Goal: Information Seeking & Learning: Learn about a topic

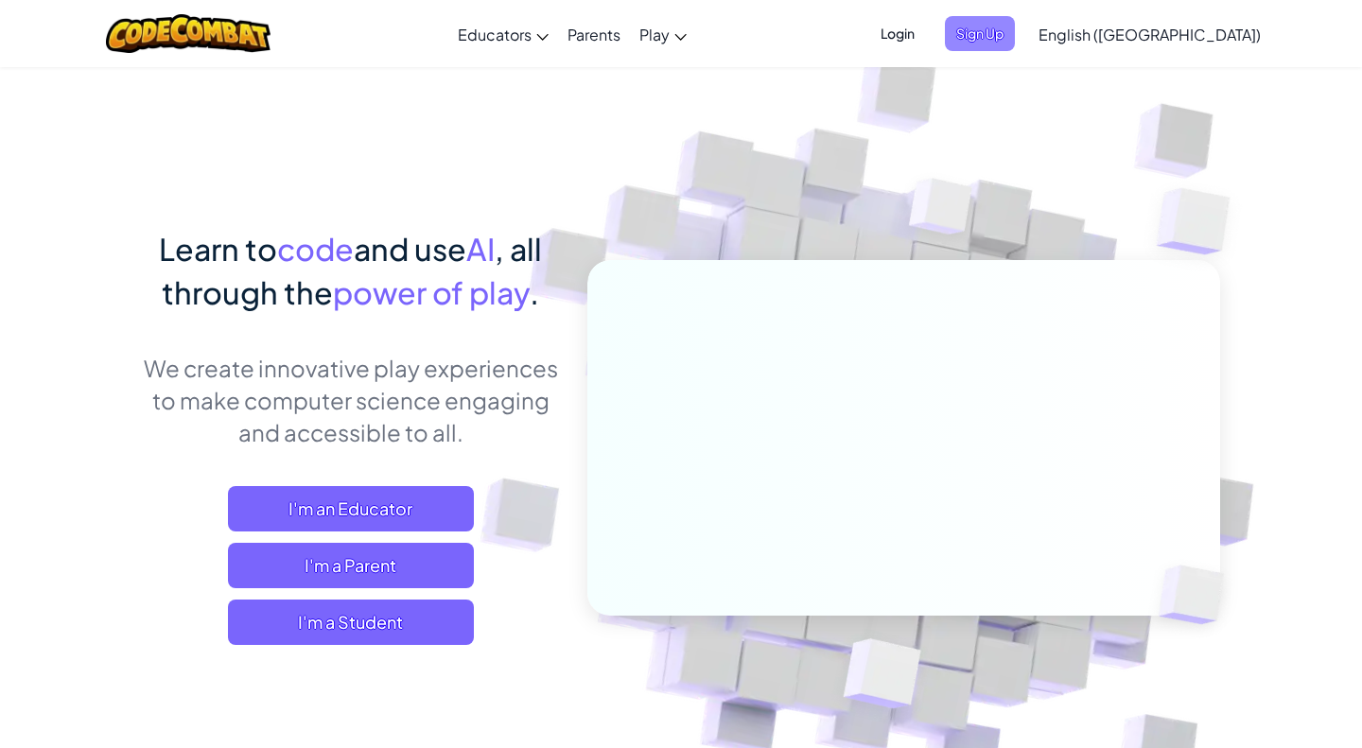
click at [1015, 33] on span "Sign Up" at bounding box center [980, 33] width 70 height 35
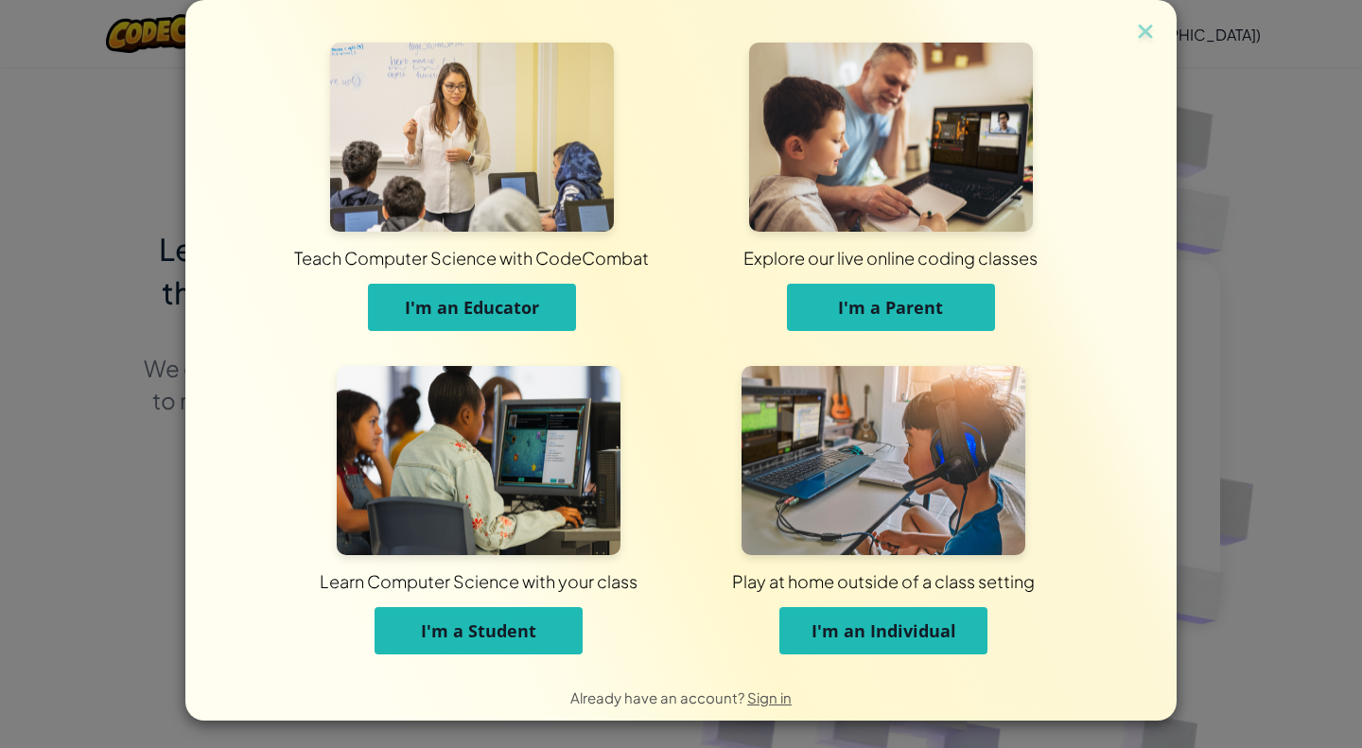
click at [833, 639] on span "I'm an Individual" at bounding box center [884, 631] width 145 height 23
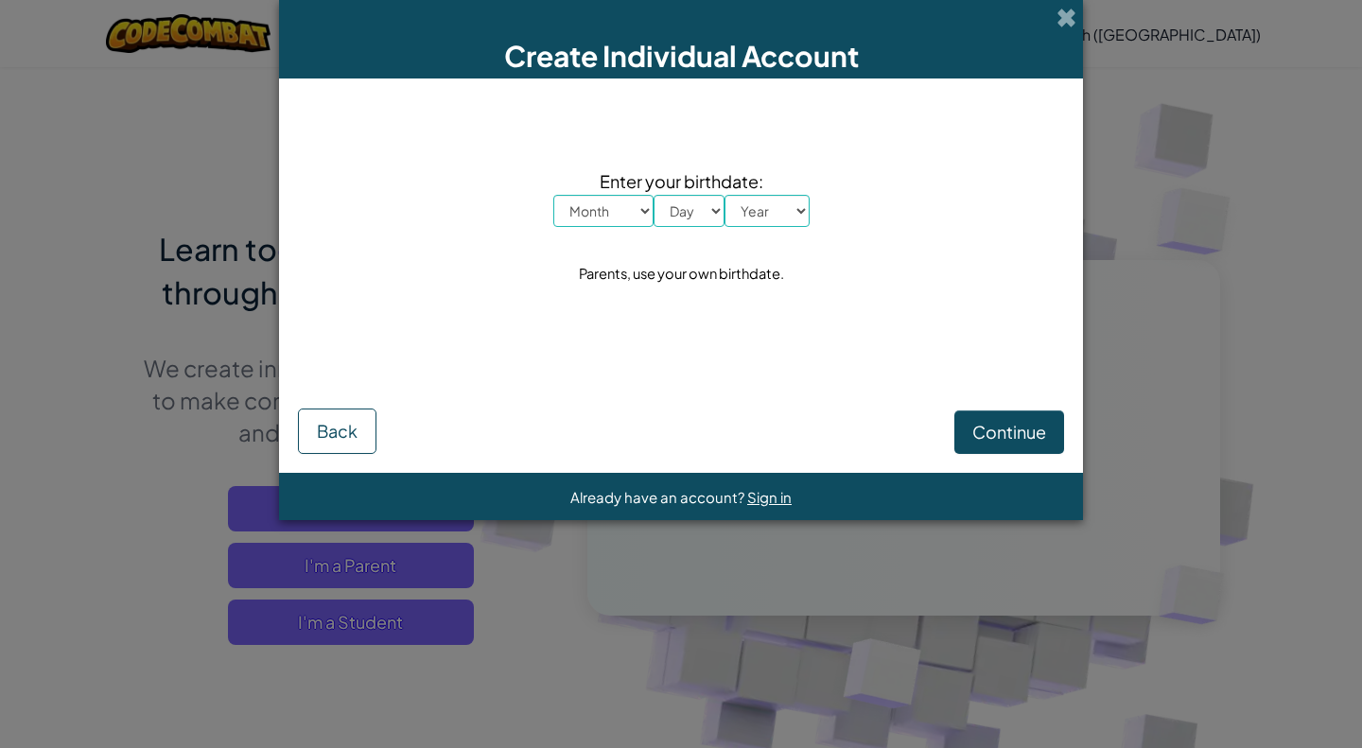
select select "9"
click option "September" at bounding box center [0, 0] width 0 height 0
click at [654, 195] on select "Day 1 2 3 4 5 6 7 8 9 10 11 12 13 14 15 16 17 18 19 20 21 22 23 24 25 26 27 28 …" at bounding box center [689, 211] width 71 height 32
select select "8"
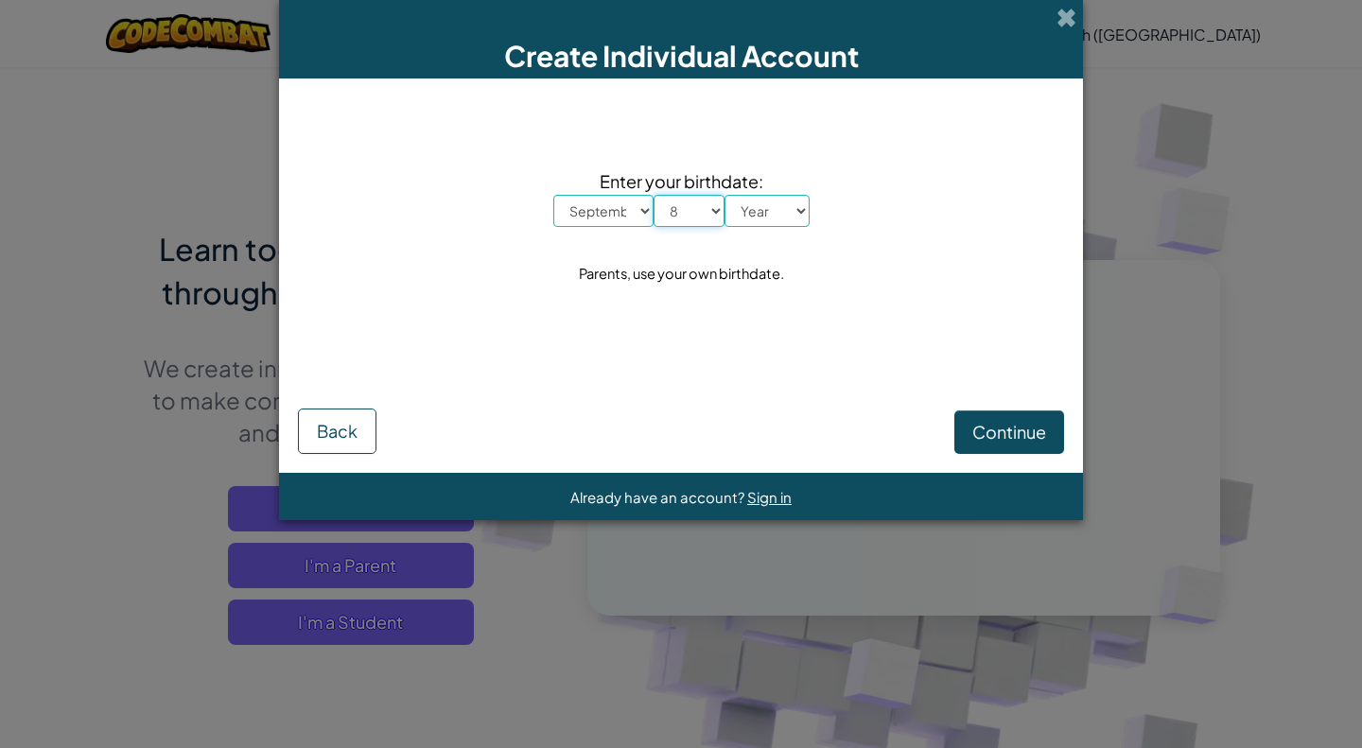
click option "8" at bounding box center [0, 0] width 0 height 0
click at [725, 195] on select "Year 2025 2024 2023 2022 2021 2020 2019 2018 2017 2016 2015 2014 2013 2012 2011…" at bounding box center [767, 211] width 85 height 32
select select "1997"
click option "1997" at bounding box center [0, 0] width 0 height 0
click at [969, 404] on div "Continue Back" at bounding box center [681, 406] width 766 height 97
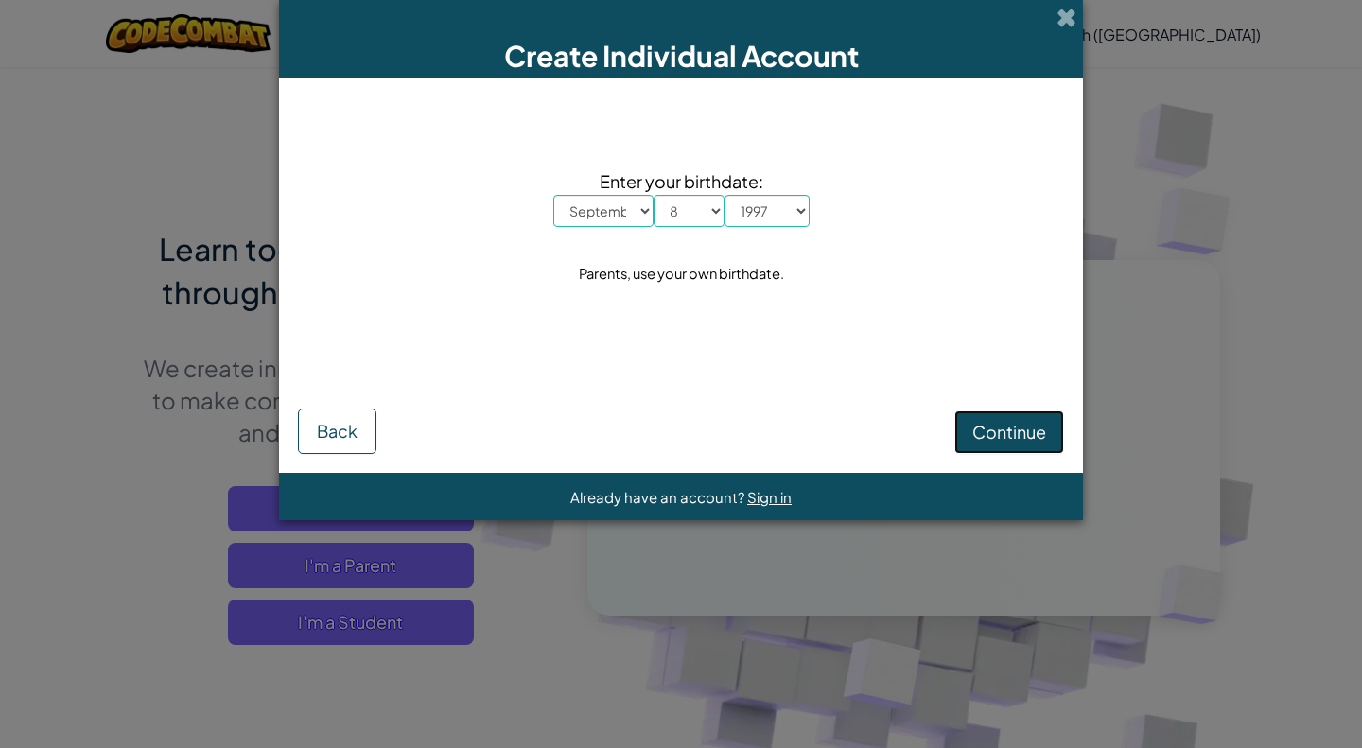
click at [971, 419] on button "Continue" at bounding box center [1010, 433] width 110 height 44
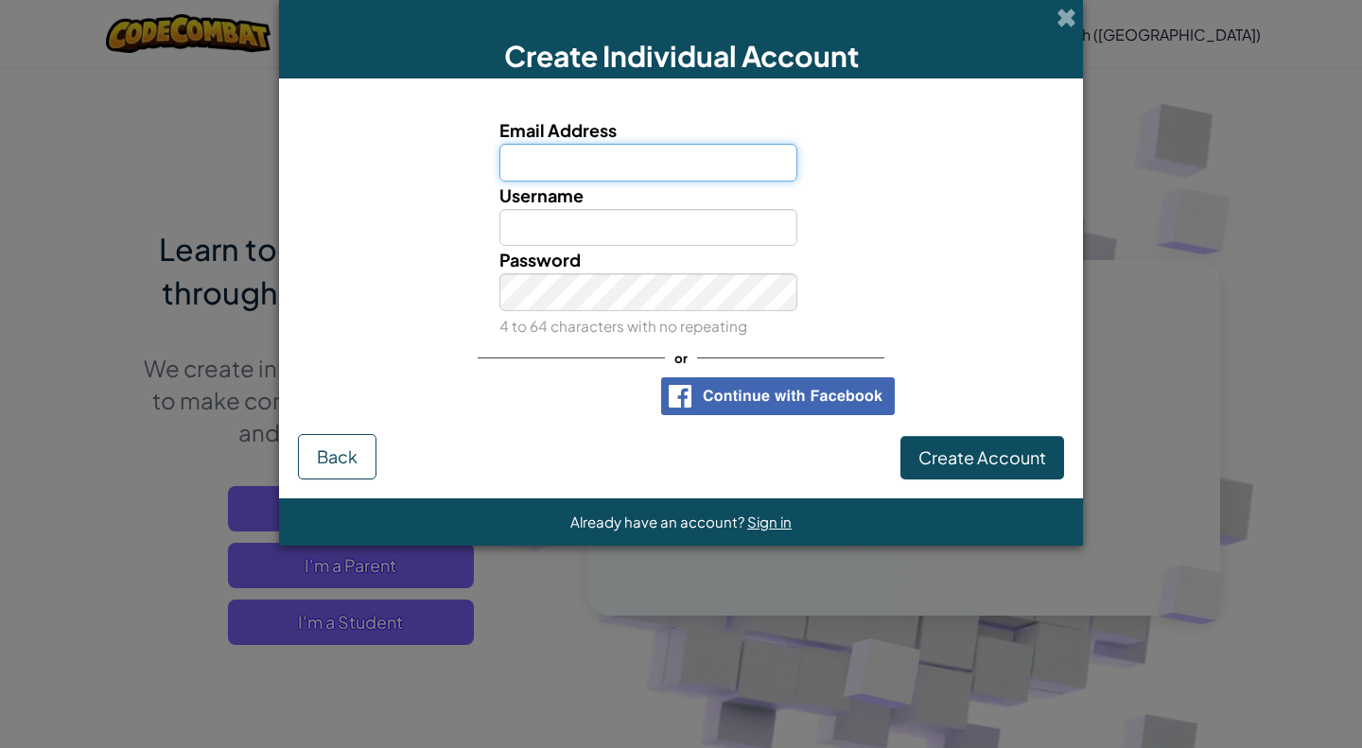
click at [628, 154] on input "Email Address" at bounding box center [649, 163] width 299 height 38
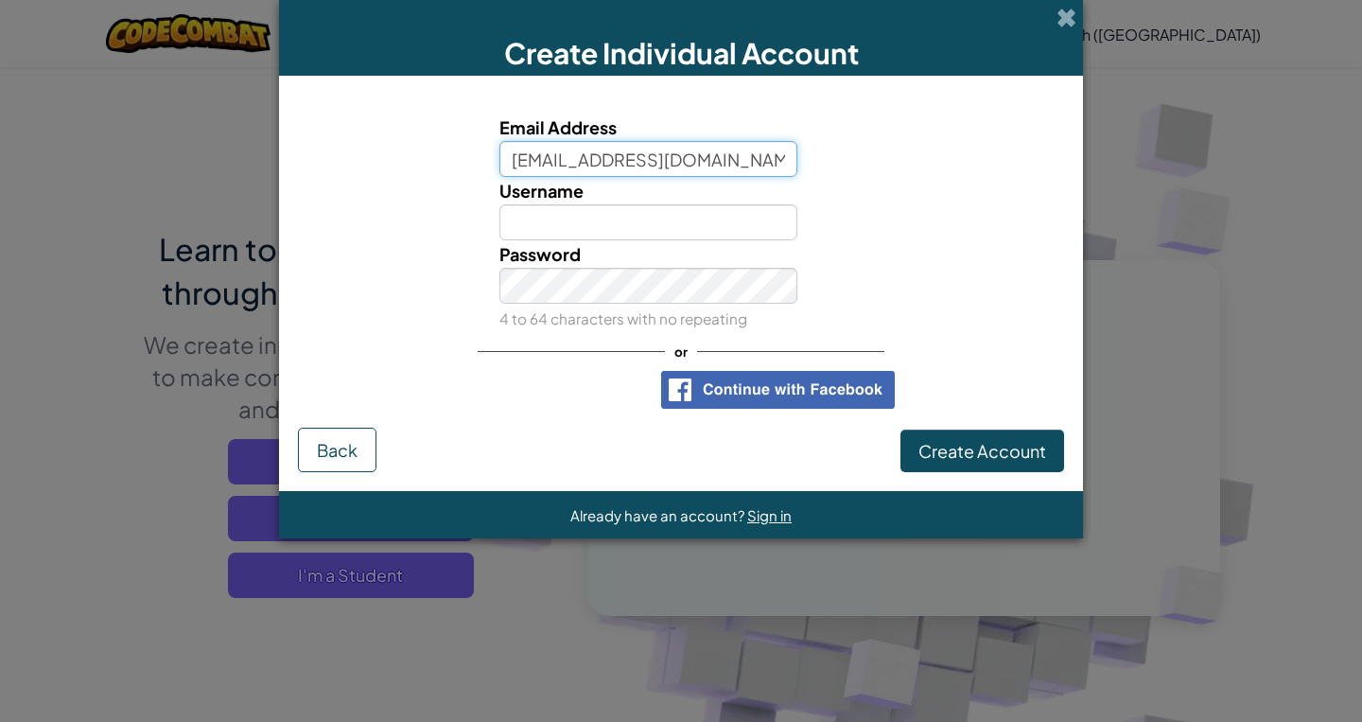
type input "allensteel13@gmail.com"
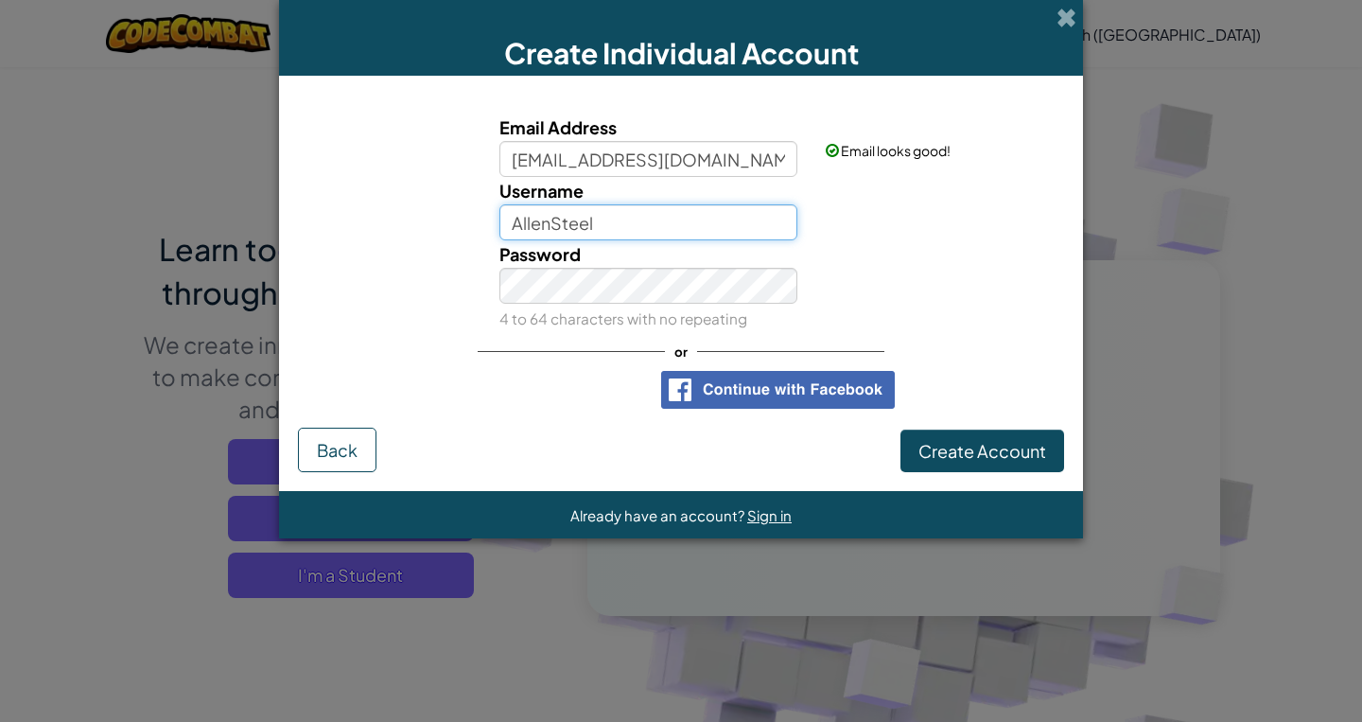
type input "AllenSteel"
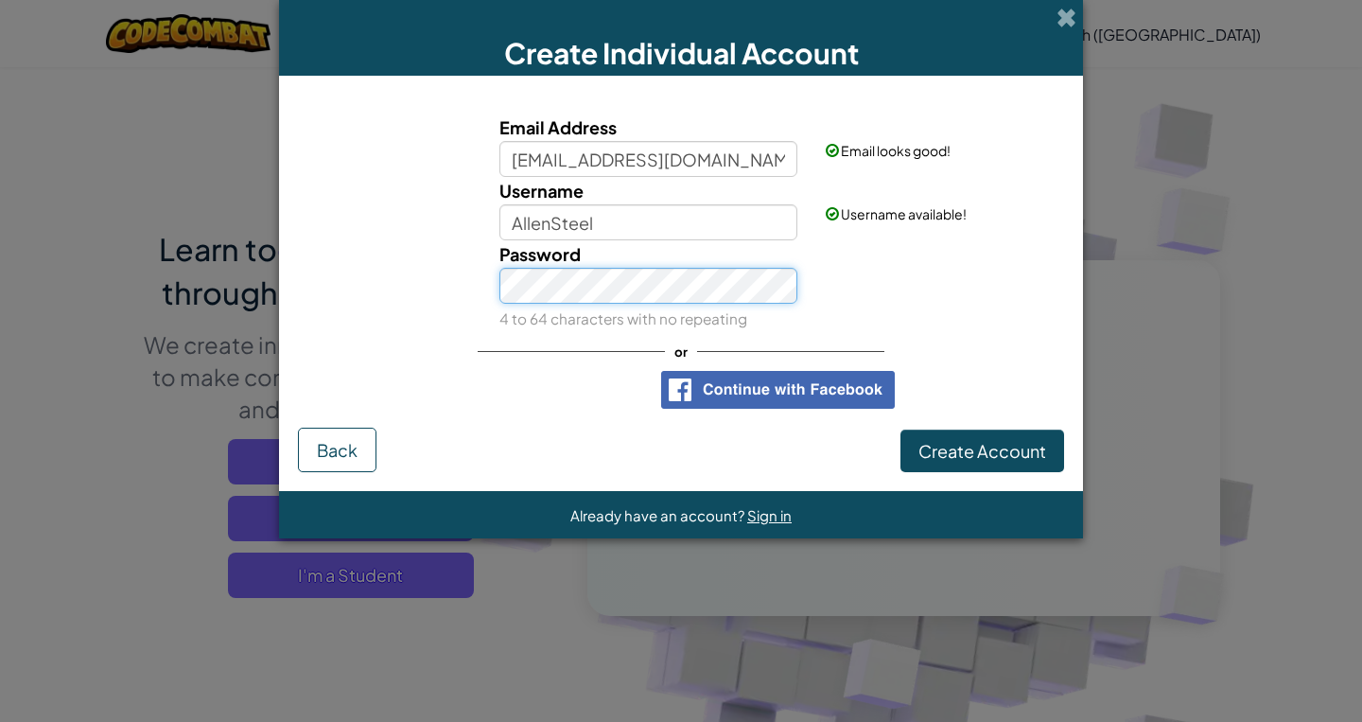
click at [901, 430] on button "Create Account" at bounding box center [983, 452] width 164 height 44
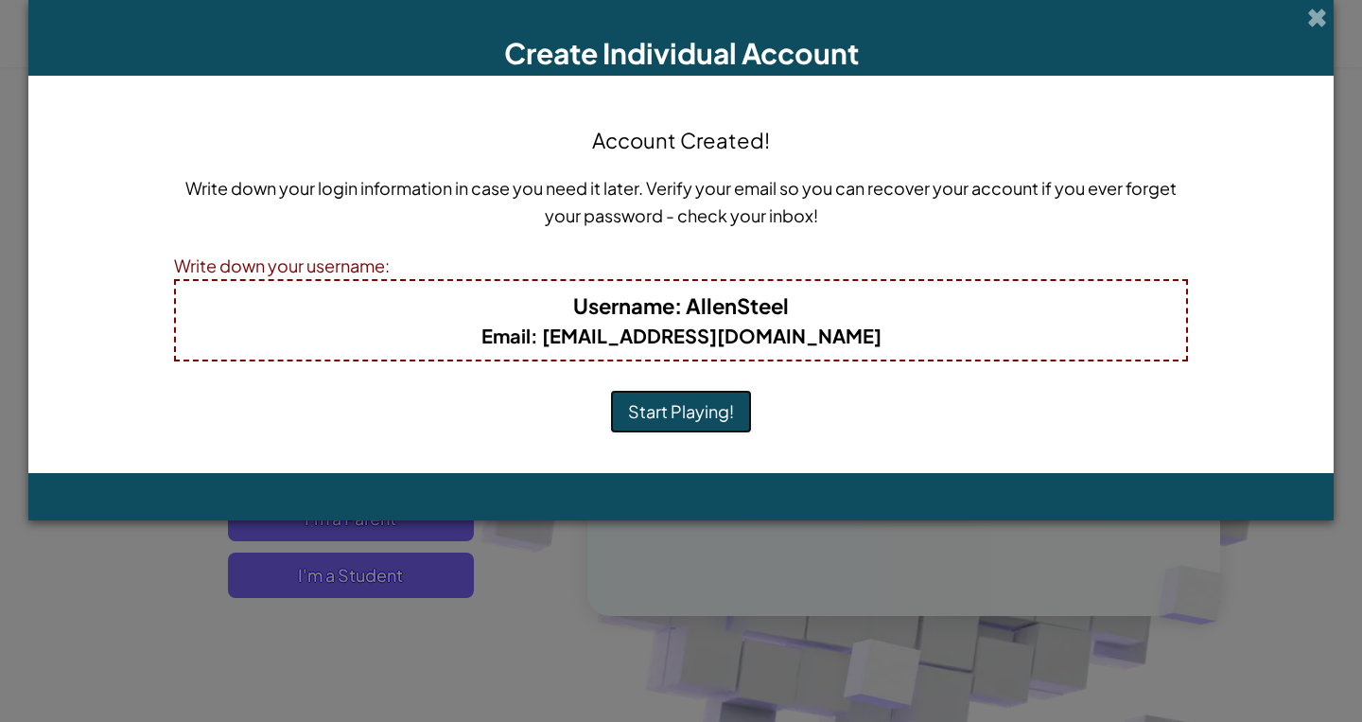
click at [699, 411] on button "Start Playing!" at bounding box center [681, 412] width 142 height 44
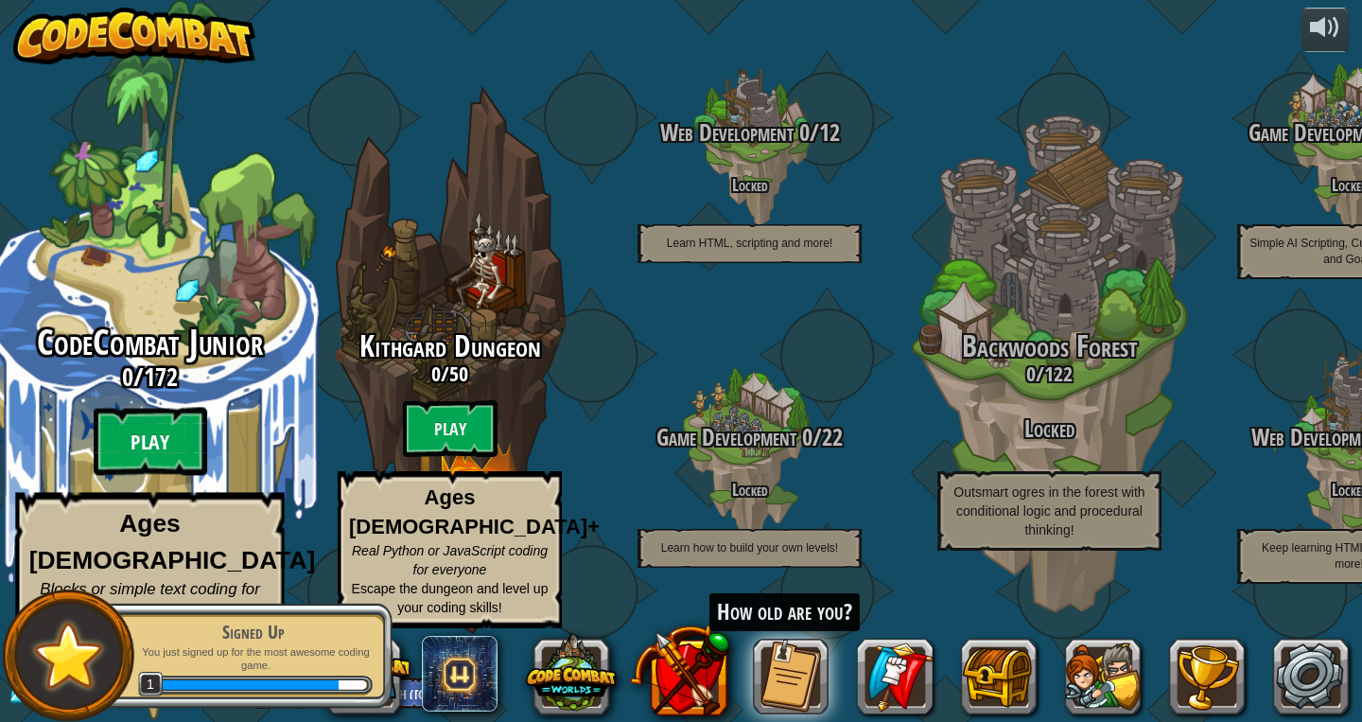
click at [167, 465] on btn "Play" at bounding box center [151, 442] width 114 height 68
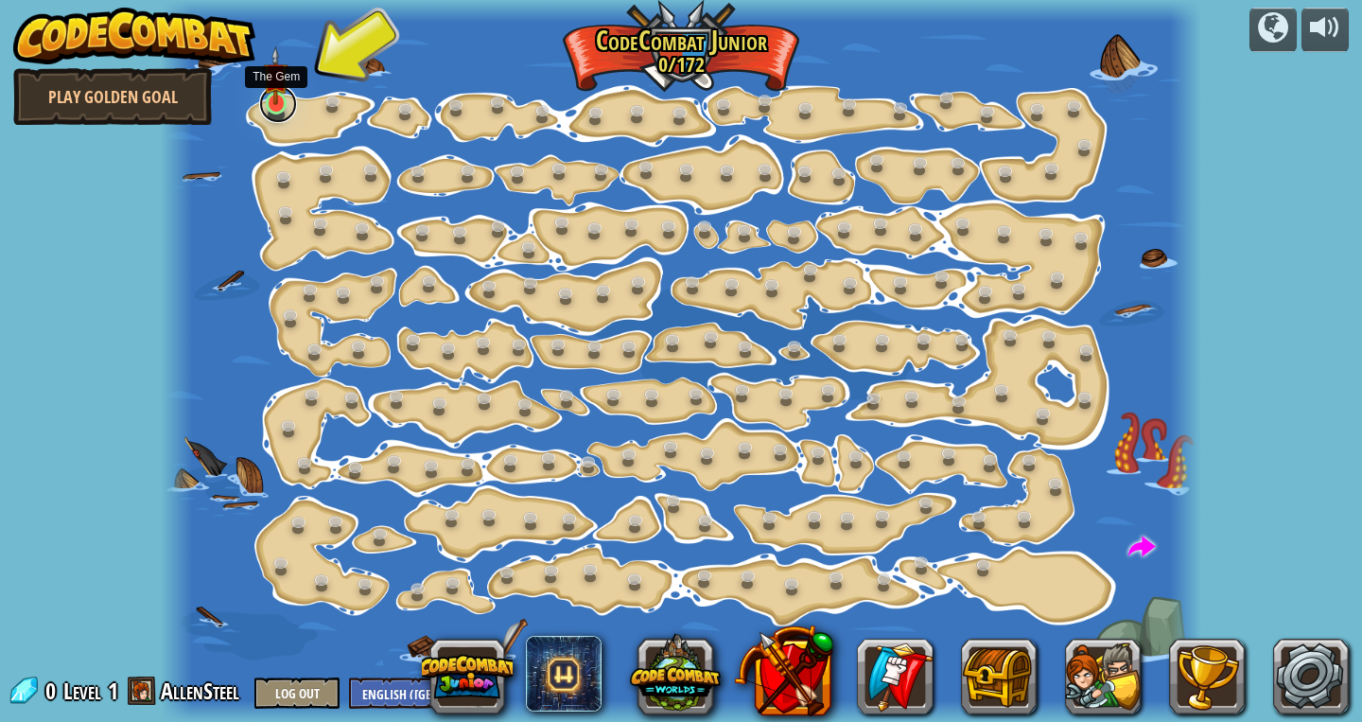
click at [278, 112] on link at bounding box center [278, 104] width 38 height 38
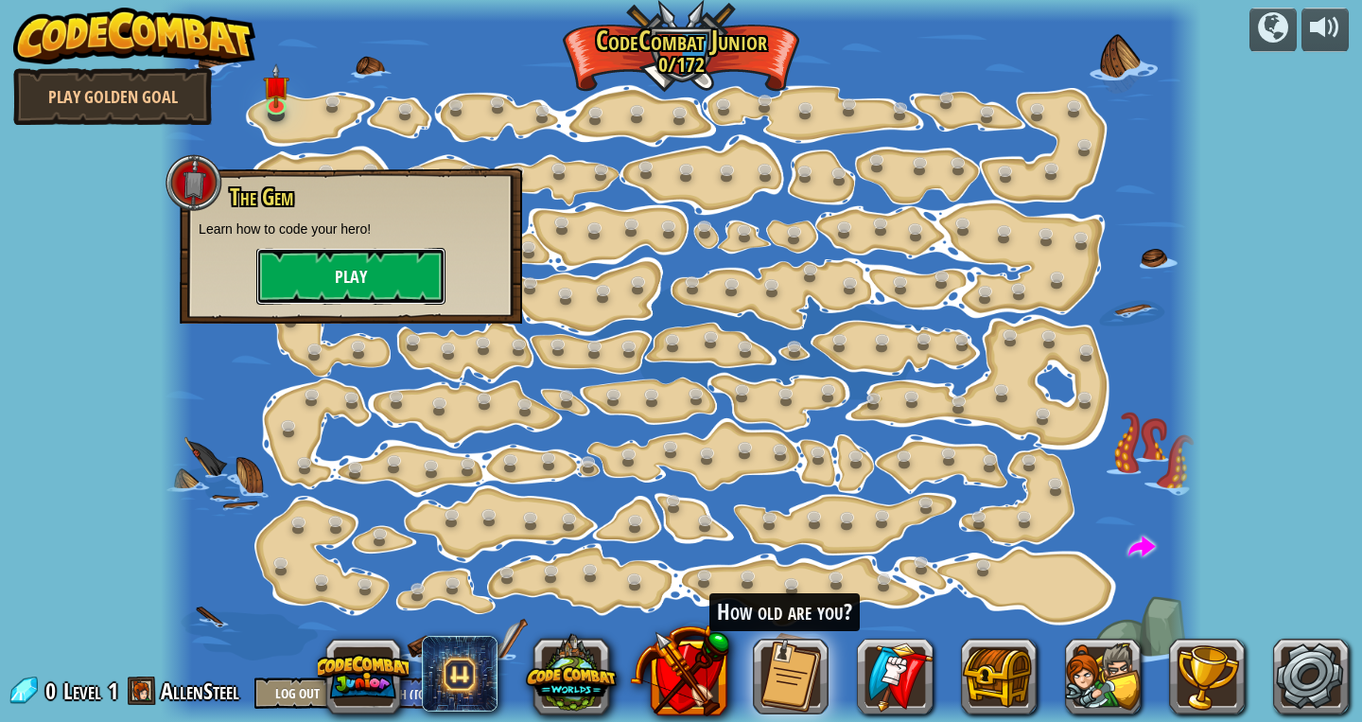
click at [362, 269] on button "Play" at bounding box center [350, 276] width 189 height 57
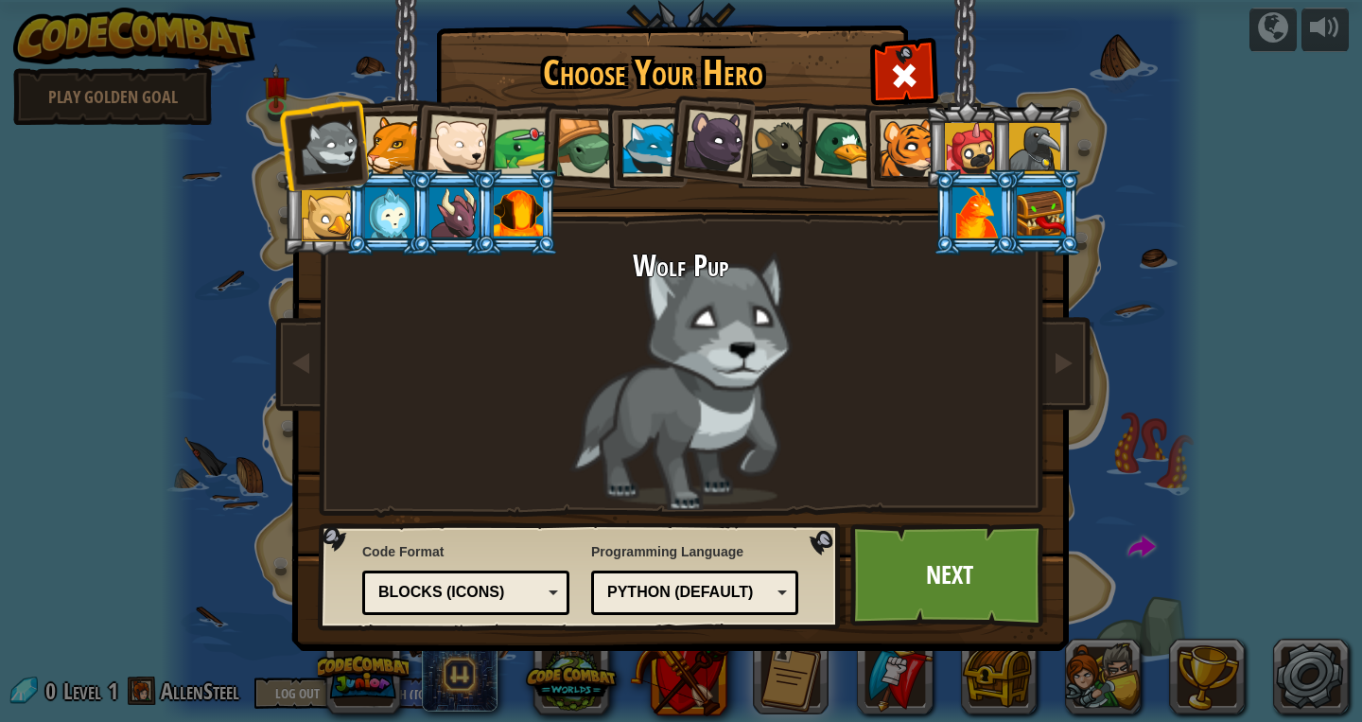
click at [502, 595] on div "Blocks (Icons)" at bounding box center [460, 593] width 164 height 22
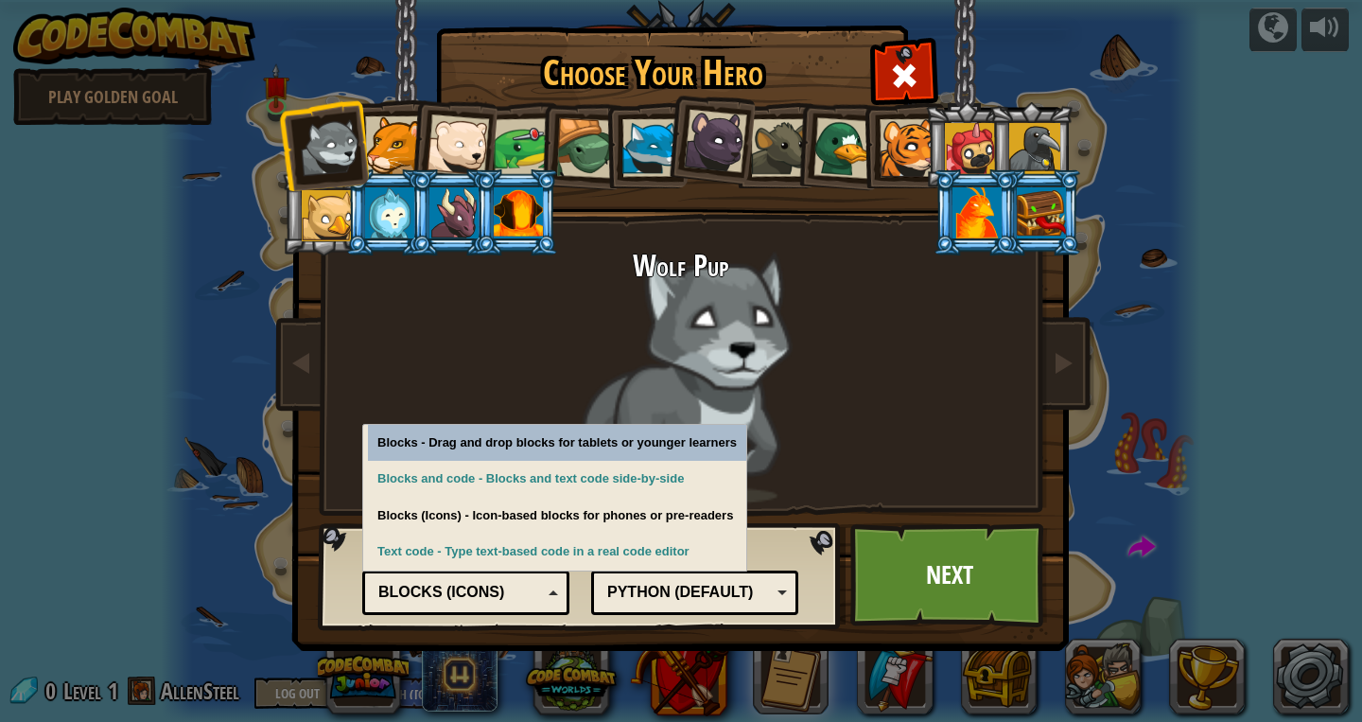
click at [627, 593] on div "Python (Default)" at bounding box center [689, 593] width 164 height 22
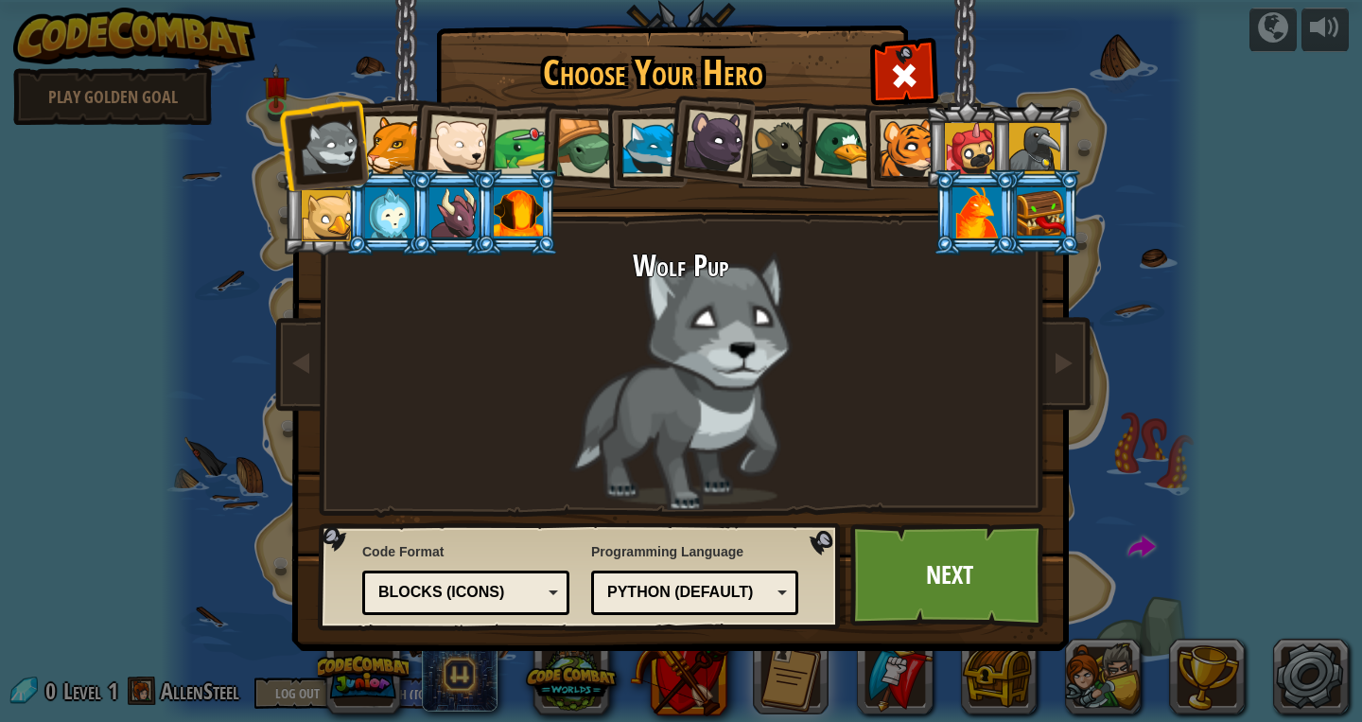
click at [510, 493] on div "Wolf Pup" at bounding box center [681, 380] width 710 height 260
click at [510, 607] on div "Blocks (Icons)" at bounding box center [466, 592] width 183 height 29
click at [539, 591] on div "Blocks and code" at bounding box center [460, 593] width 164 height 22
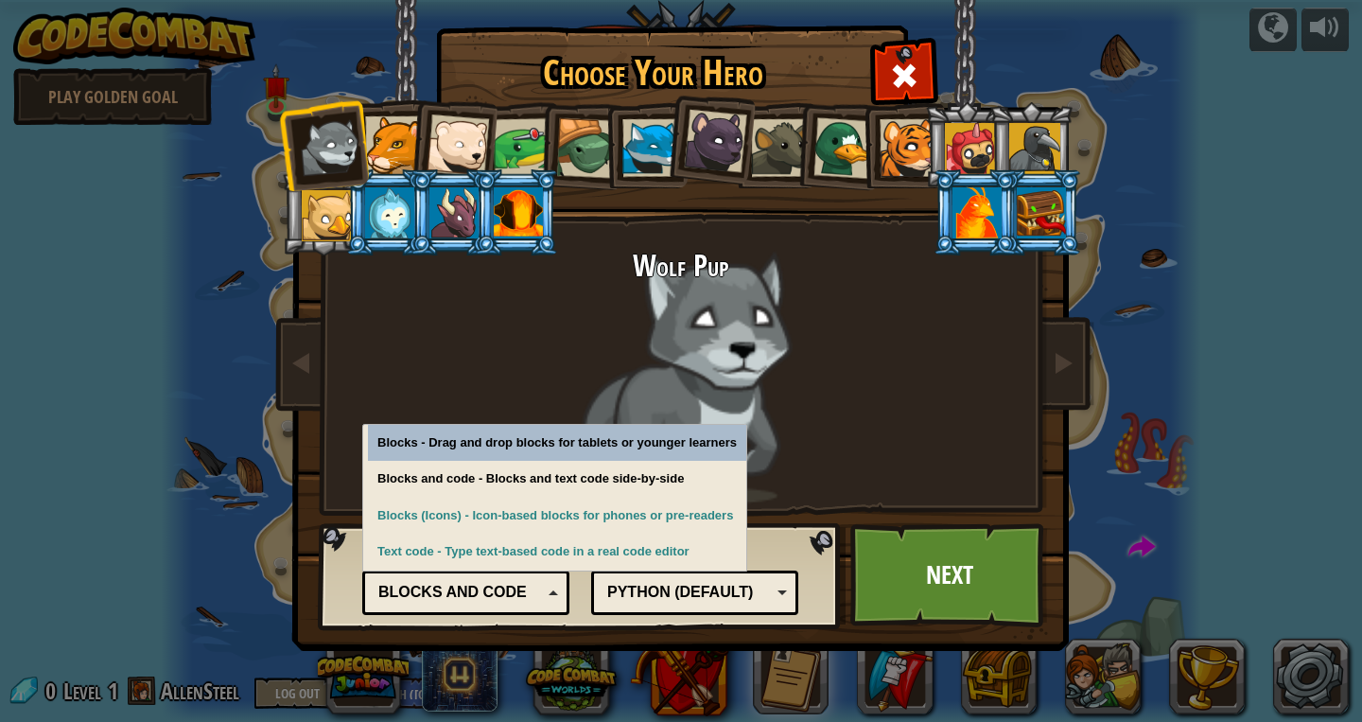
click at [583, 363] on div "Wolf Pup" at bounding box center [681, 380] width 710 height 260
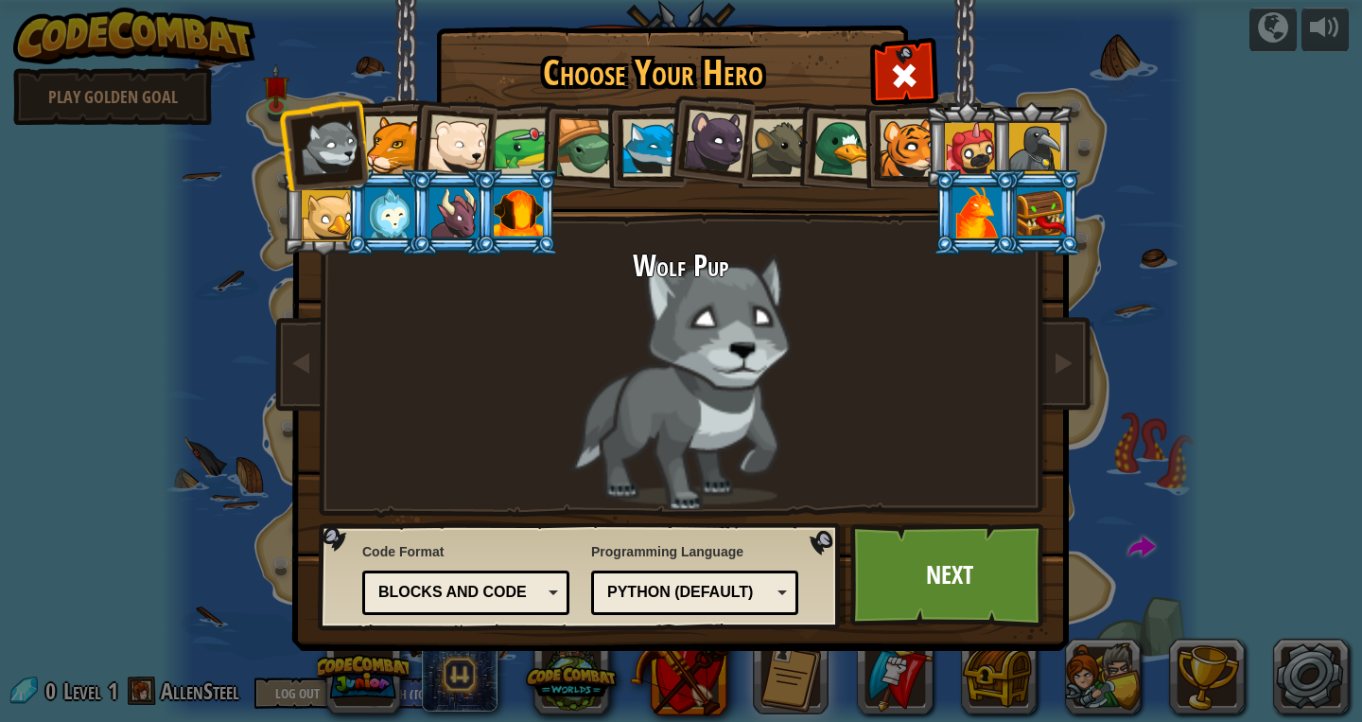
click at [469, 574] on div "Text code Blocks and code Blocks Blocks (Icons) Blocks and code" at bounding box center [465, 593] width 207 height 44
click at [940, 568] on link "Next" at bounding box center [950, 575] width 198 height 104
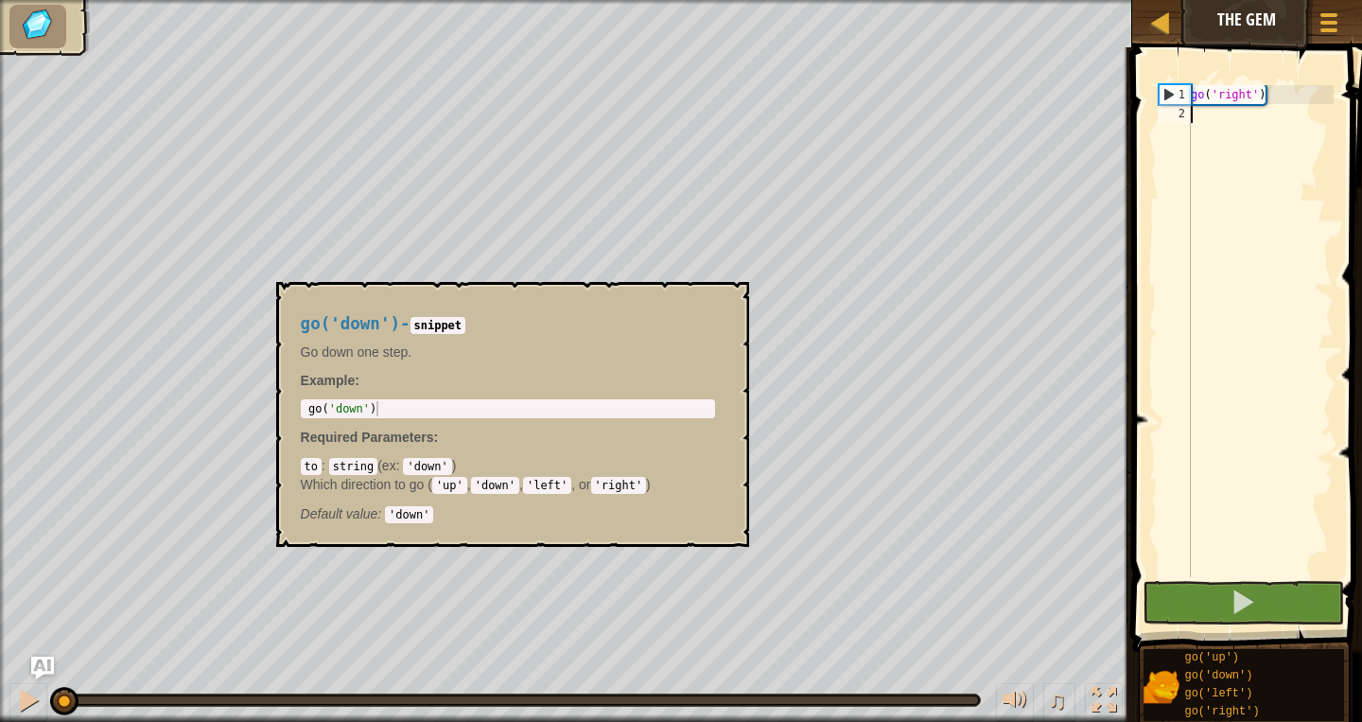
click at [1219, 94] on div "go ( 'right' )" at bounding box center [1260, 350] width 147 height 530
type textarea "go('right')"
click at [1221, 112] on div "go ( 'right' )" at bounding box center [1260, 350] width 147 height 530
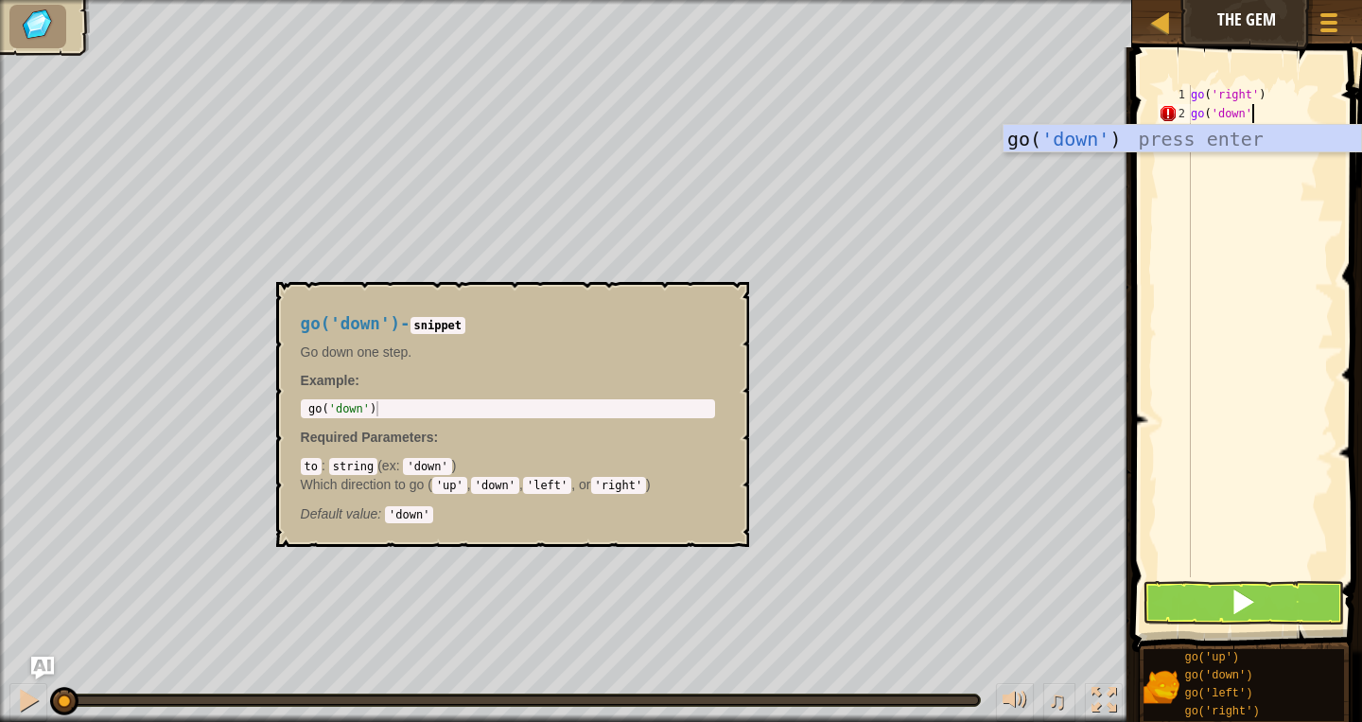
type textarea "go('down')"
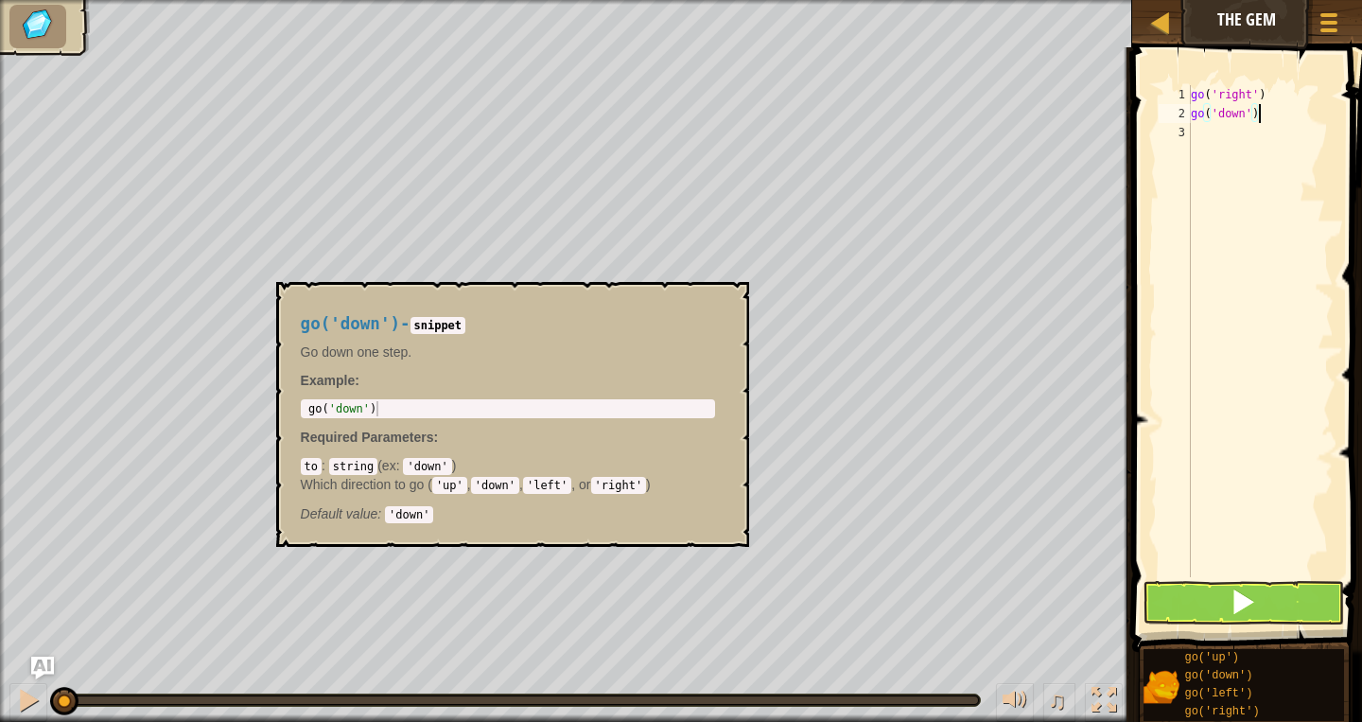
scroll to position [0, 0]
type textarea "g"
click at [1273, 613] on button at bounding box center [1243, 603] width 201 height 44
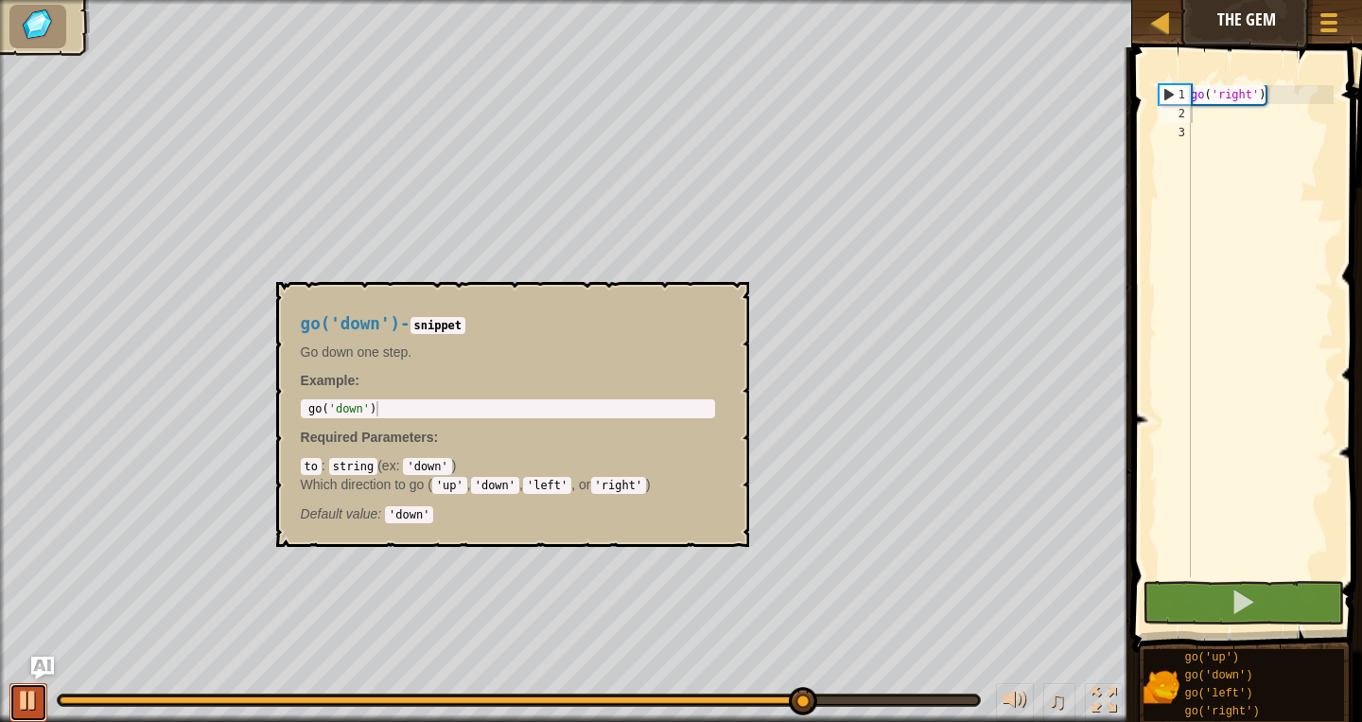
click at [27, 708] on div at bounding box center [28, 700] width 25 height 25
click at [432, 706] on div at bounding box center [519, 699] width 922 height 11
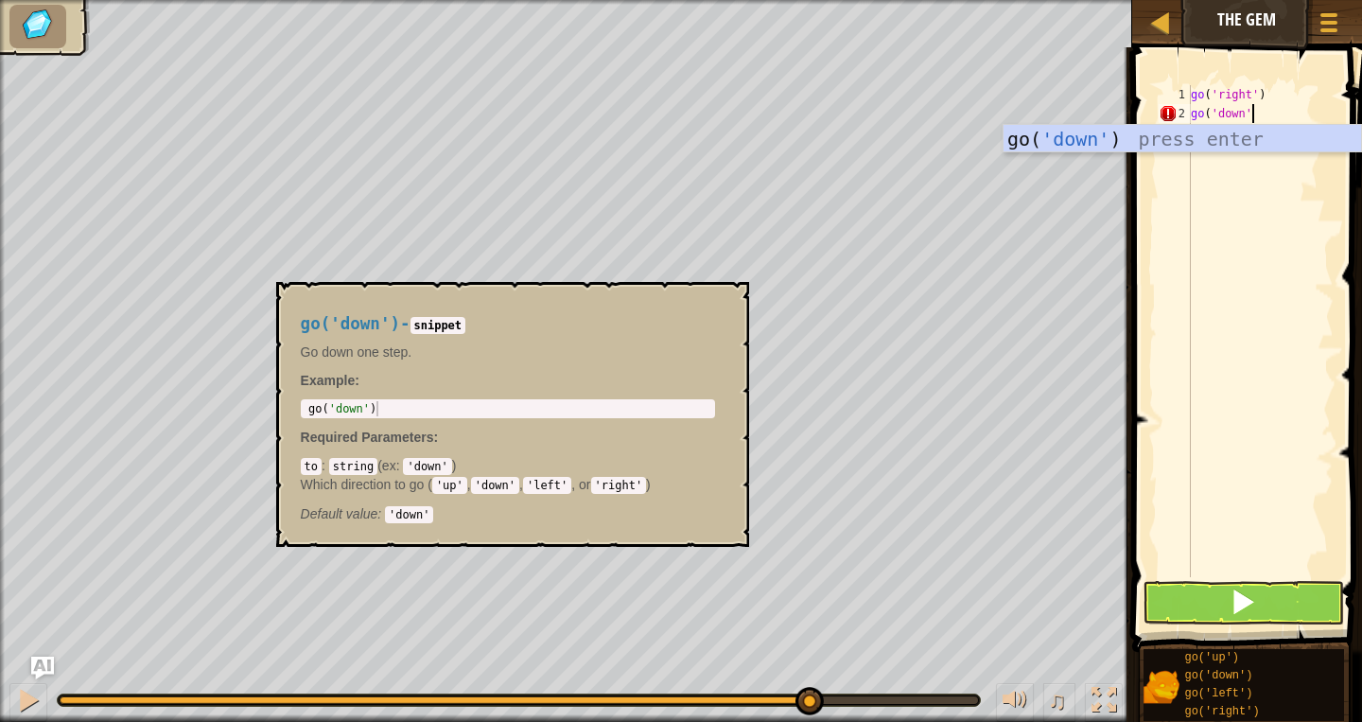
scroll to position [9, 5]
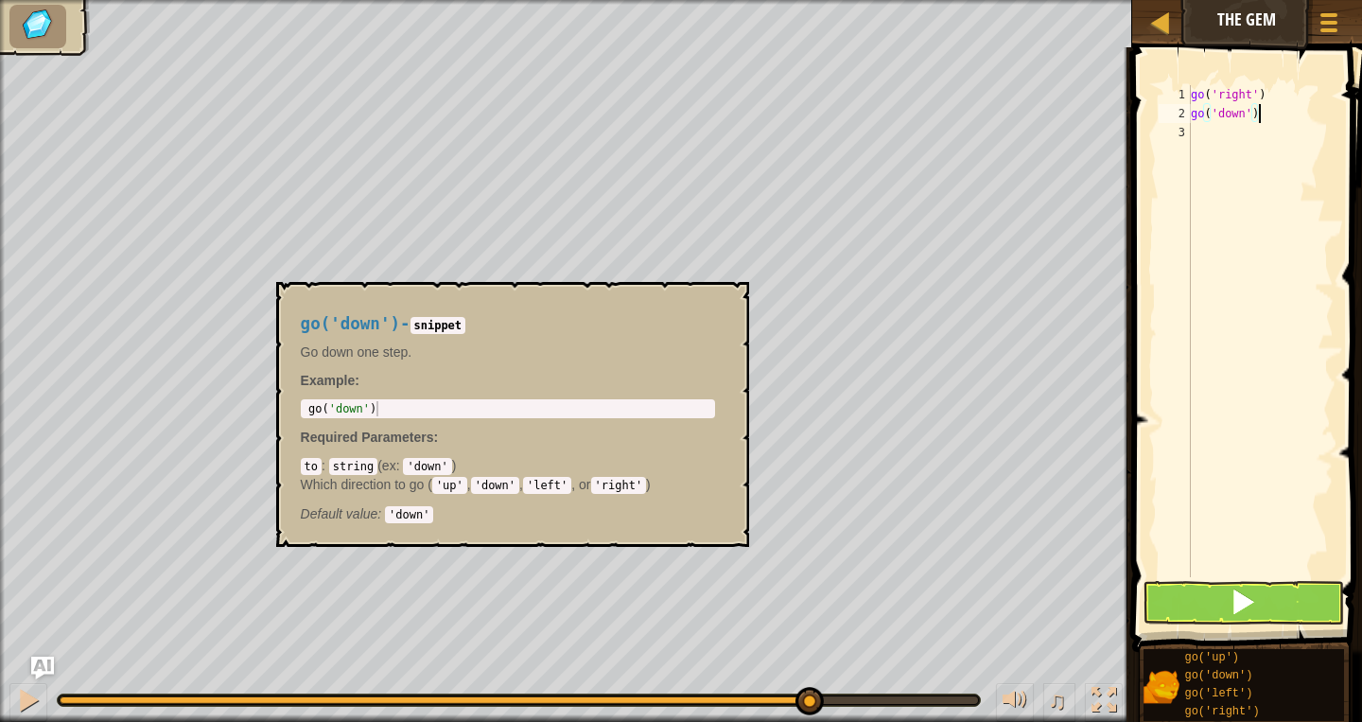
type textarea "go('down')"
click at [1206, 602] on button at bounding box center [1243, 603] width 201 height 44
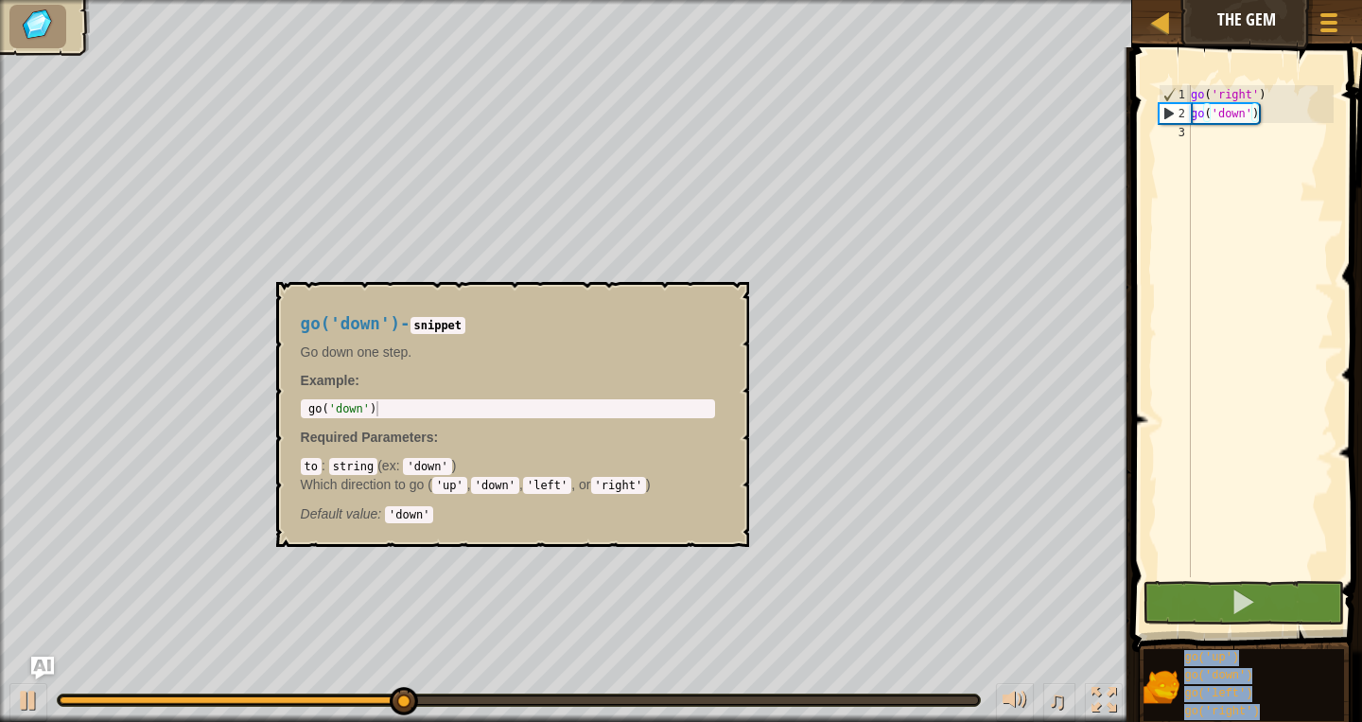
drag, startPoint x: 629, startPoint y: 336, endPoint x: 529, endPoint y: 170, distance: 193.6
click at [529, 297] on div "go('down') - snippet Go down one step. Example : 1 go ( 'down' ) הההההההההההההה…" at bounding box center [508, 414] width 441 height 235
click at [1276, 146] on div "go ( 'right' ) go ( 'down' )" at bounding box center [1260, 350] width 147 height 530
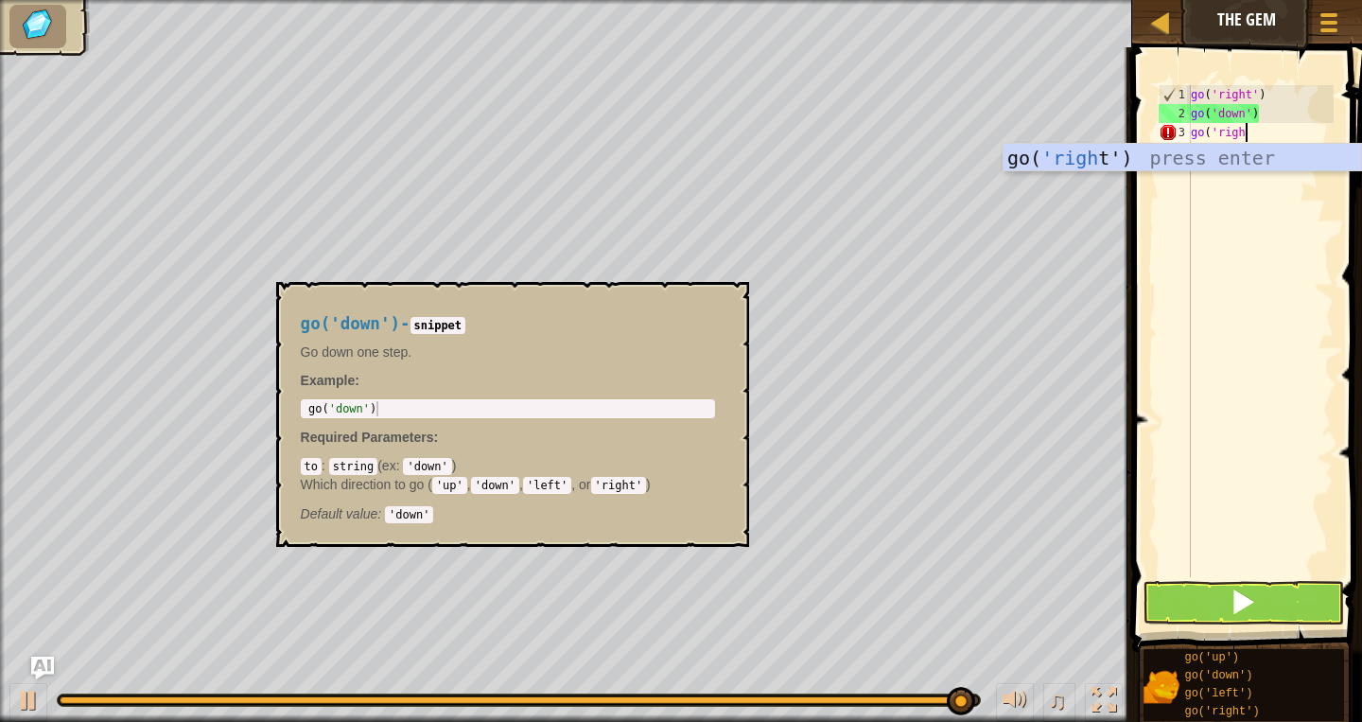
type textarea "go('right"
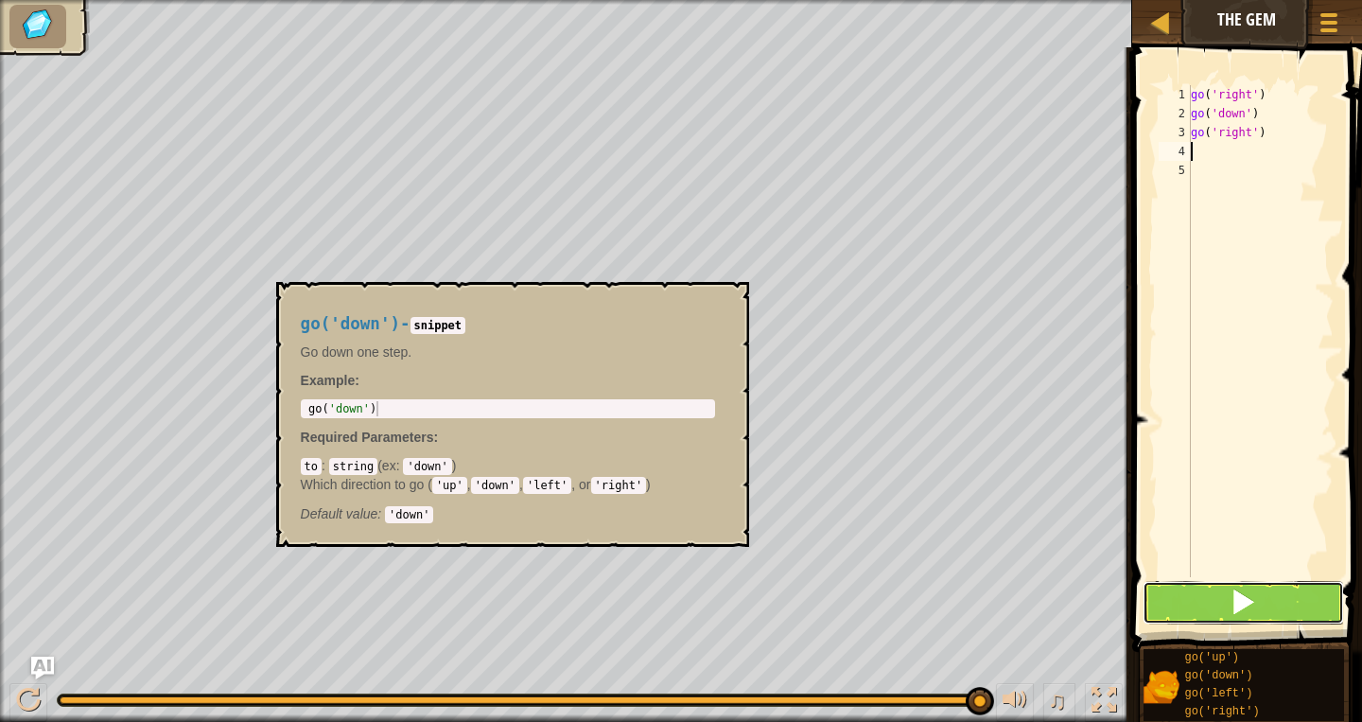
click at [1294, 611] on button at bounding box center [1243, 603] width 201 height 44
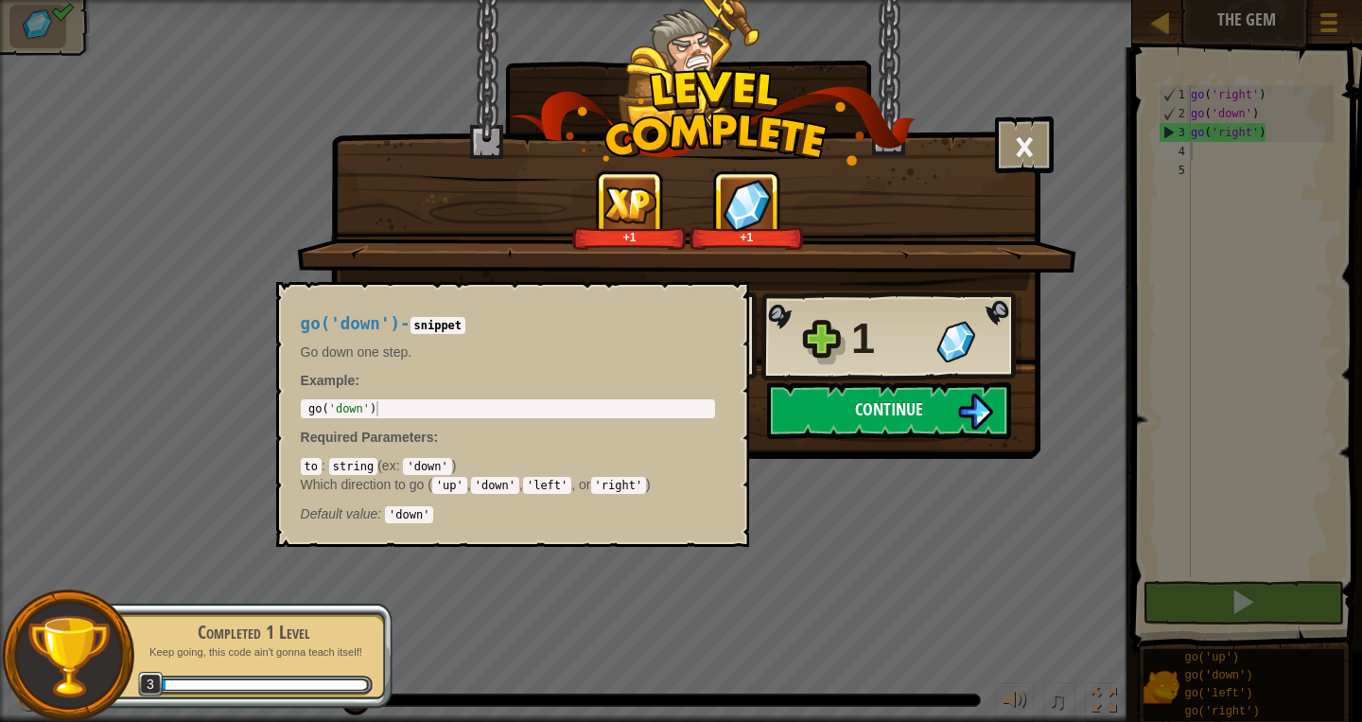
click at [890, 419] on span "Continue" at bounding box center [889, 409] width 68 height 24
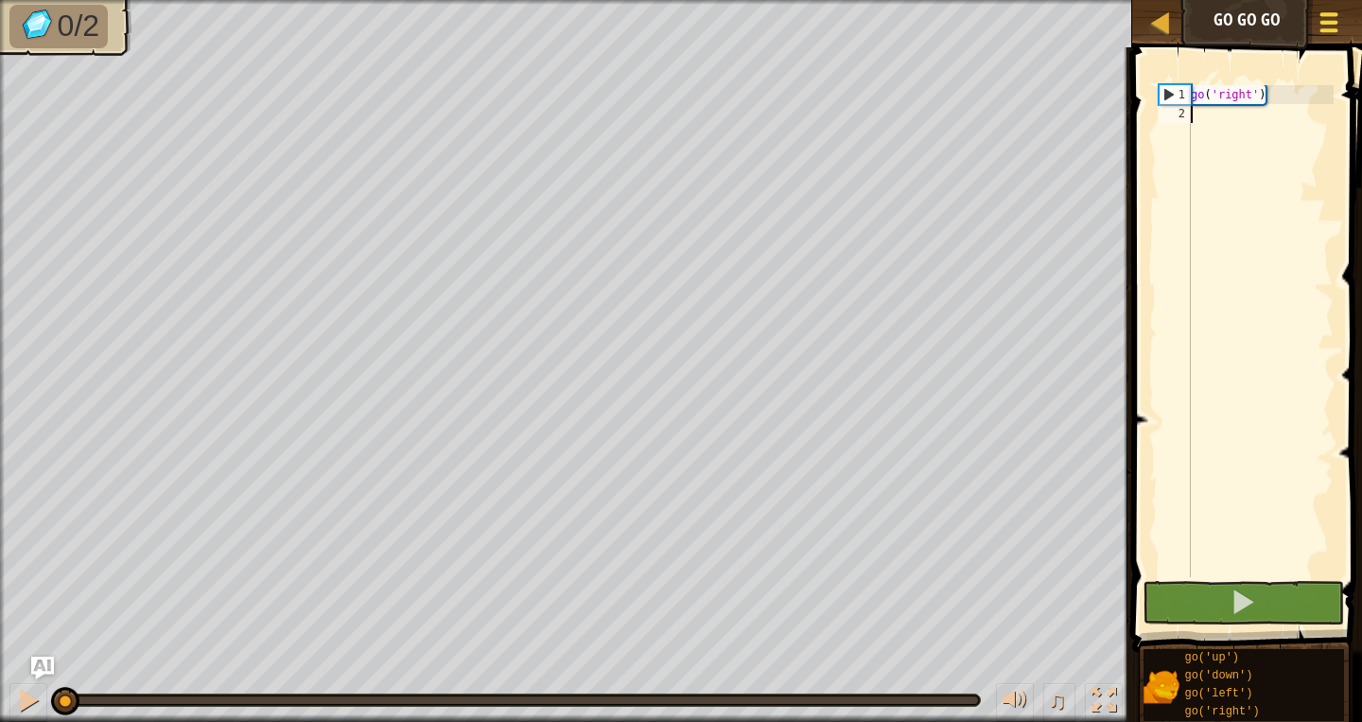
click at [1346, 30] on button "Game Menu" at bounding box center [1330, 26] width 50 height 46
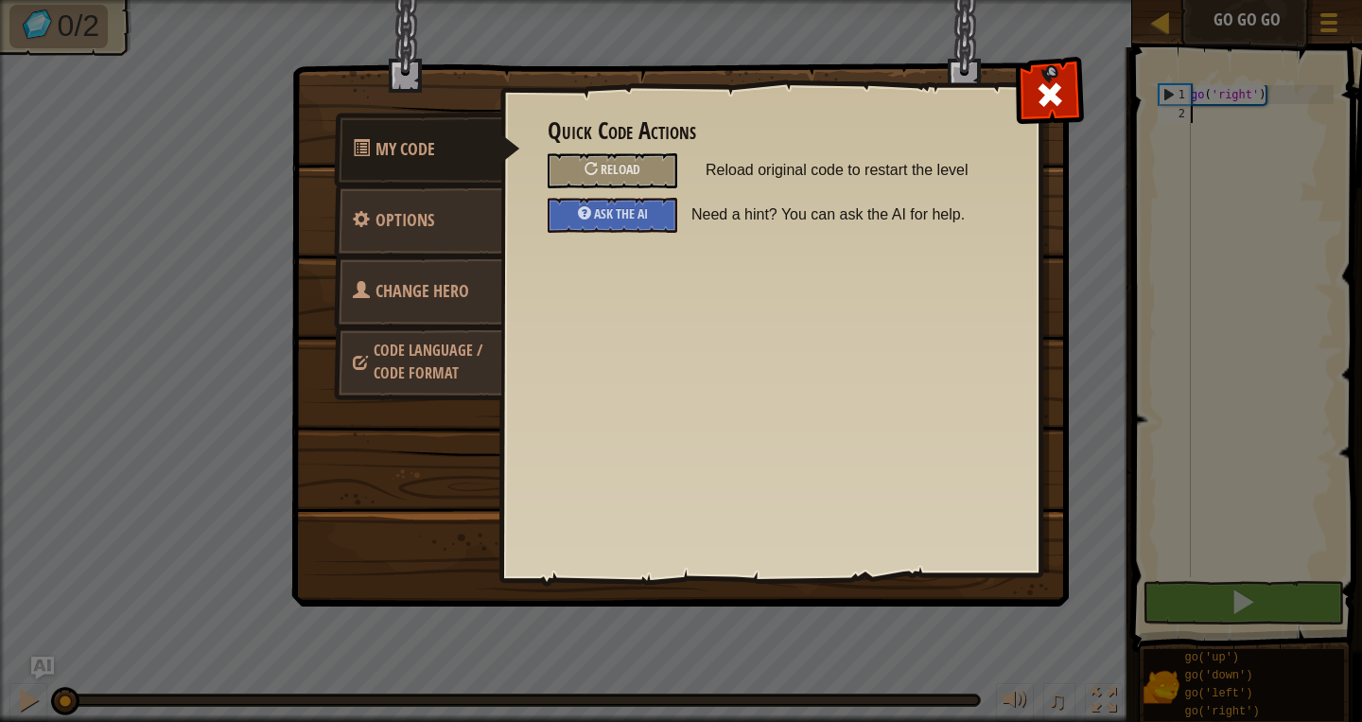
click at [378, 281] on span "Change Hero" at bounding box center [423, 291] width 94 height 24
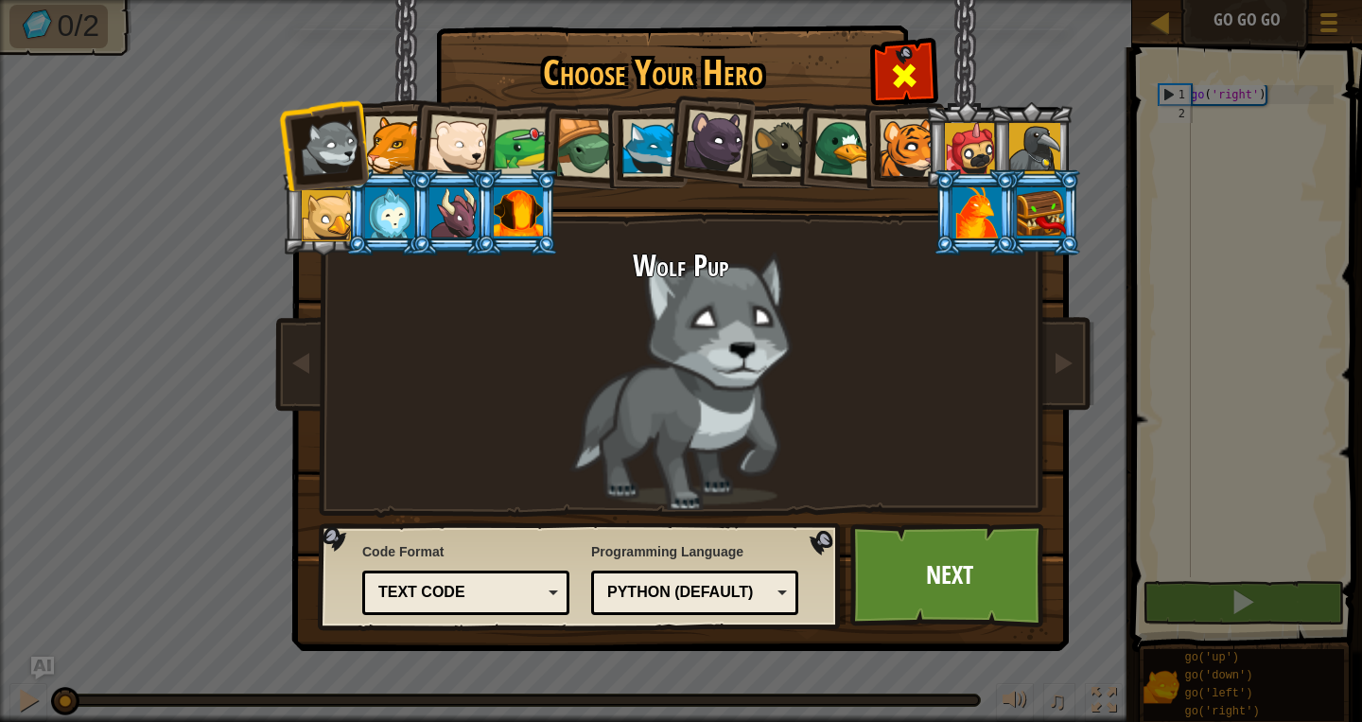
click at [891, 66] on span at bounding box center [904, 76] width 30 height 30
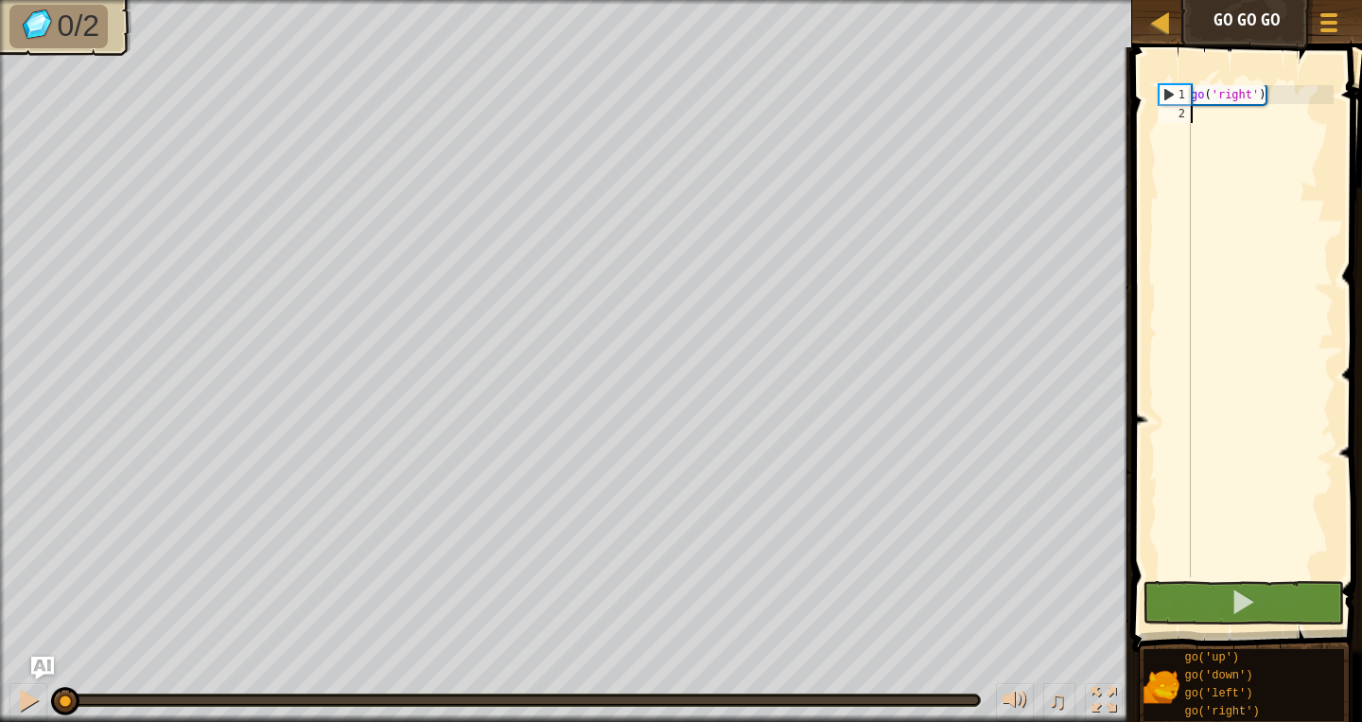
click at [1273, 123] on div "go ( 'right' )" at bounding box center [1260, 350] width 147 height 530
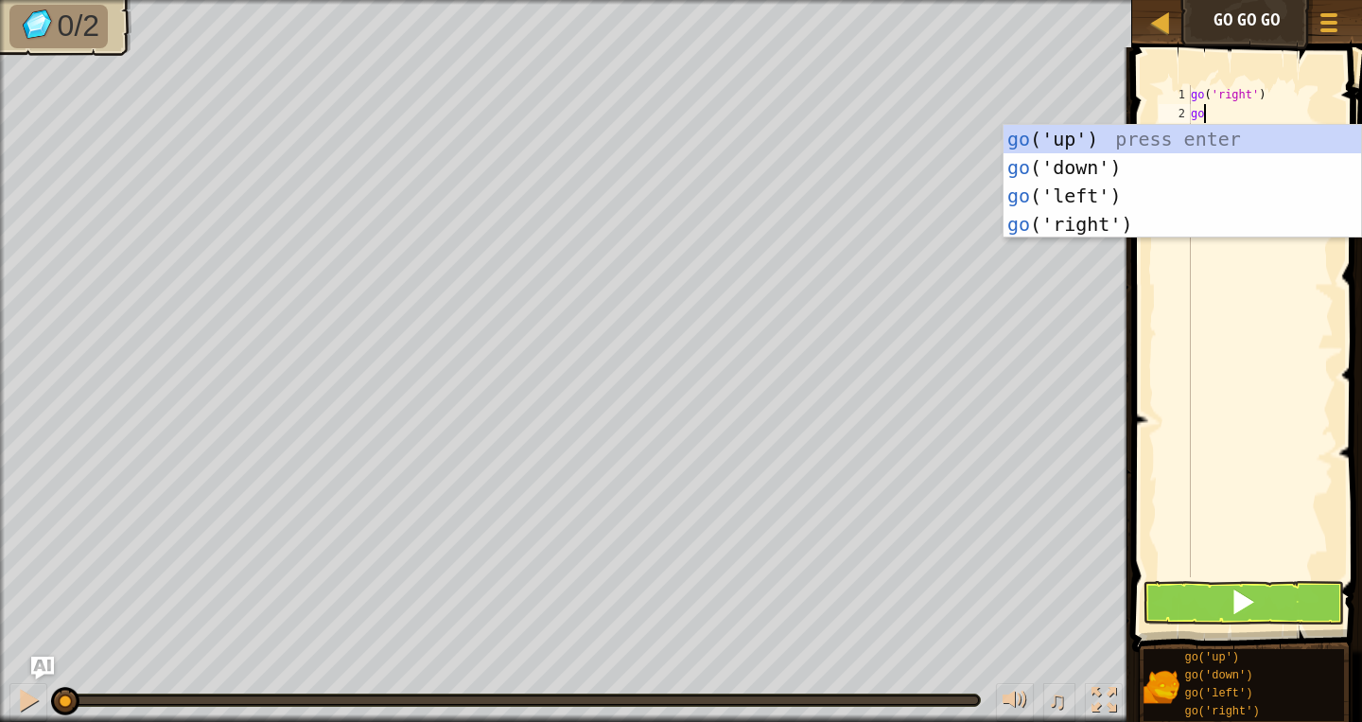
type textarea "g"
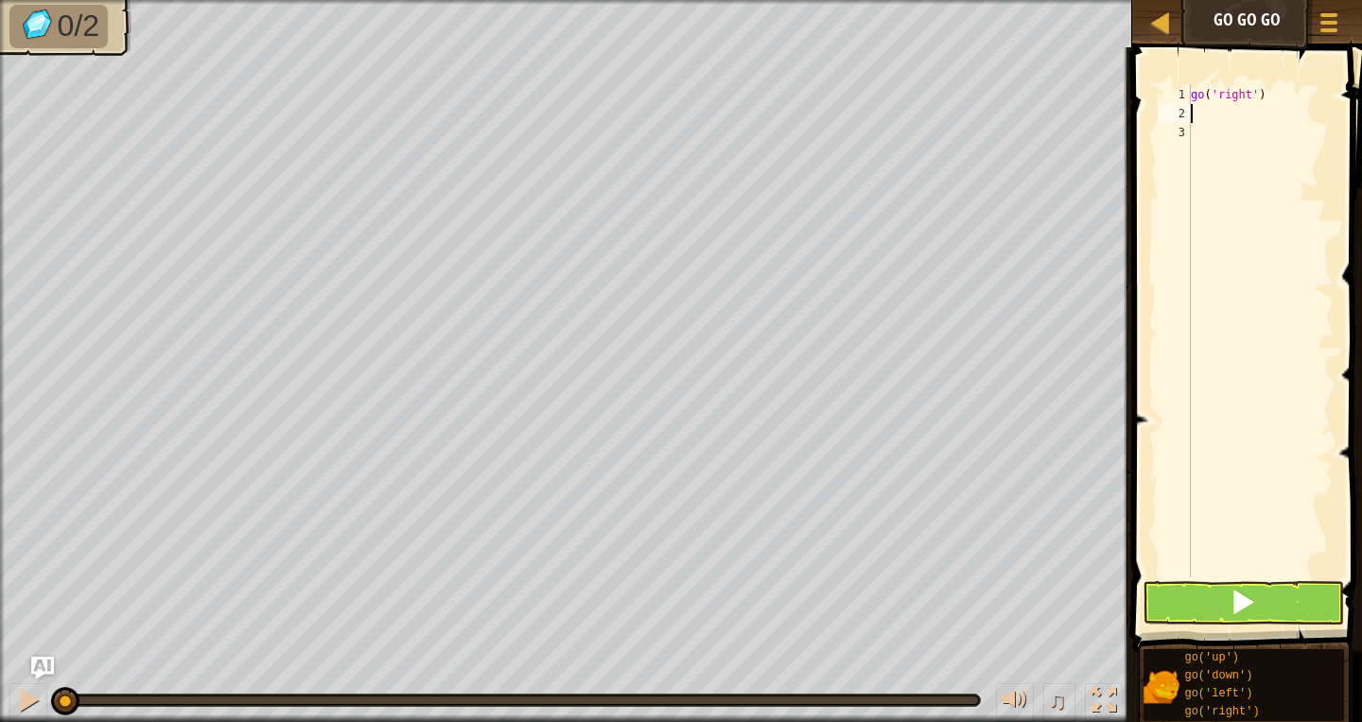
click at [1242, 92] on div "go ( 'right' )" at bounding box center [1260, 350] width 147 height 530
type textarea "go('right')"
click at [1224, 109] on div "go ( 'right' )" at bounding box center [1260, 350] width 147 height 530
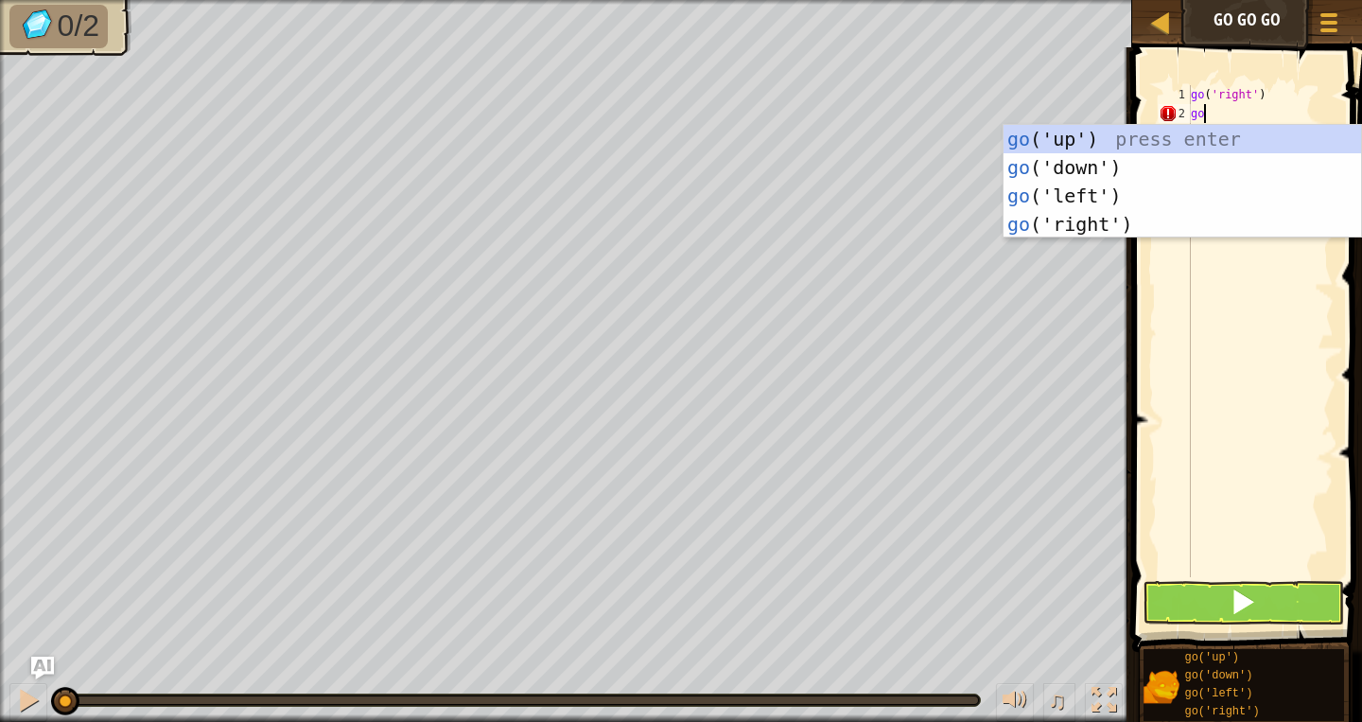
scroll to position [9, 0]
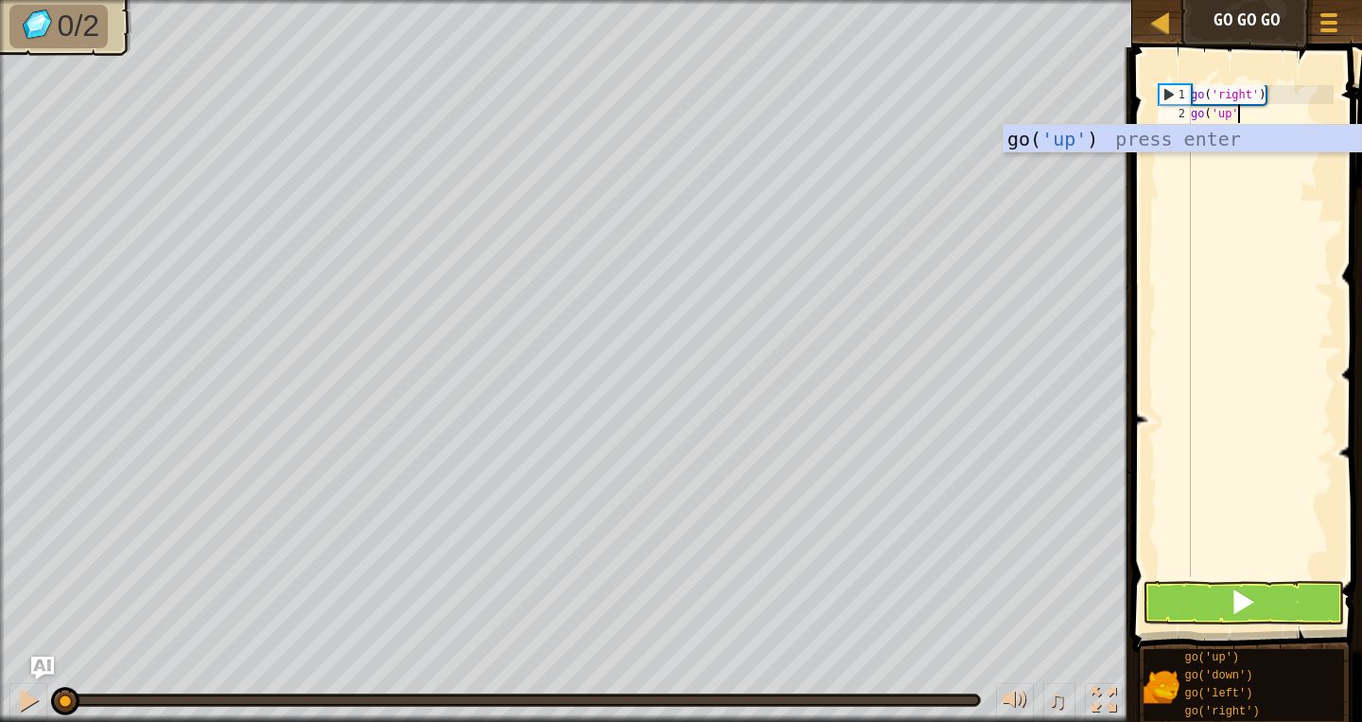
type textarea "go('up')"
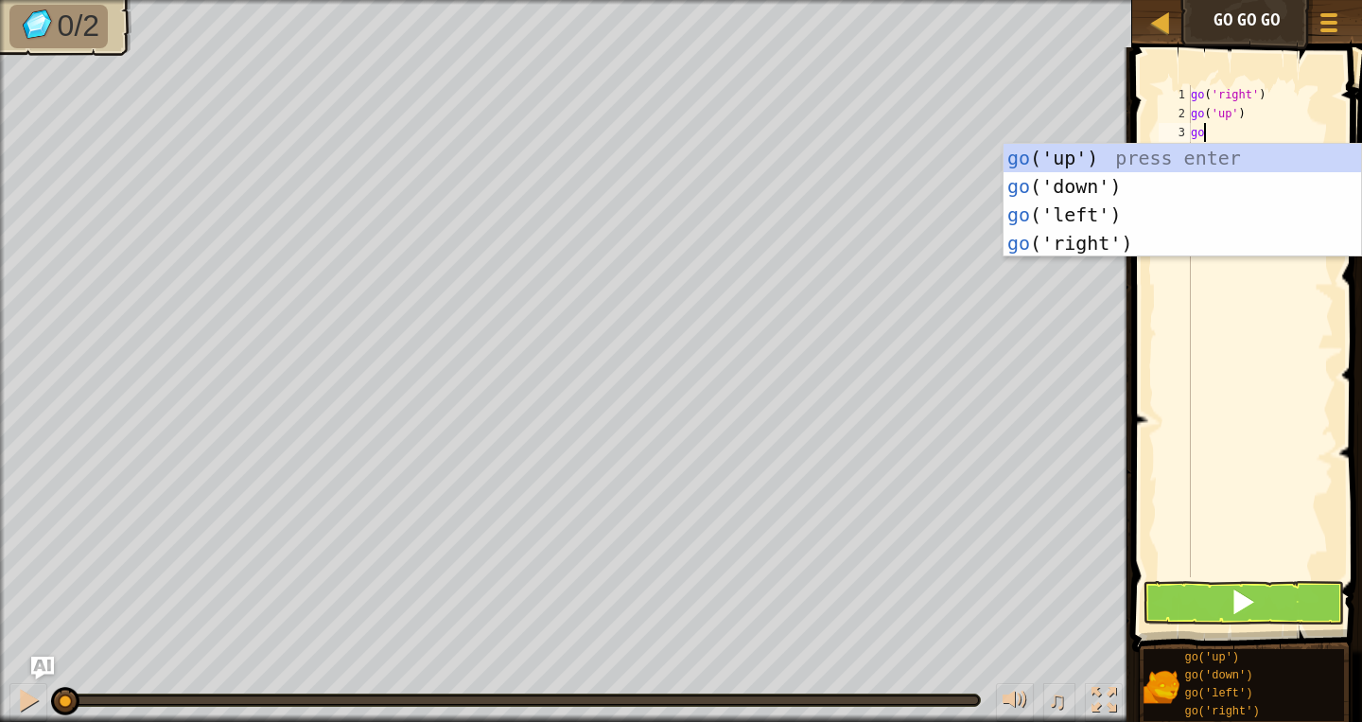
type textarea "go'"
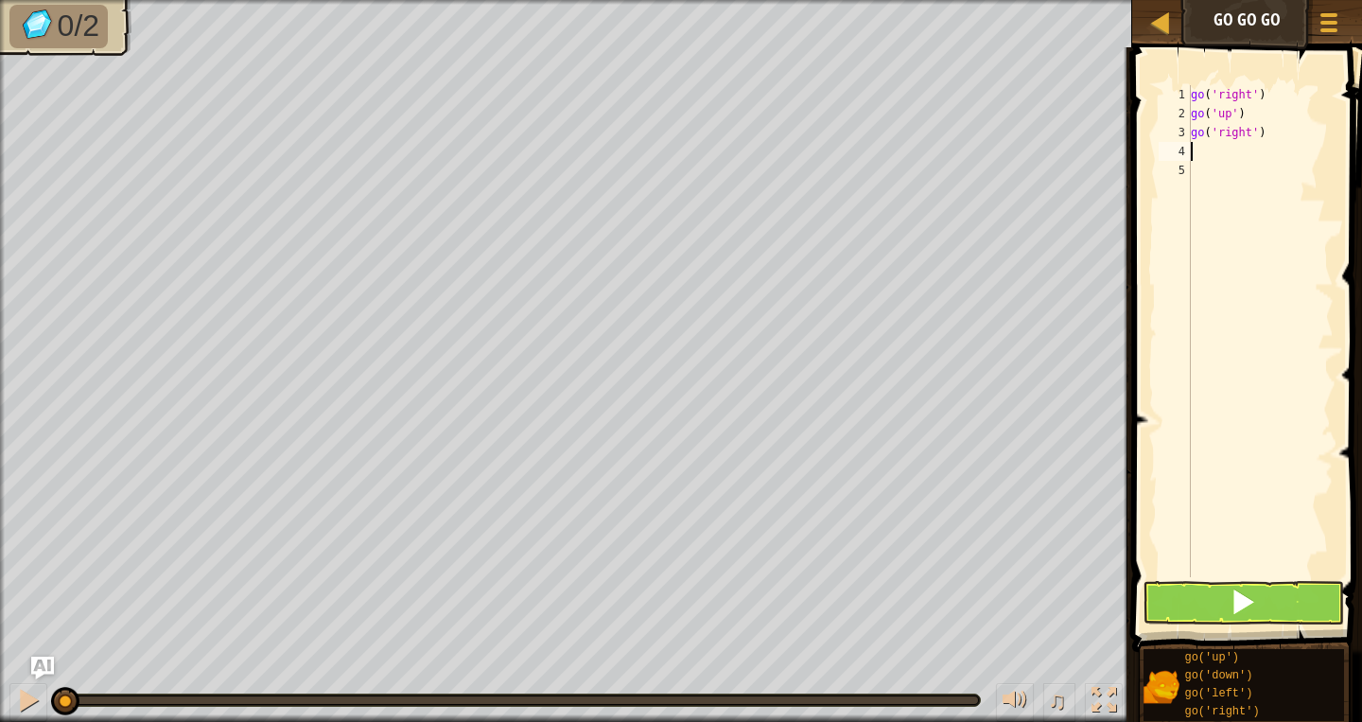
scroll to position [0, 0]
click at [1220, 610] on button at bounding box center [1243, 603] width 201 height 44
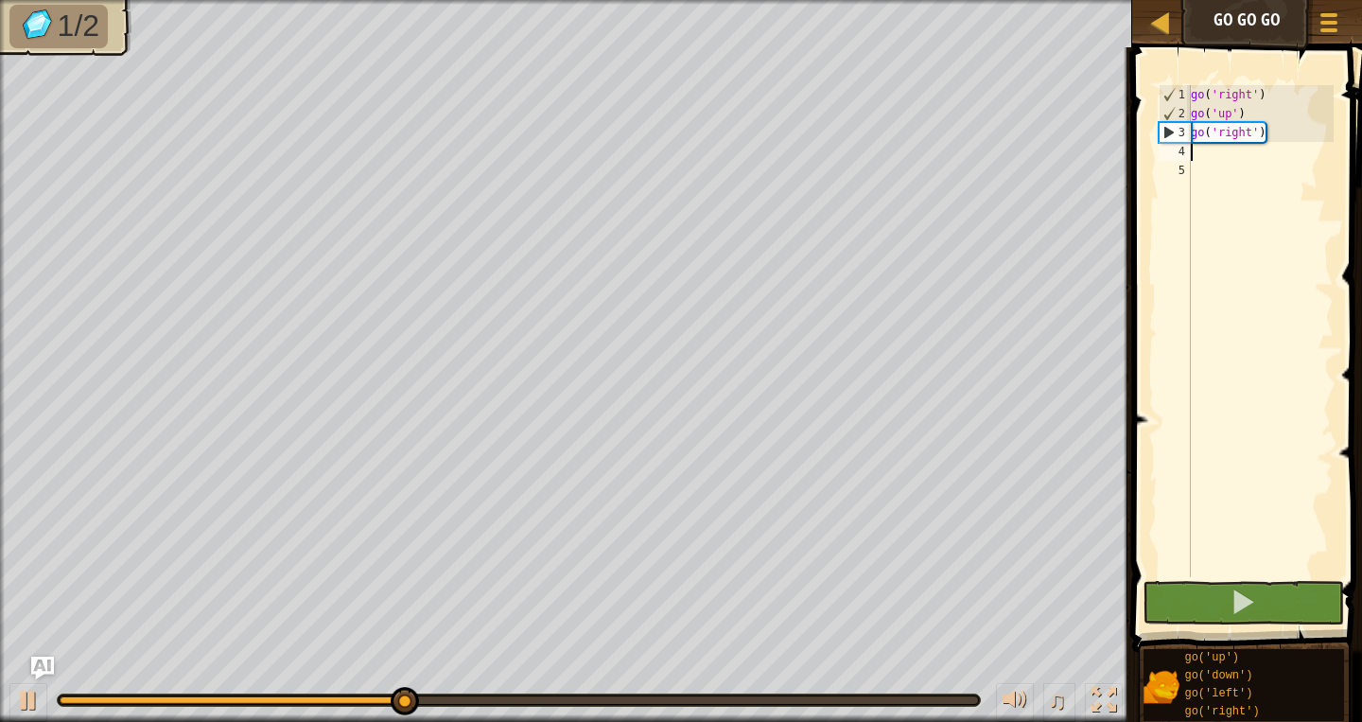
click at [1231, 163] on div "go ( 'right' ) go ( 'up' ) go ( 'right' )" at bounding box center [1260, 350] width 147 height 530
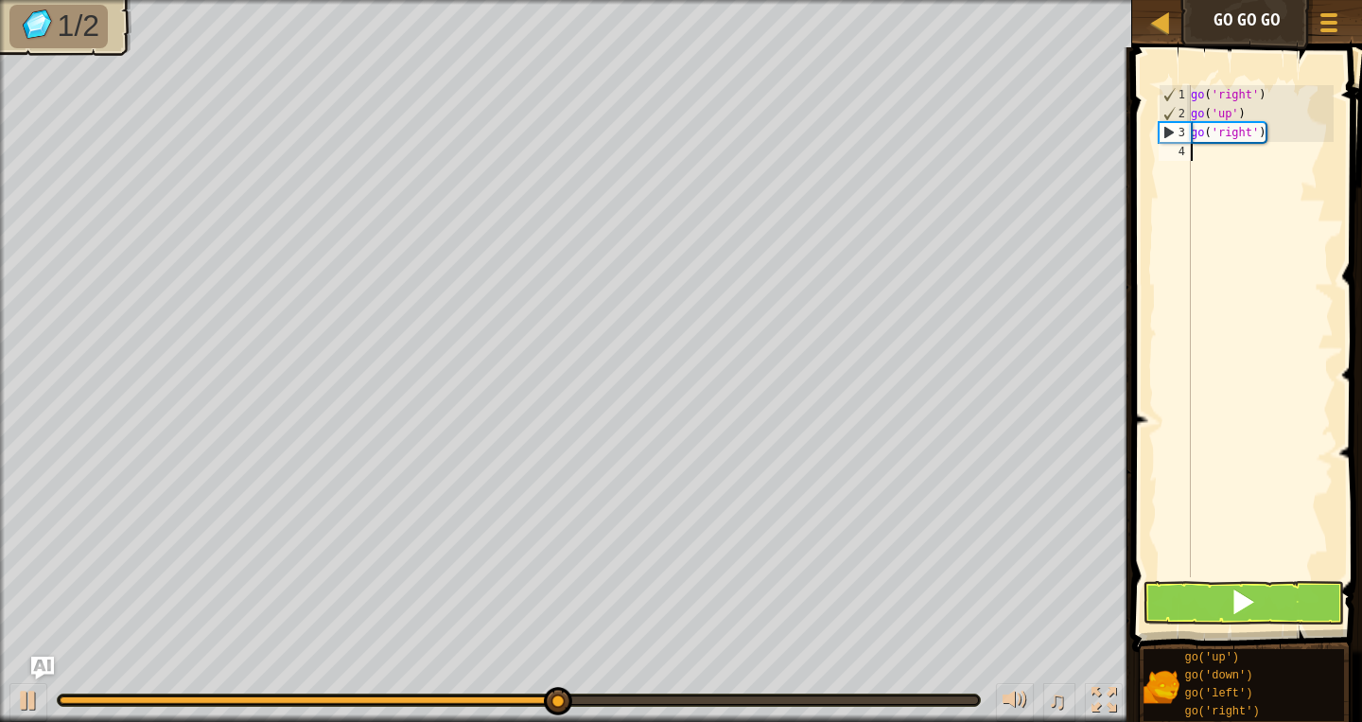
scroll to position [9, 0]
type textarea "go"
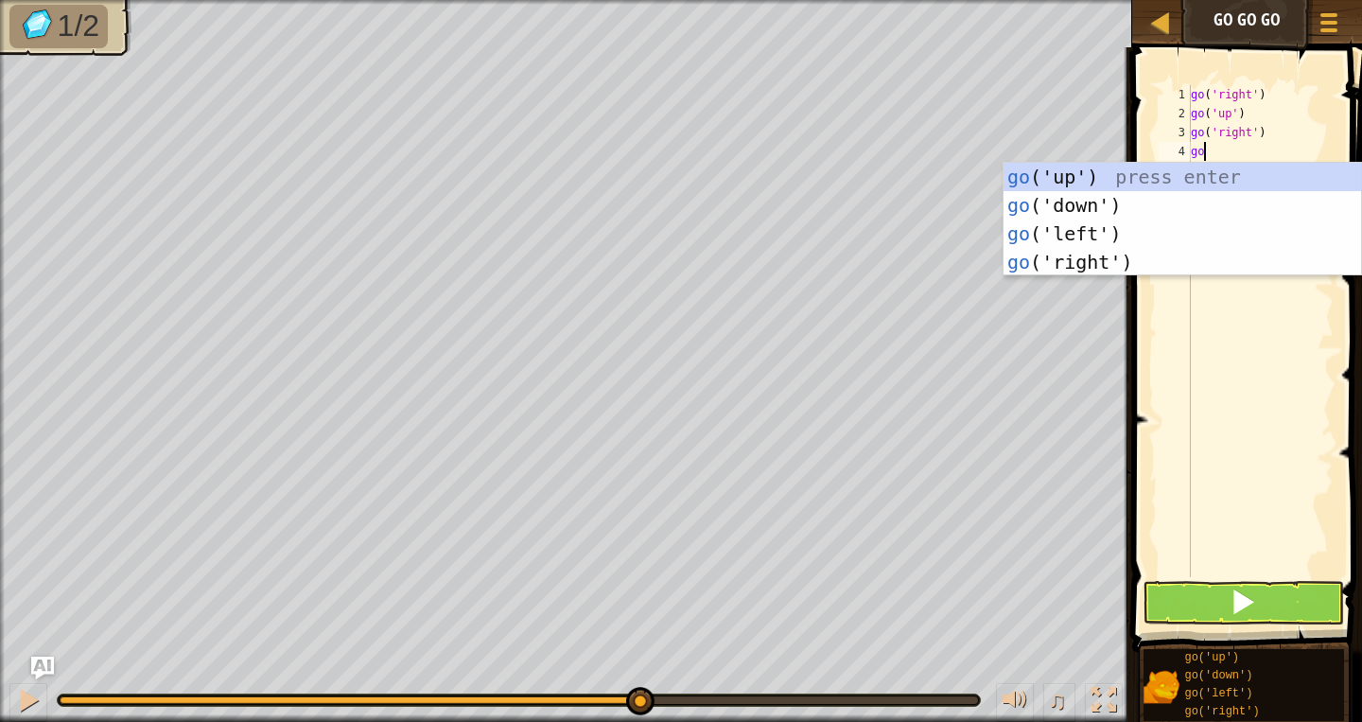
scroll to position [0, 0]
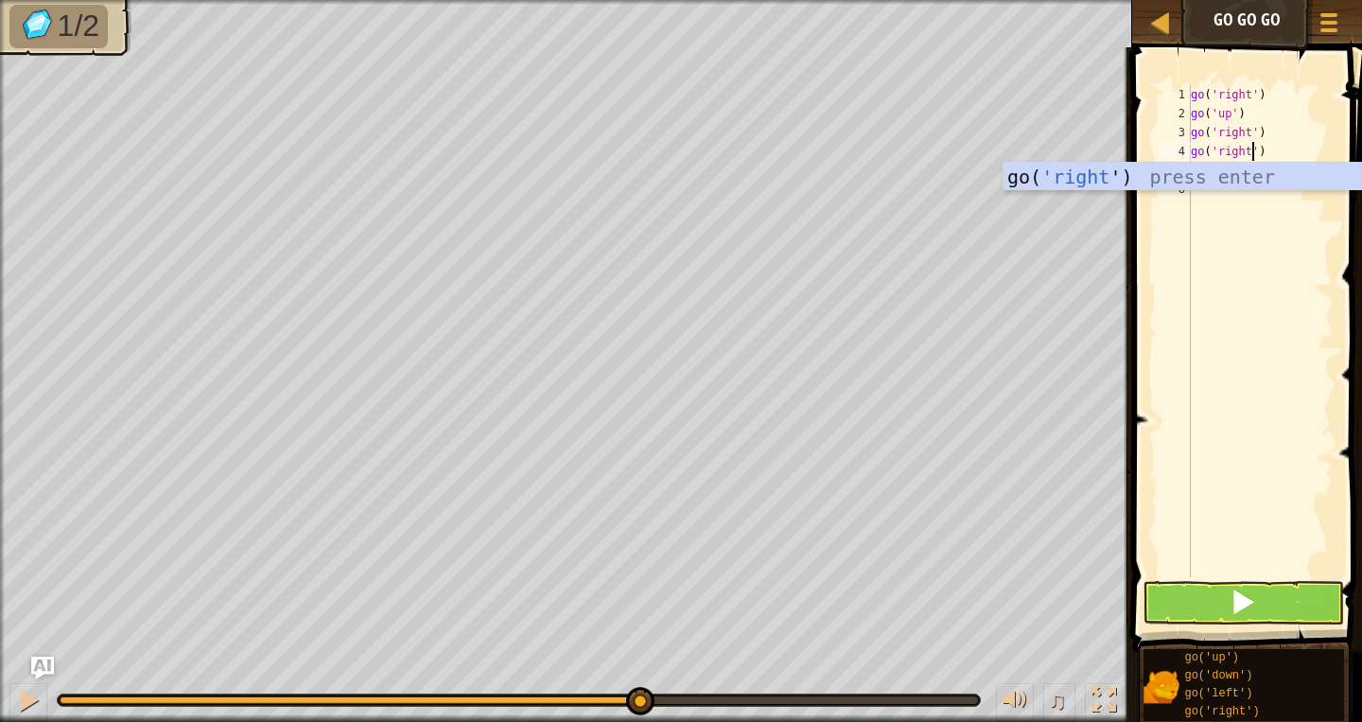
type textarea "go('right"
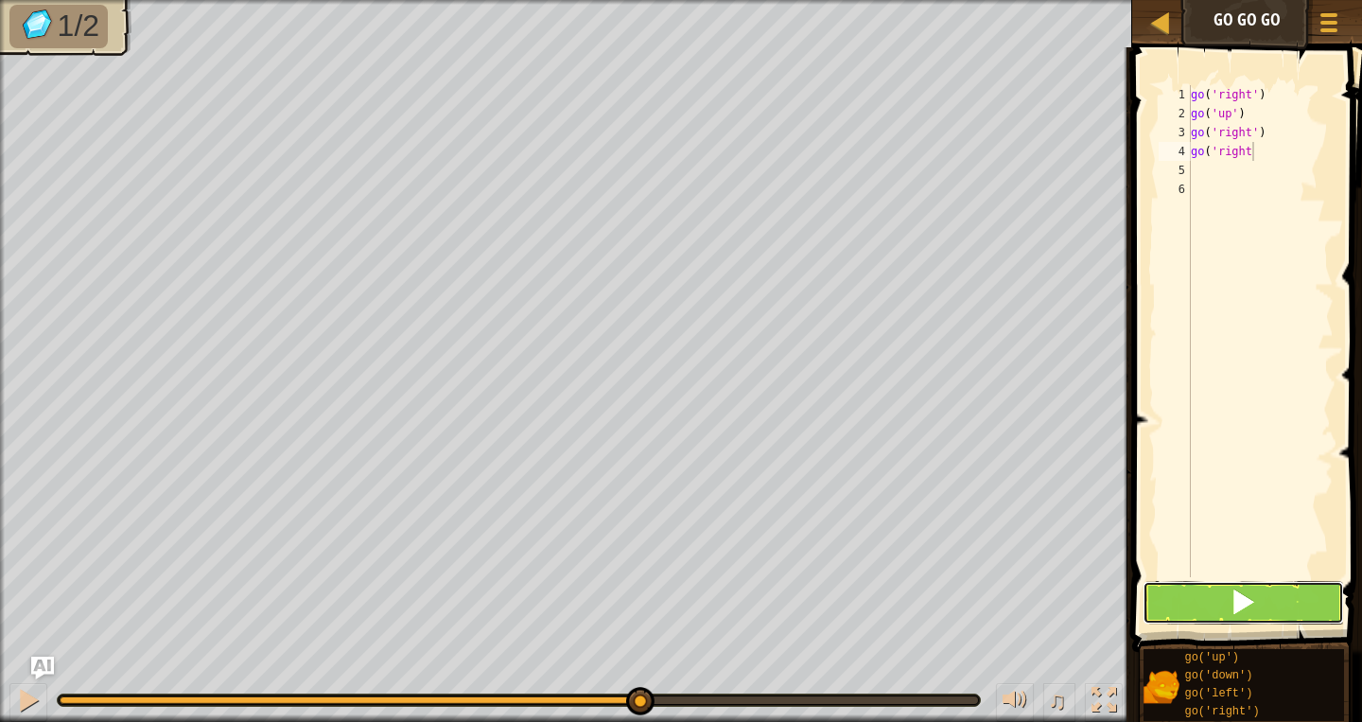
click at [1246, 598] on span at bounding box center [1243, 601] width 26 height 26
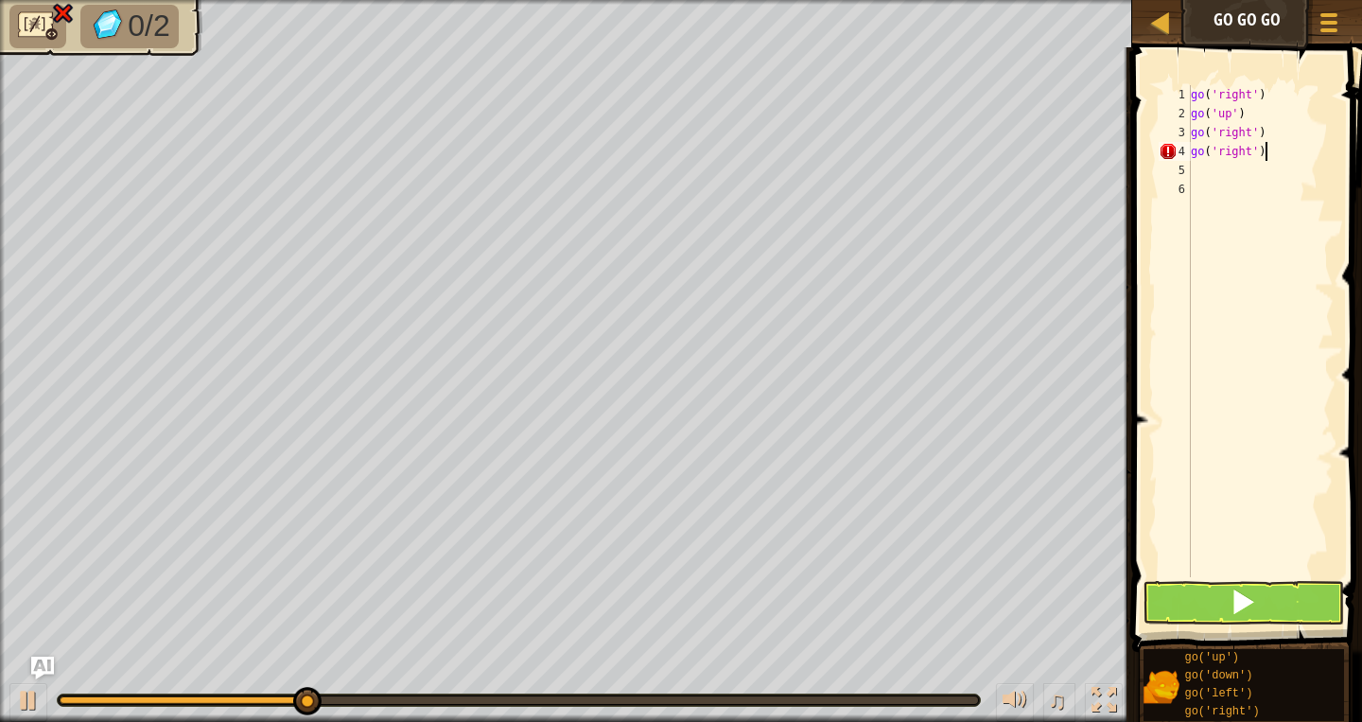
scroll to position [9, 5]
type textarea "go('right')"
click at [1243, 600] on span at bounding box center [1243, 601] width 26 height 26
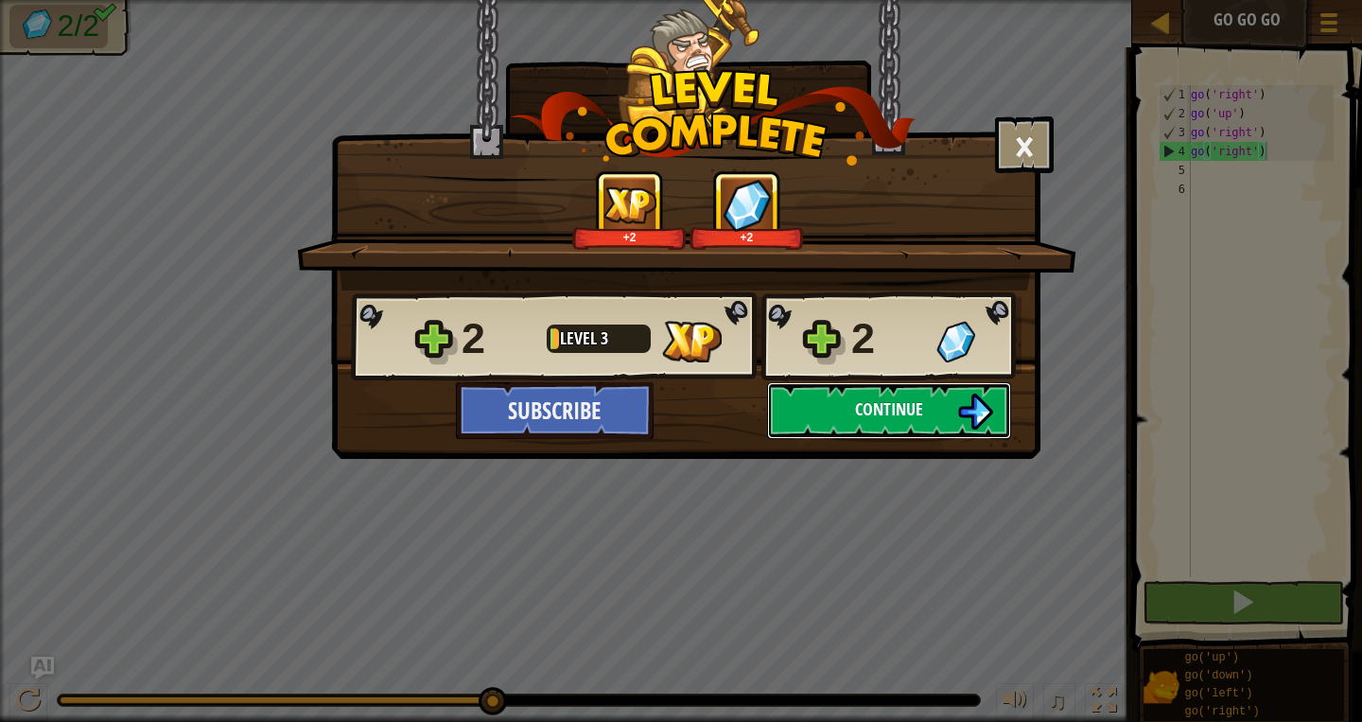
click at [853, 427] on button "Continue" at bounding box center [889, 410] width 244 height 57
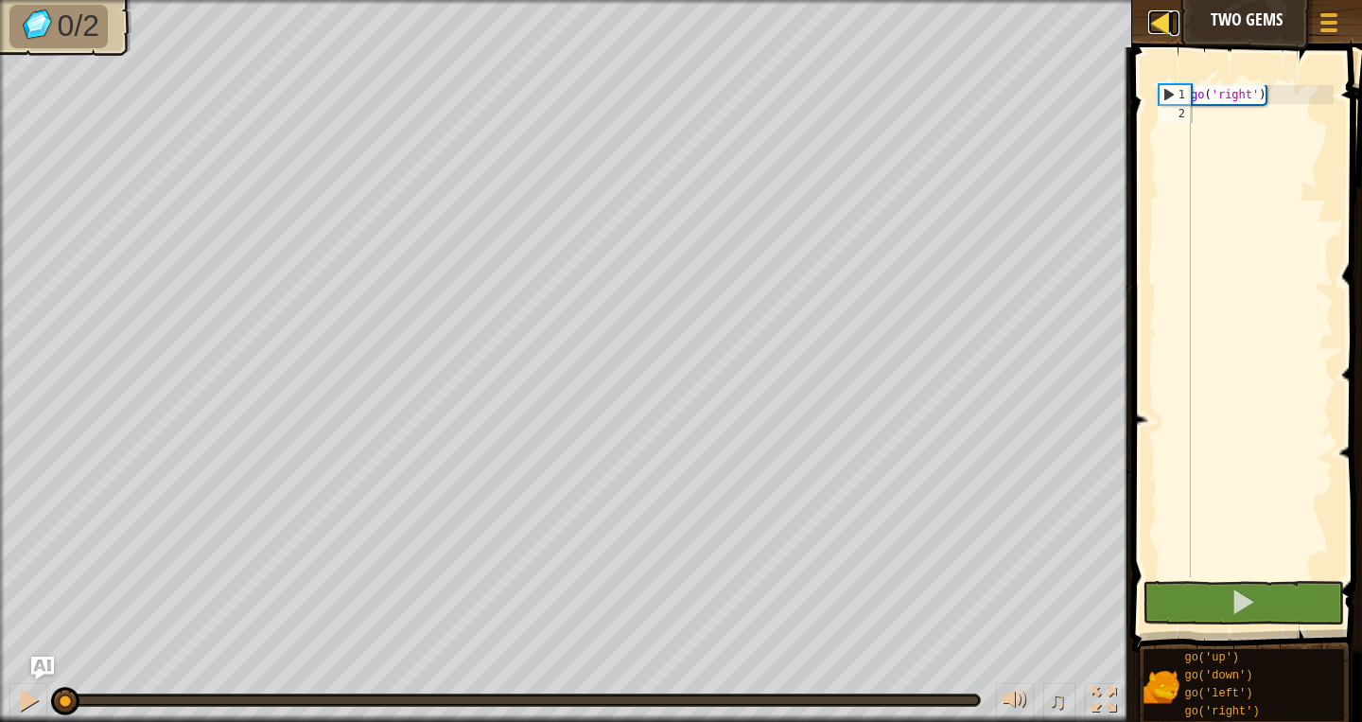
click at [1160, 23] on div at bounding box center [1161, 22] width 24 height 24
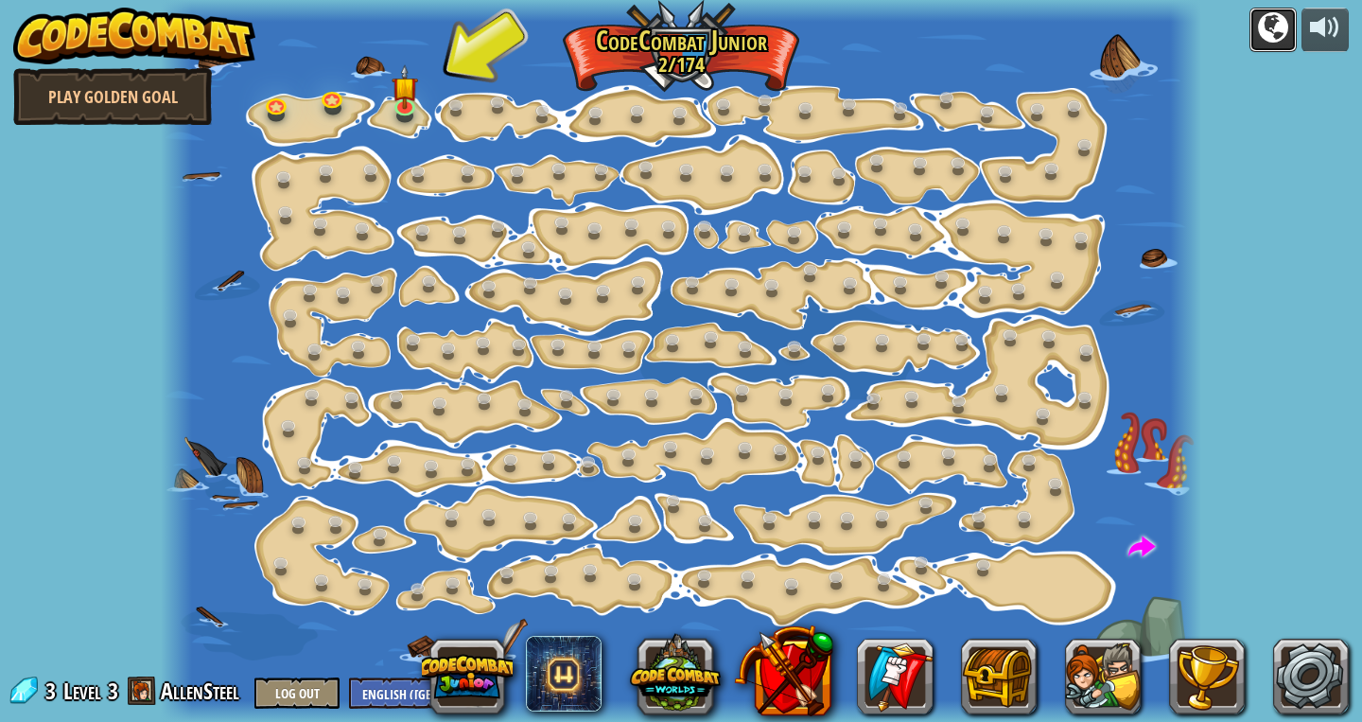
click at [1275, 27] on div at bounding box center [1273, 27] width 30 height 30
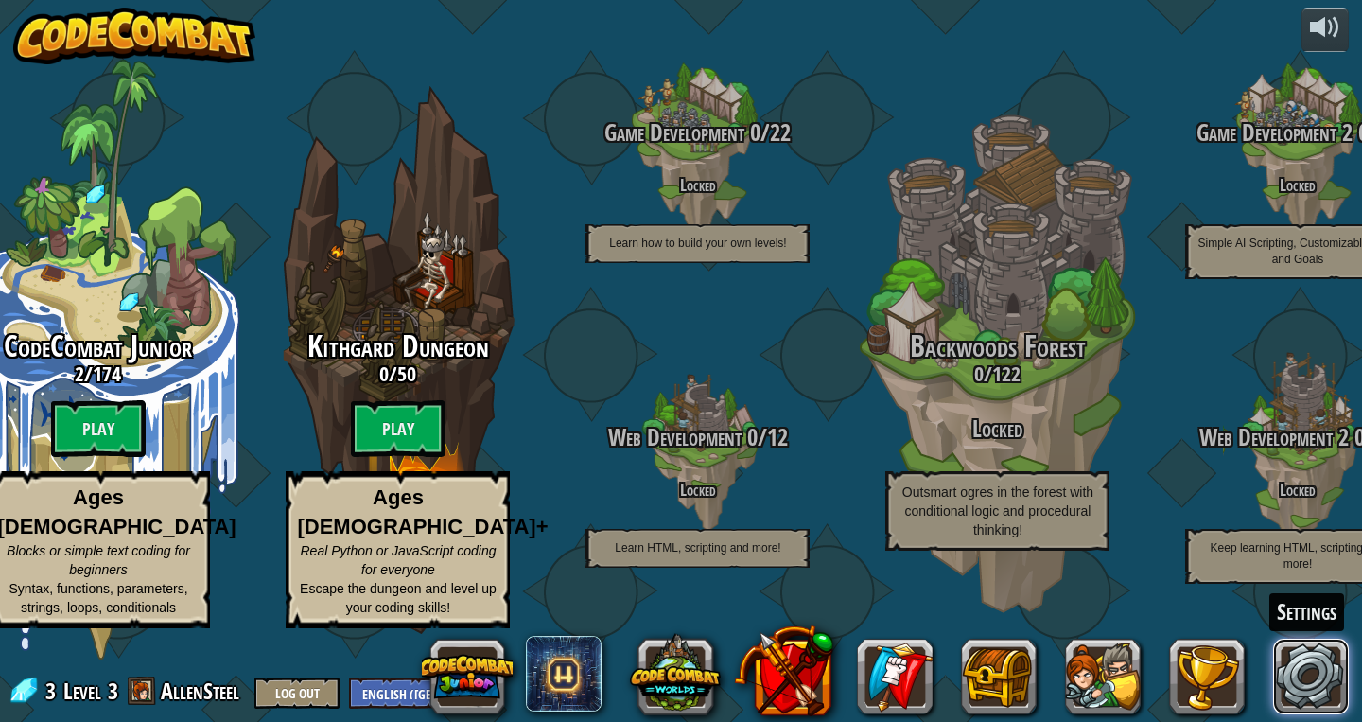
click at [1298, 676] on link at bounding box center [1311, 677] width 76 height 76
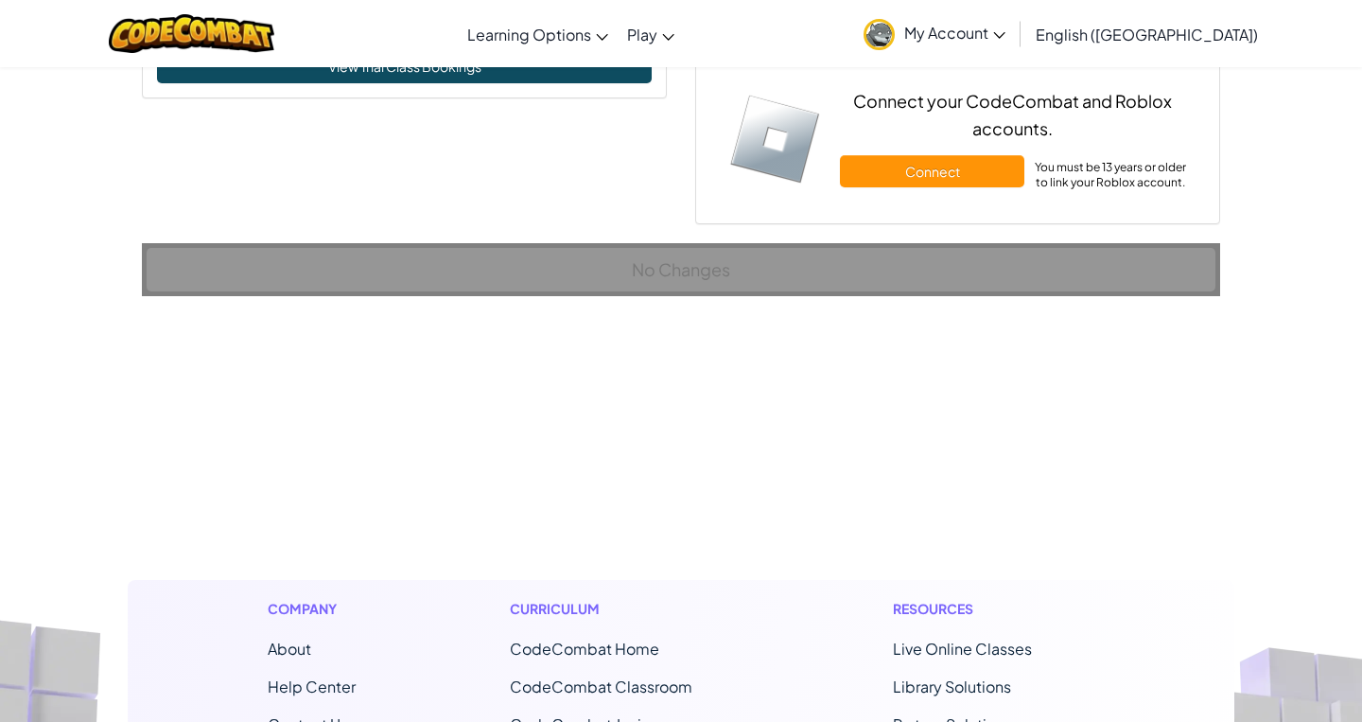
scroll to position [1509, 0]
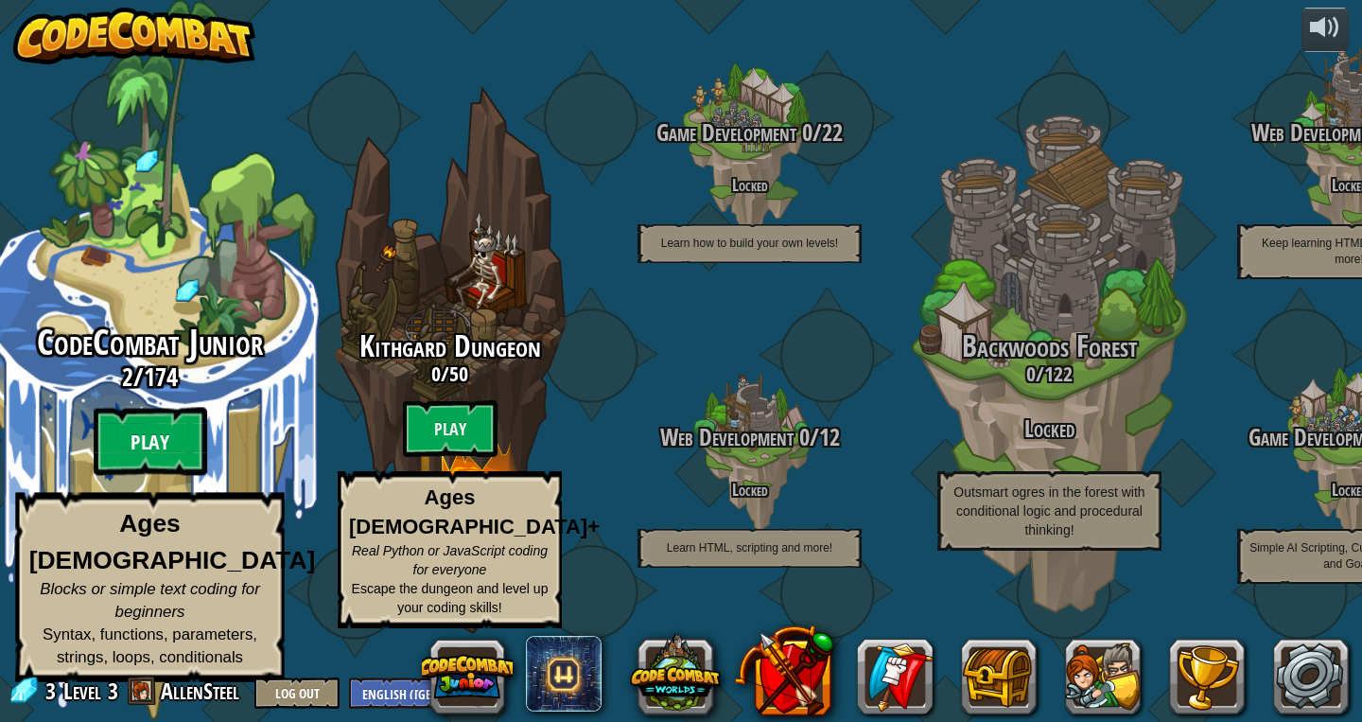
click at [152, 456] on btn "Play" at bounding box center [151, 442] width 114 height 68
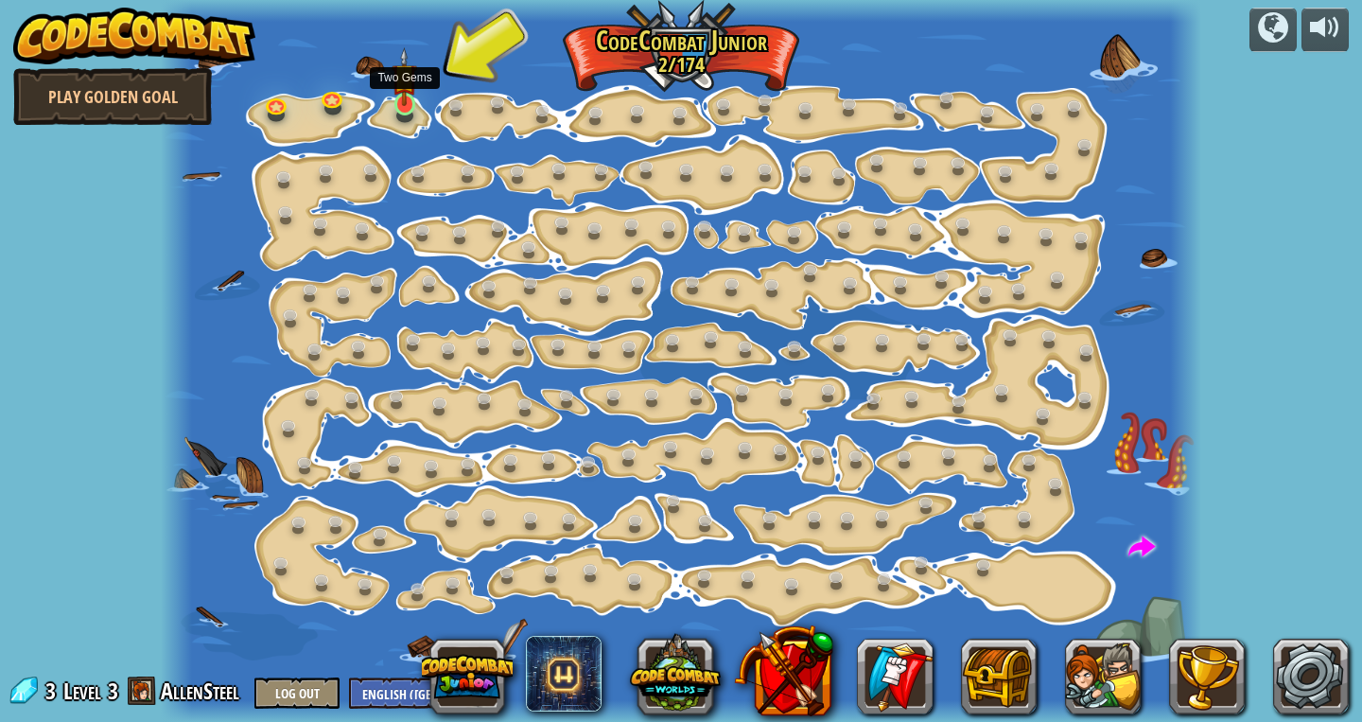
click at [398, 106] on img at bounding box center [405, 76] width 26 height 59
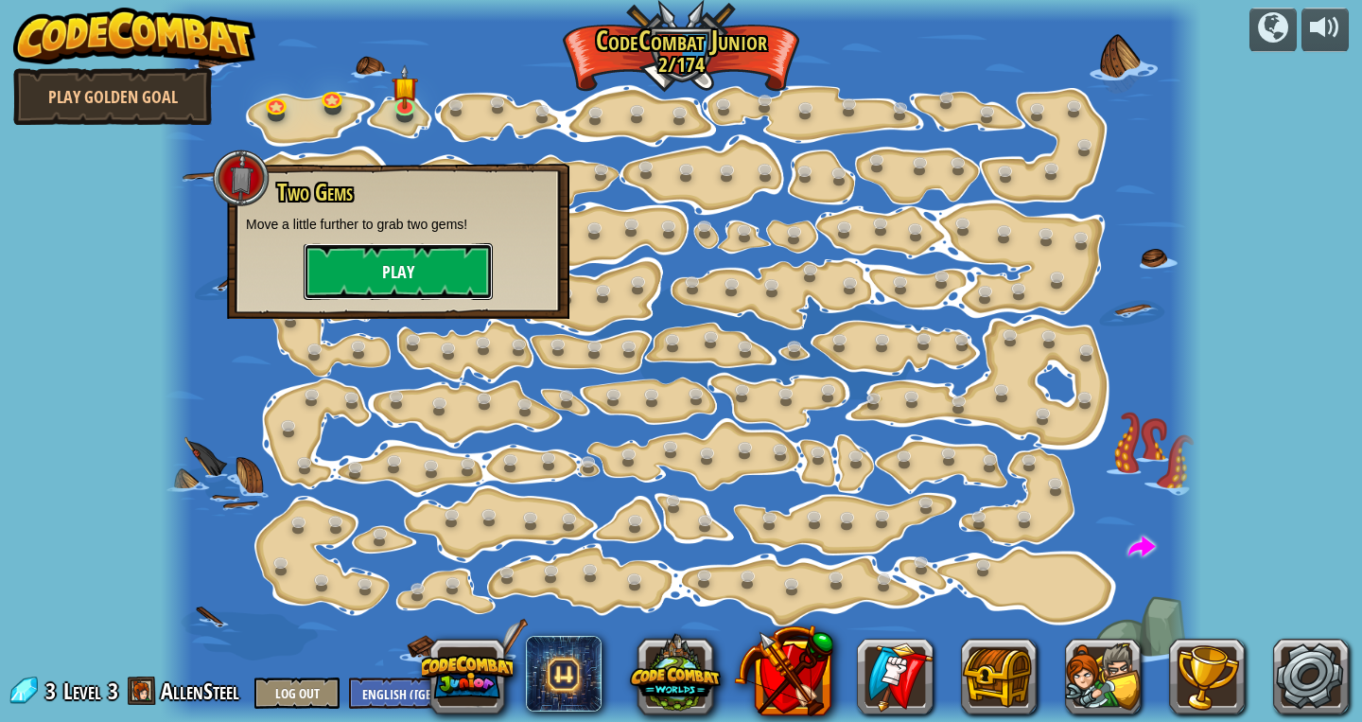
click at [414, 289] on button "Play" at bounding box center [398, 271] width 189 height 57
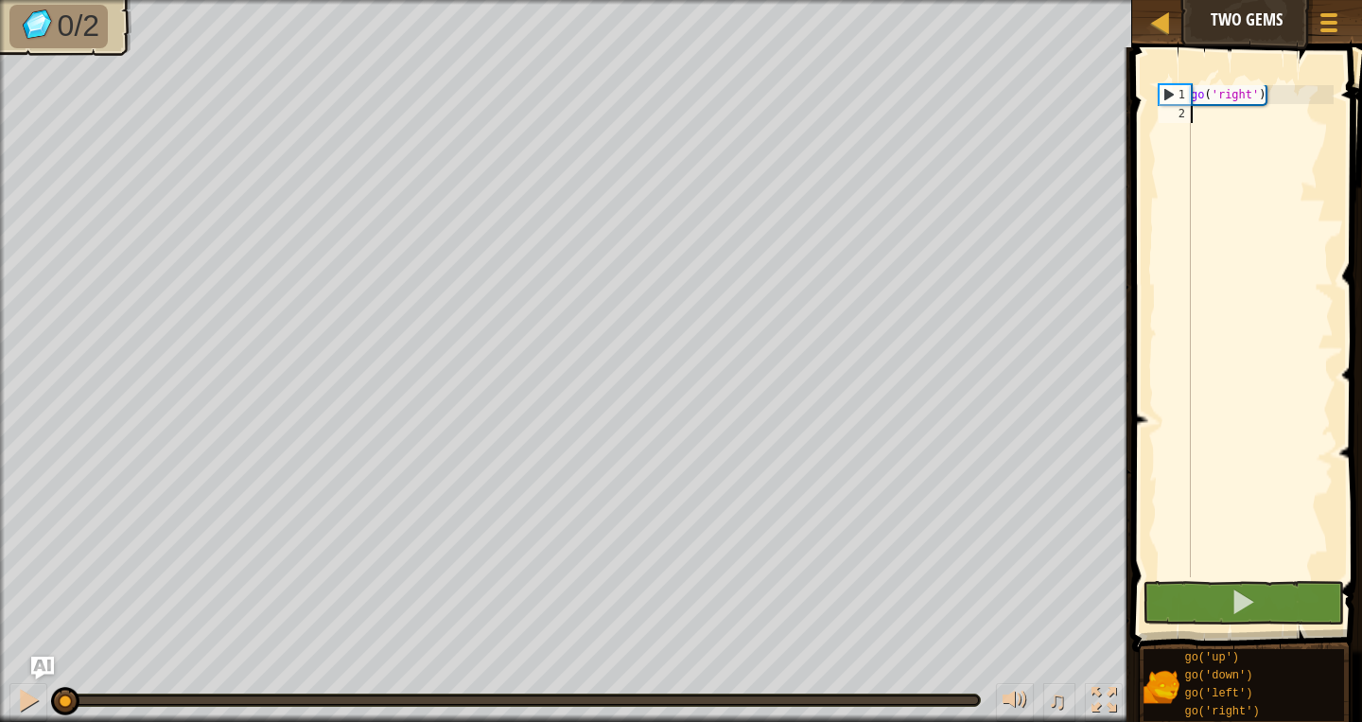
click at [1224, 102] on div "go ( 'right' )" at bounding box center [1260, 350] width 147 height 530
type textarea "go('right')"
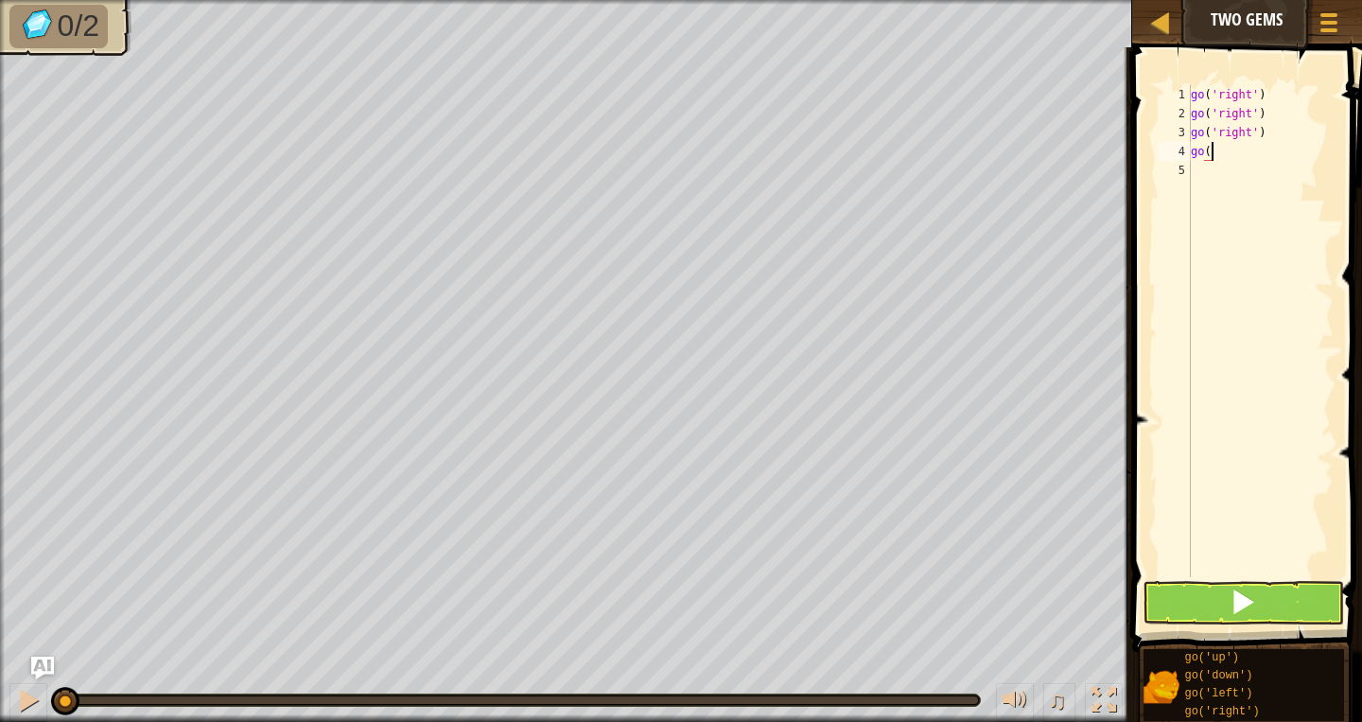
scroll to position [9, 1]
type textarea "go('"
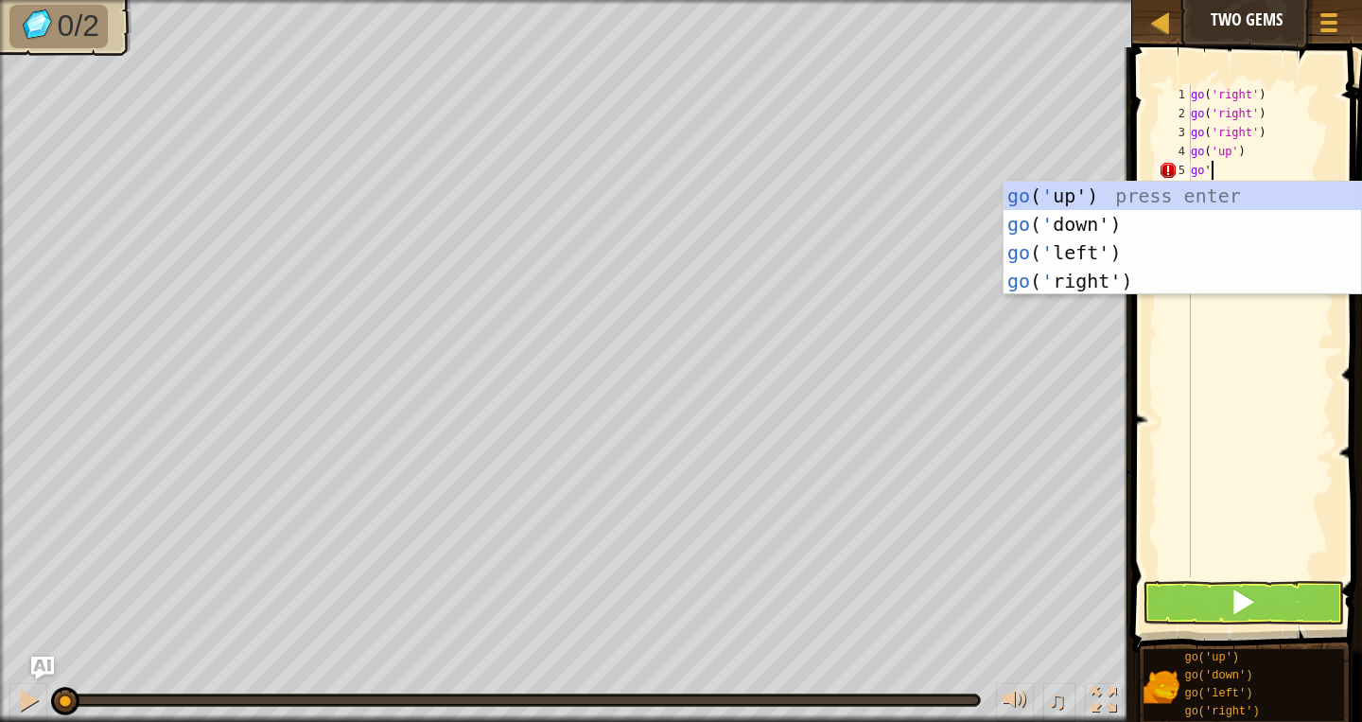
scroll to position [9, 0]
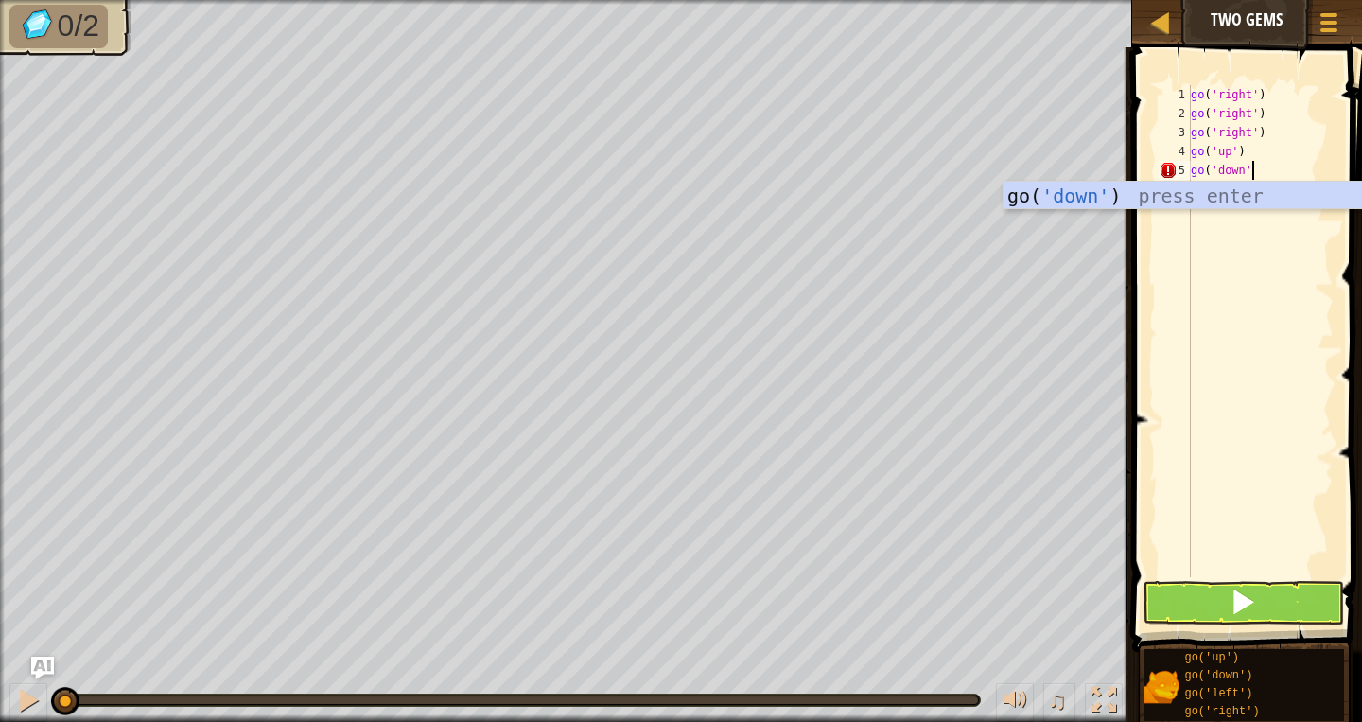
type textarea "go('down')"
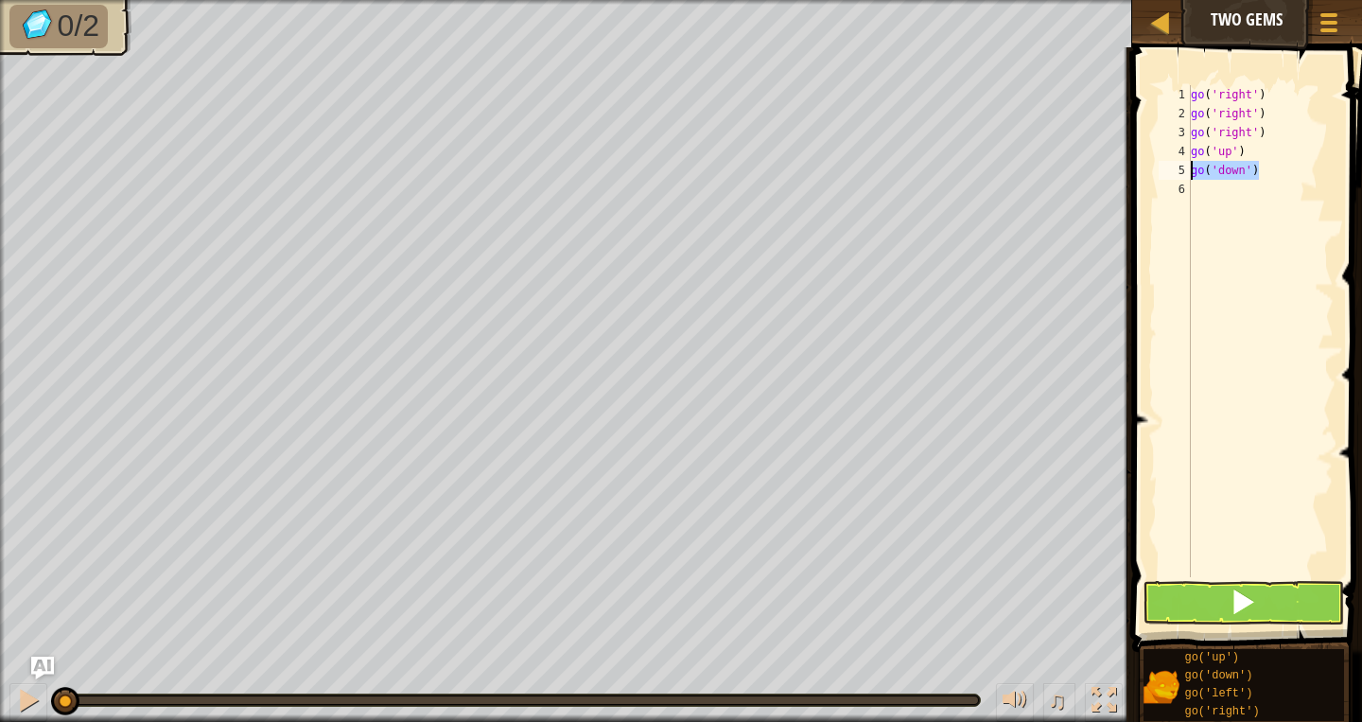
scroll to position [0, 0]
type textarea "go('down')"
click at [1231, 607] on button at bounding box center [1243, 603] width 201 height 44
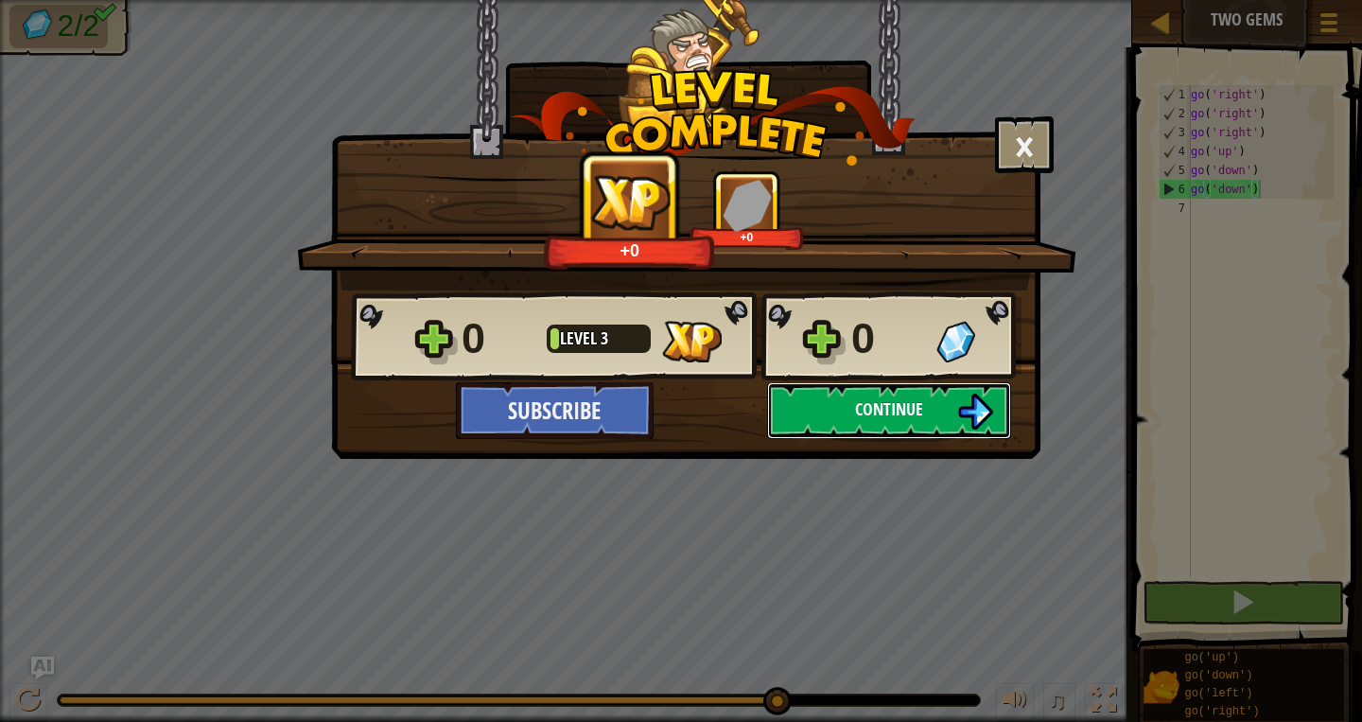
click at [943, 420] on button "Continue" at bounding box center [889, 410] width 244 height 57
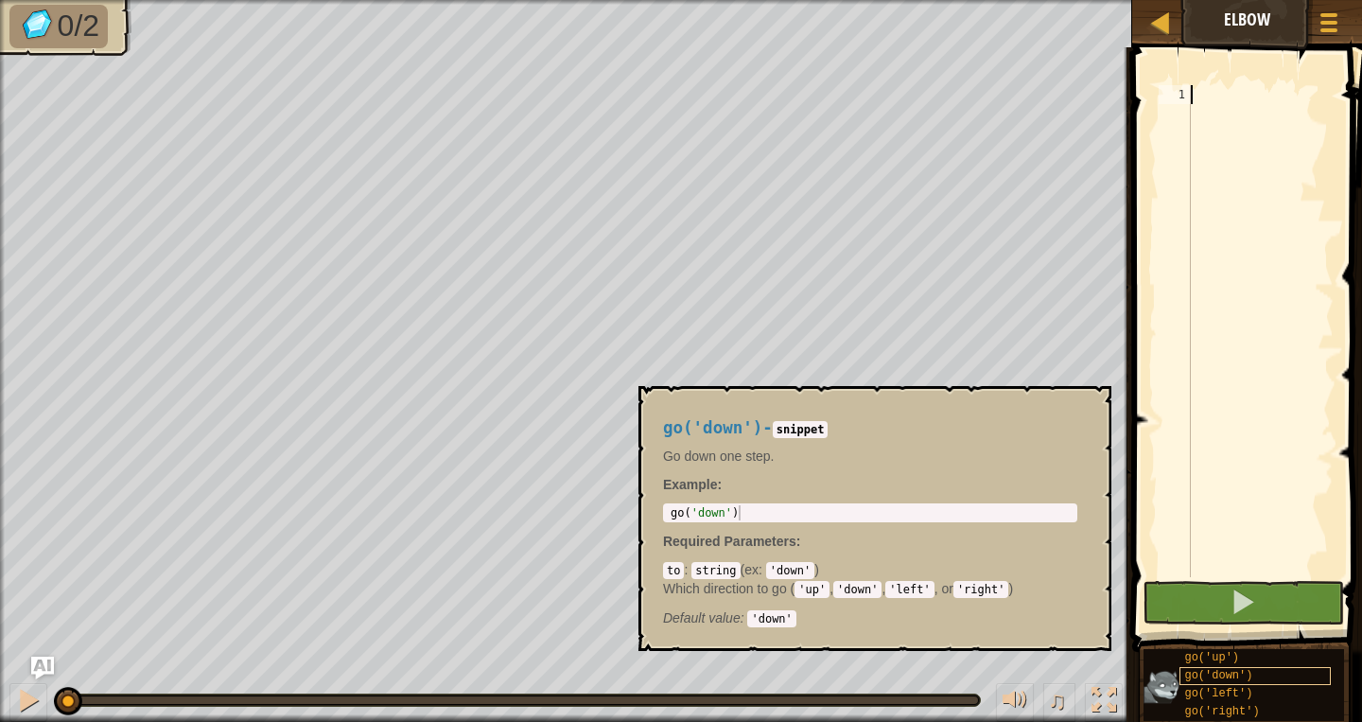
click at [1227, 674] on span "go('down')" at bounding box center [1219, 675] width 68 height 13
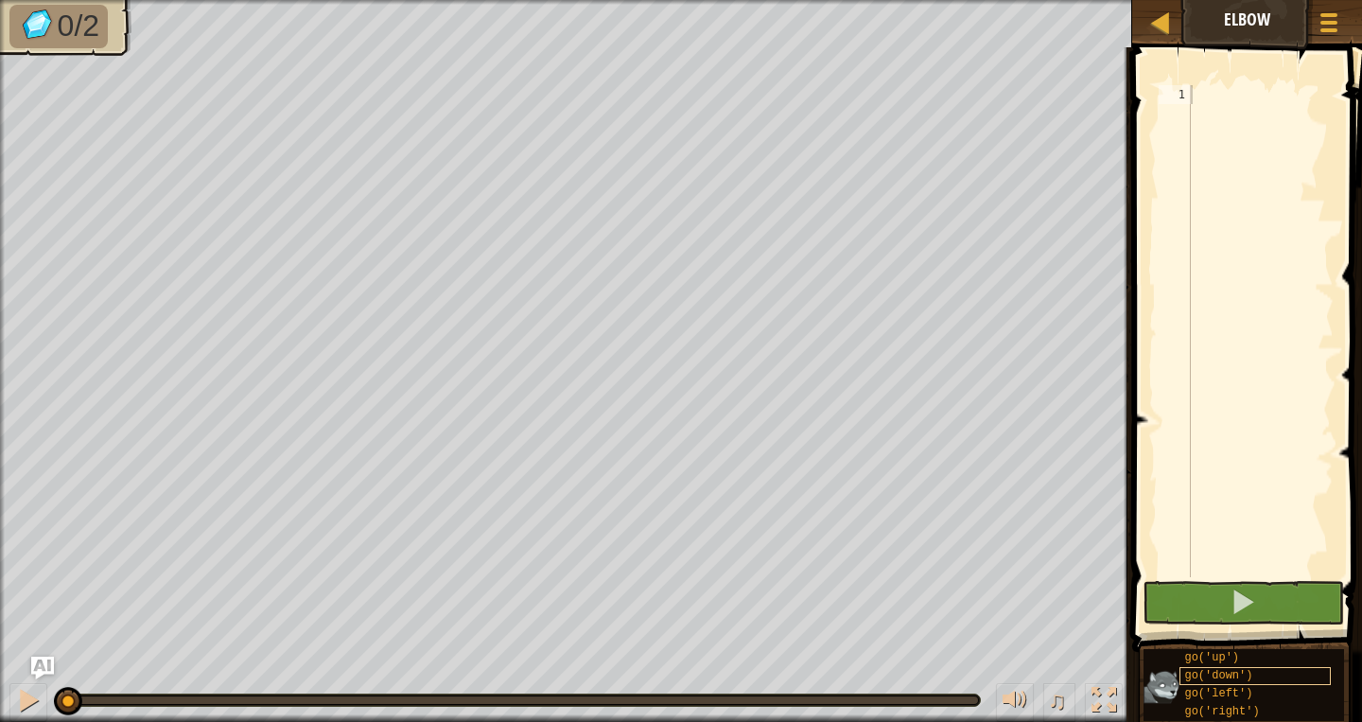
click at [1227, 677] on span "go('down')" at bounding box center [1219, 675] width 68 height 13
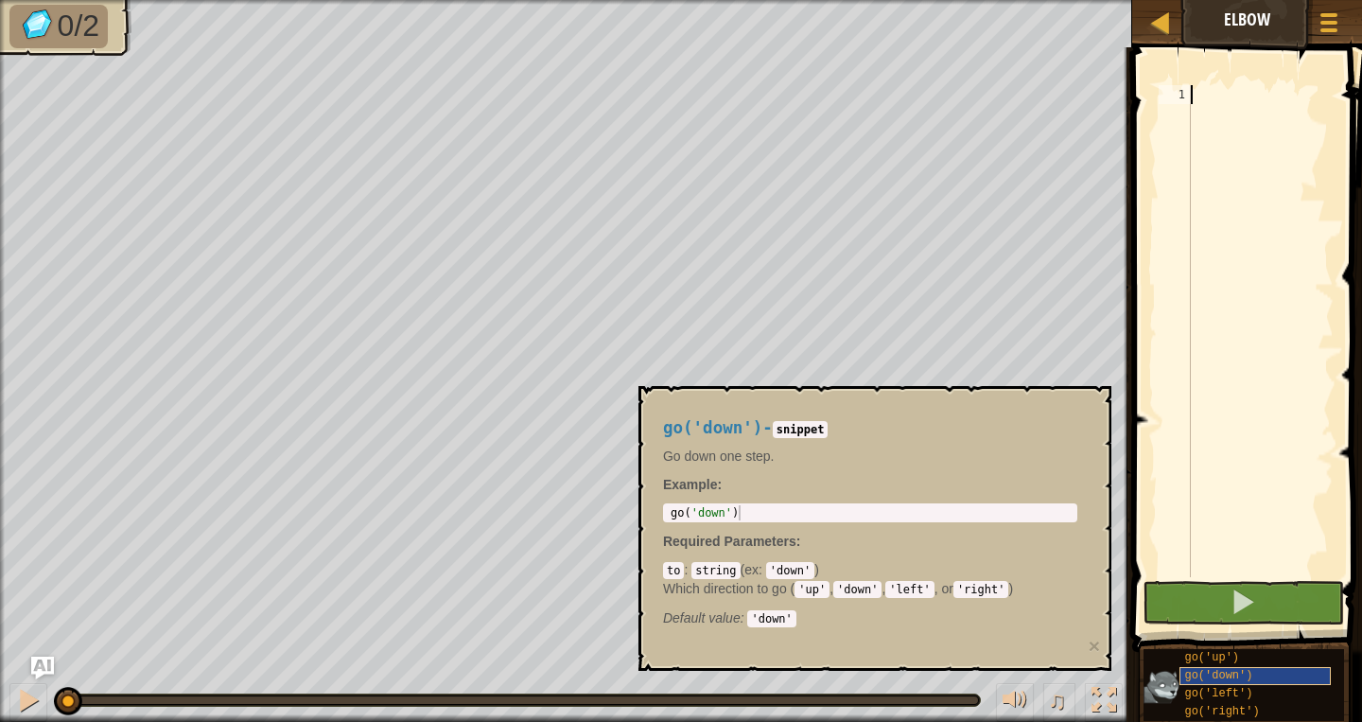
click at [1227, 677] on span "go('down')" at bounding box center [1219, 675] width 68 height 13
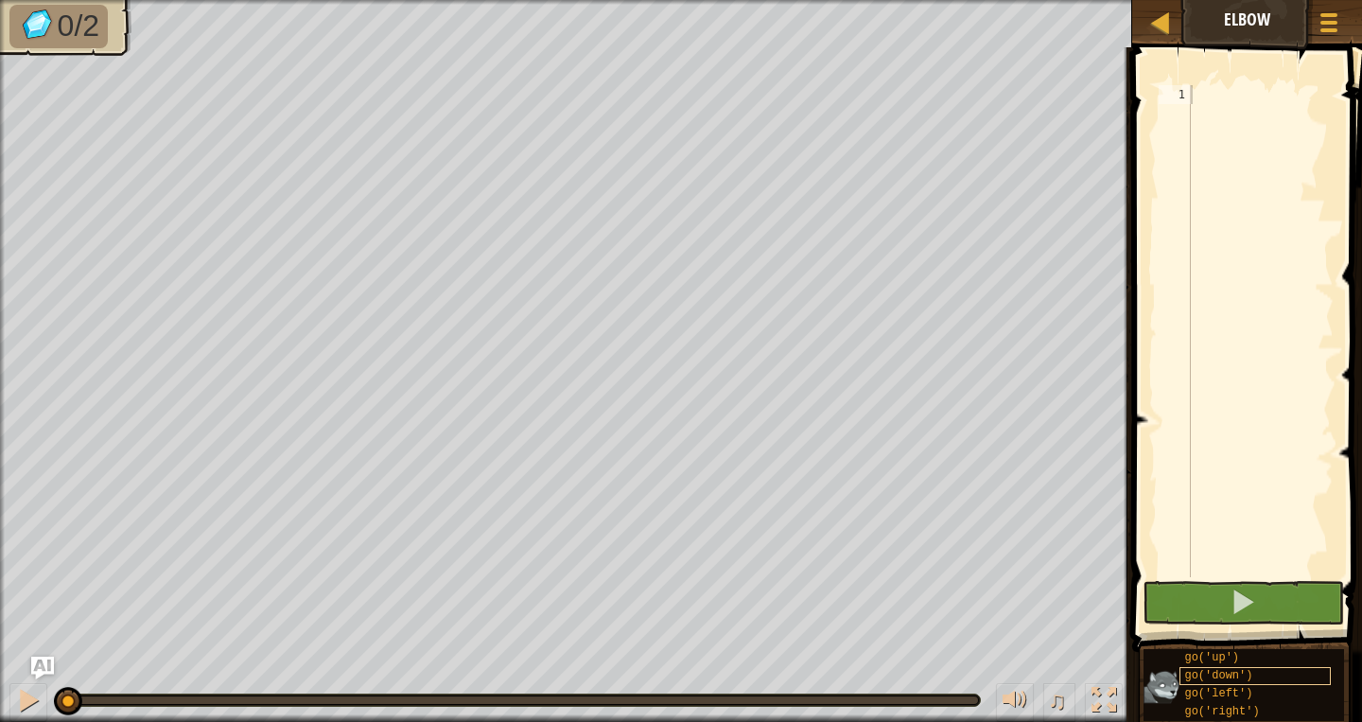
click at [1227, 677] on span "go('down')" at bounding box center [1219, 675] width 68 height 13
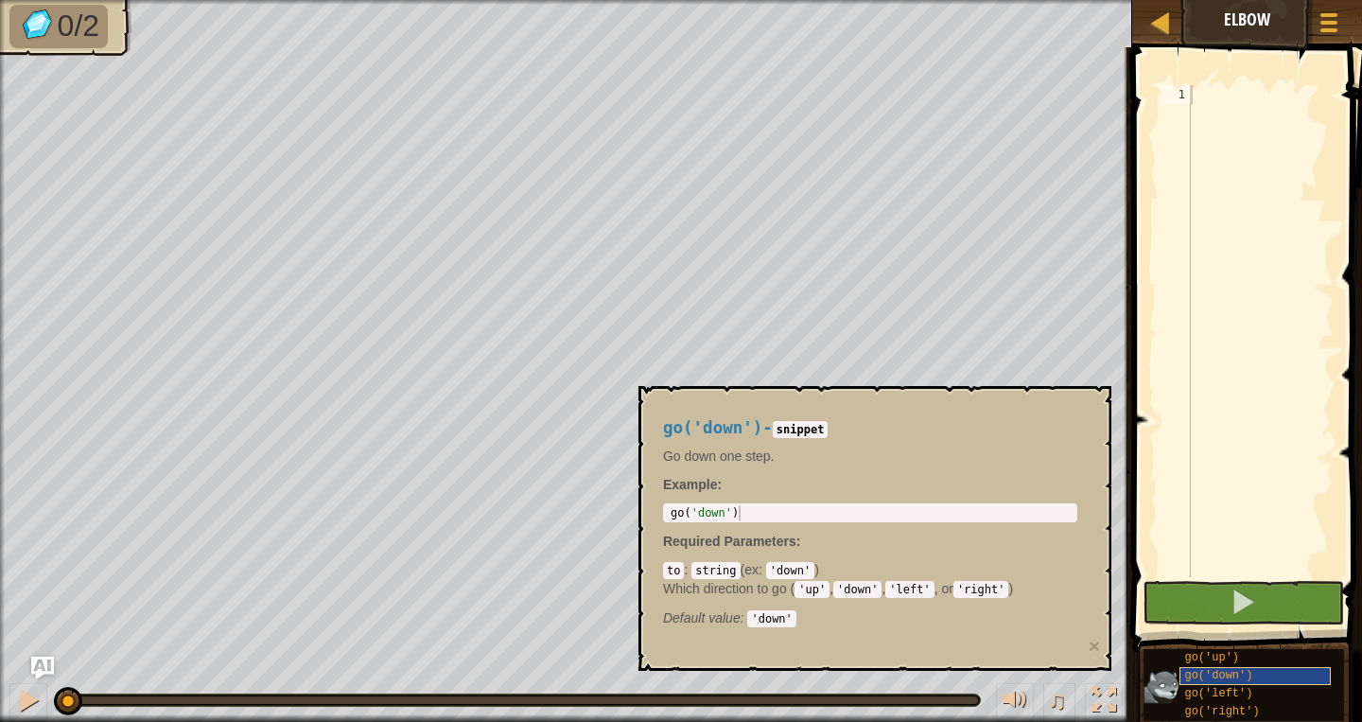
click at [1227, 677] on span "go('down')" at bounding box center [1219, 675] width 68 height 13
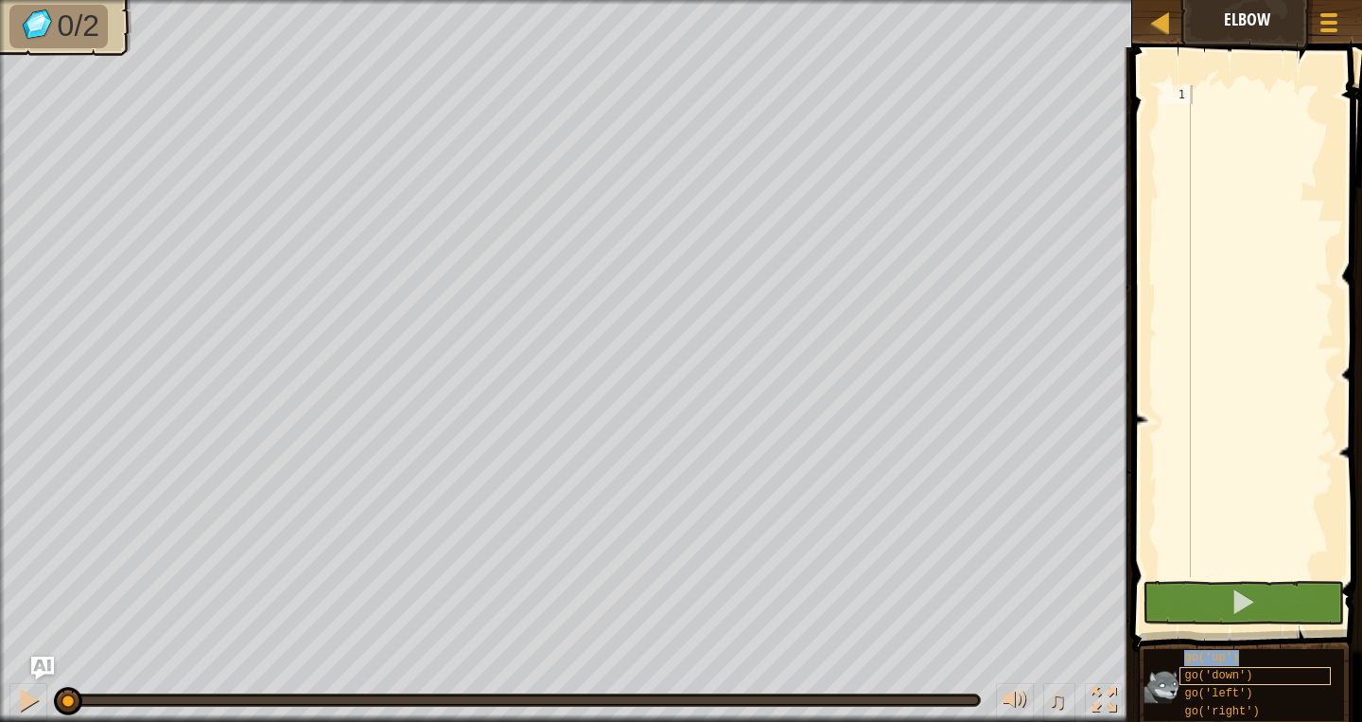
drag, startPoint x: 1227, startPoint y: 677, endPoint x: 1254, endPoint y: 474, distance: 205.1
click at [1254, 667] on div "go('down')" at bounding box center [1255, 676] width 151 height 18
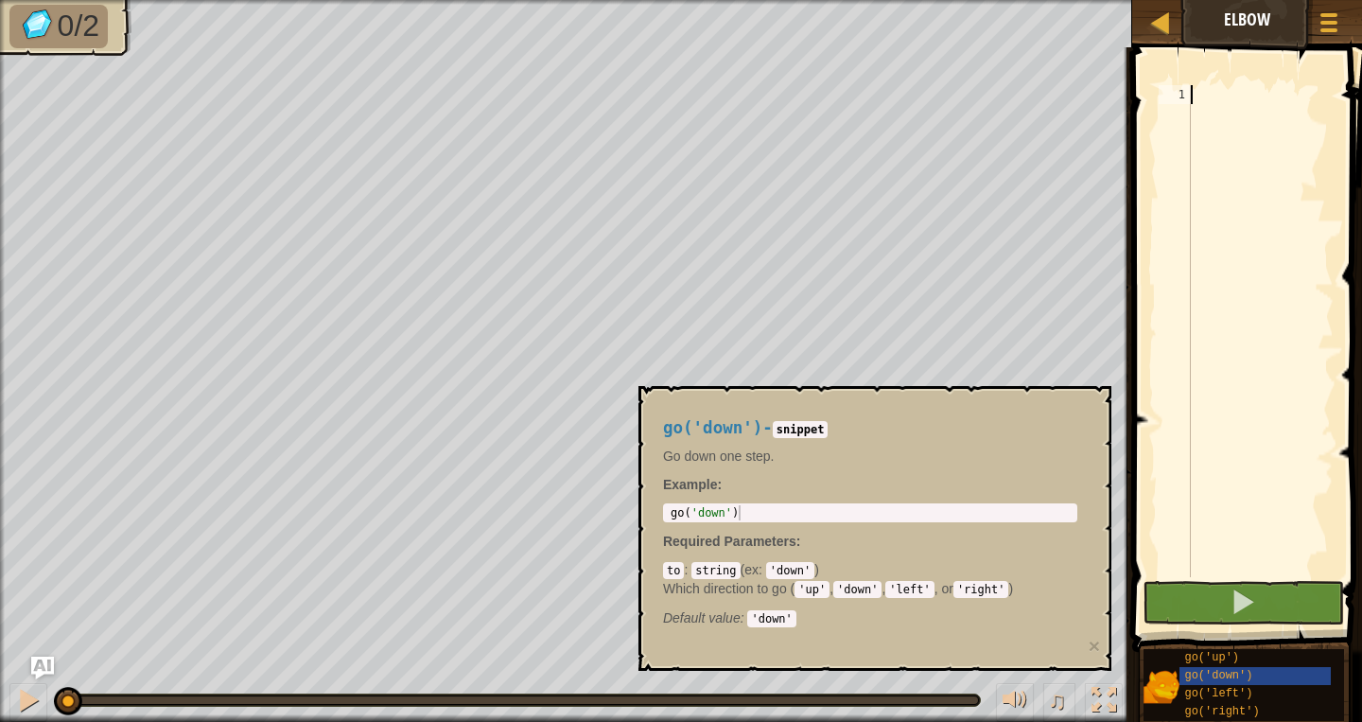
click at [1256, 495] on div at bounding box center [1260, 350] width 147 height 530
click at [1219, 675] on span "go('down')" at bounding box center [1219, 675] width 68 height 13
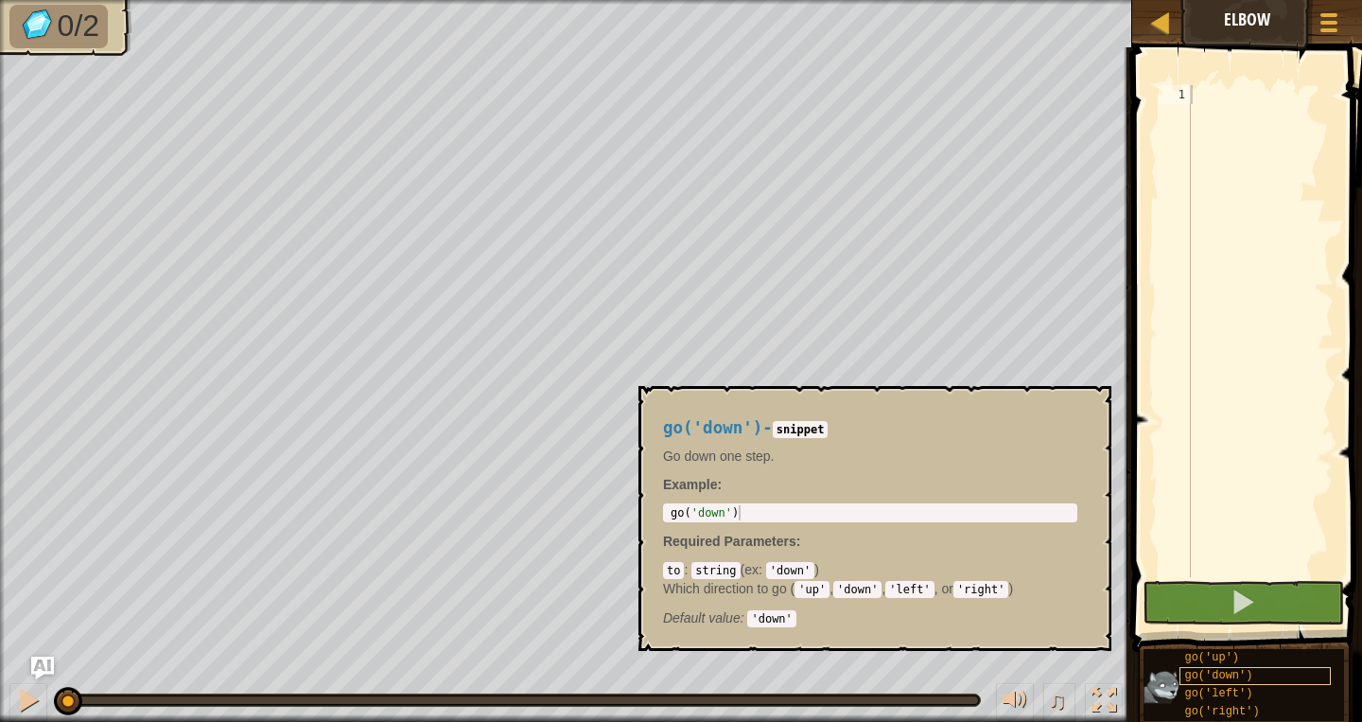
click at [1257, 681] on div "go('down')" at bounding box center [1255, 676] width 151 height 18
click at [1249, 469] on div at bounding box center [1260, 350] width 147 height 530
drag, startPoint x: 1220, startPoint y: 683, endPoint x: 1254, endPoint y: 259, distance: 425.2
click at [1254, 667] on div "go('down')" at bounding box center [1255, 676] width 151 height 18
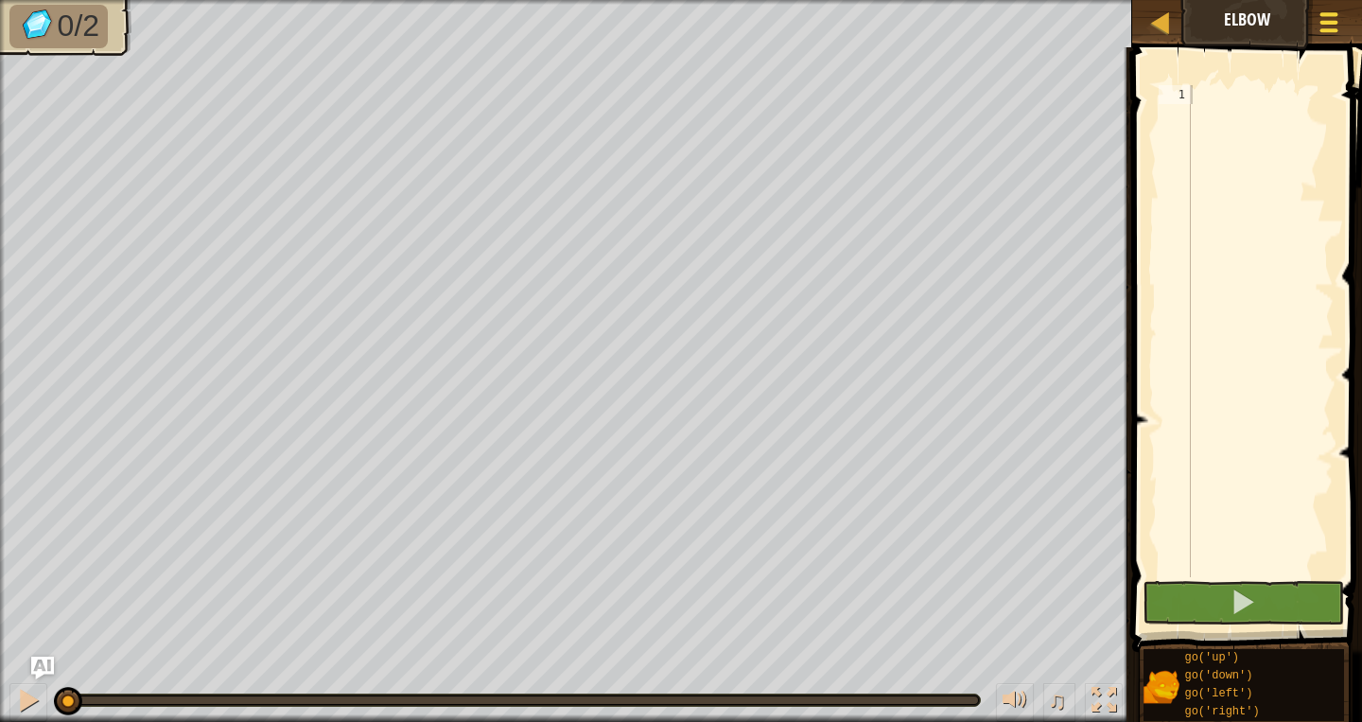
click at [1325, 16] on span at bounding box center [1330, 14] width 18 height 4
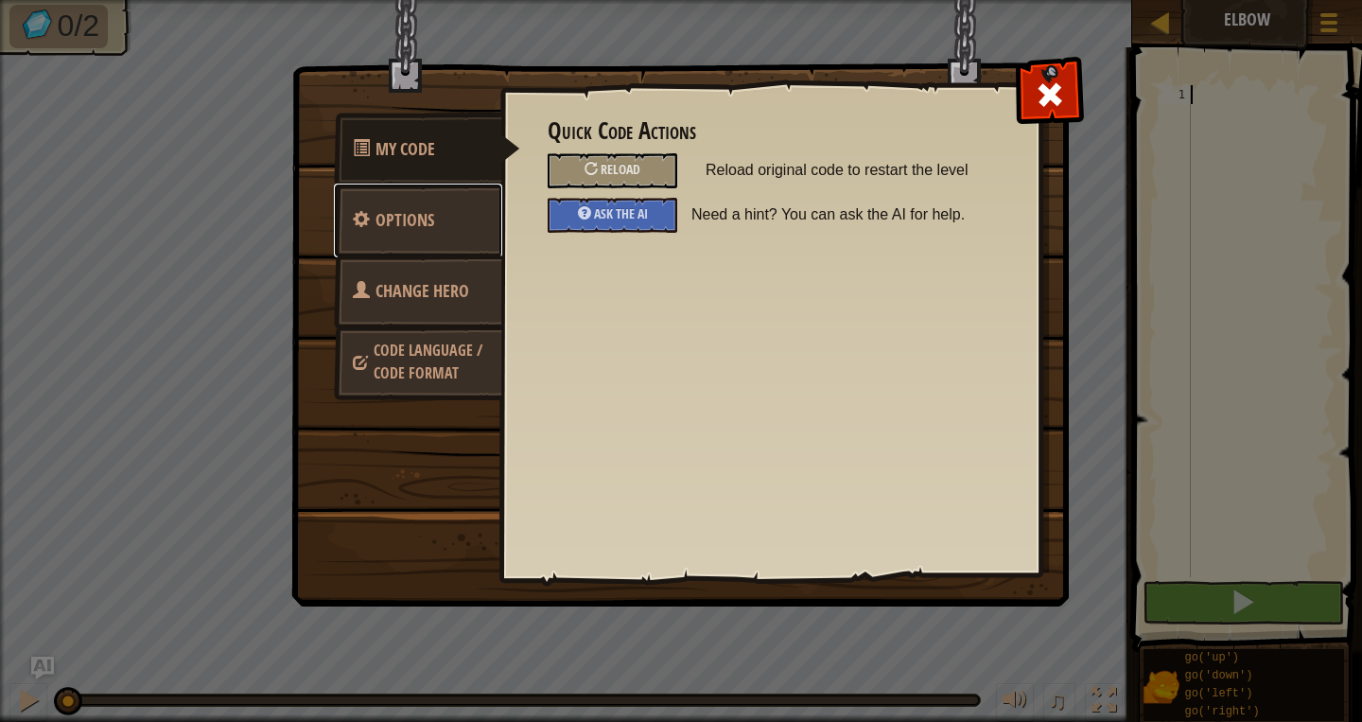
click at [344, 212] on link "Options" at bounding box center [418, 221] width 168 height 74
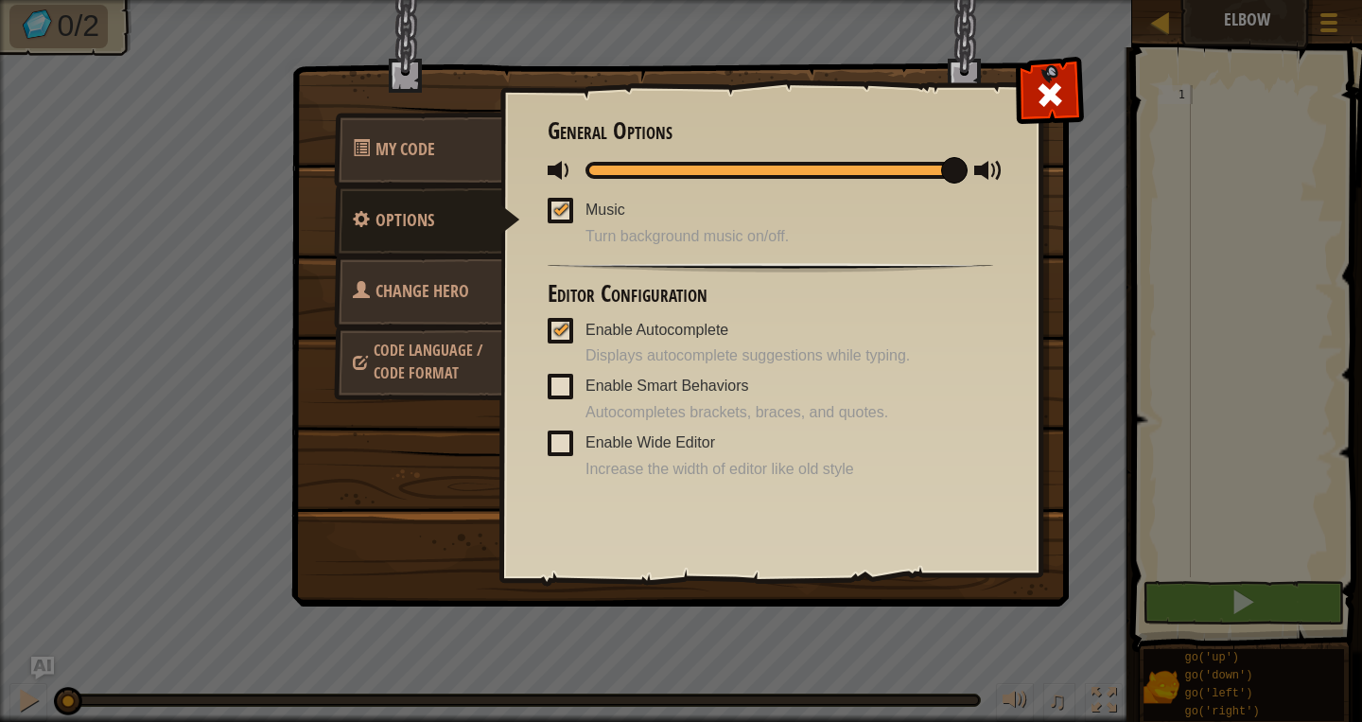
click at [394, 301] on span "Change Hero" at bounding box center [423, 291] width 94 height 24
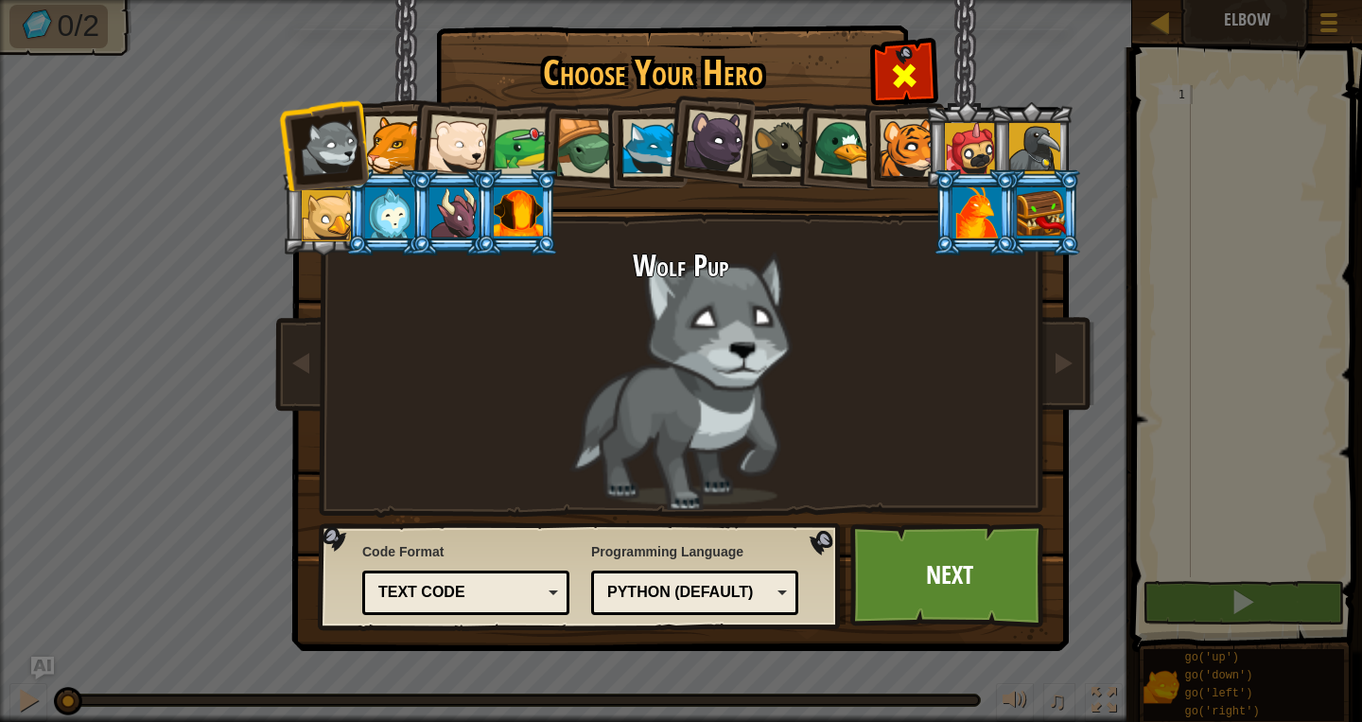
click at [906, 79] on span at bounding box center [904, 76] width 30 height 30
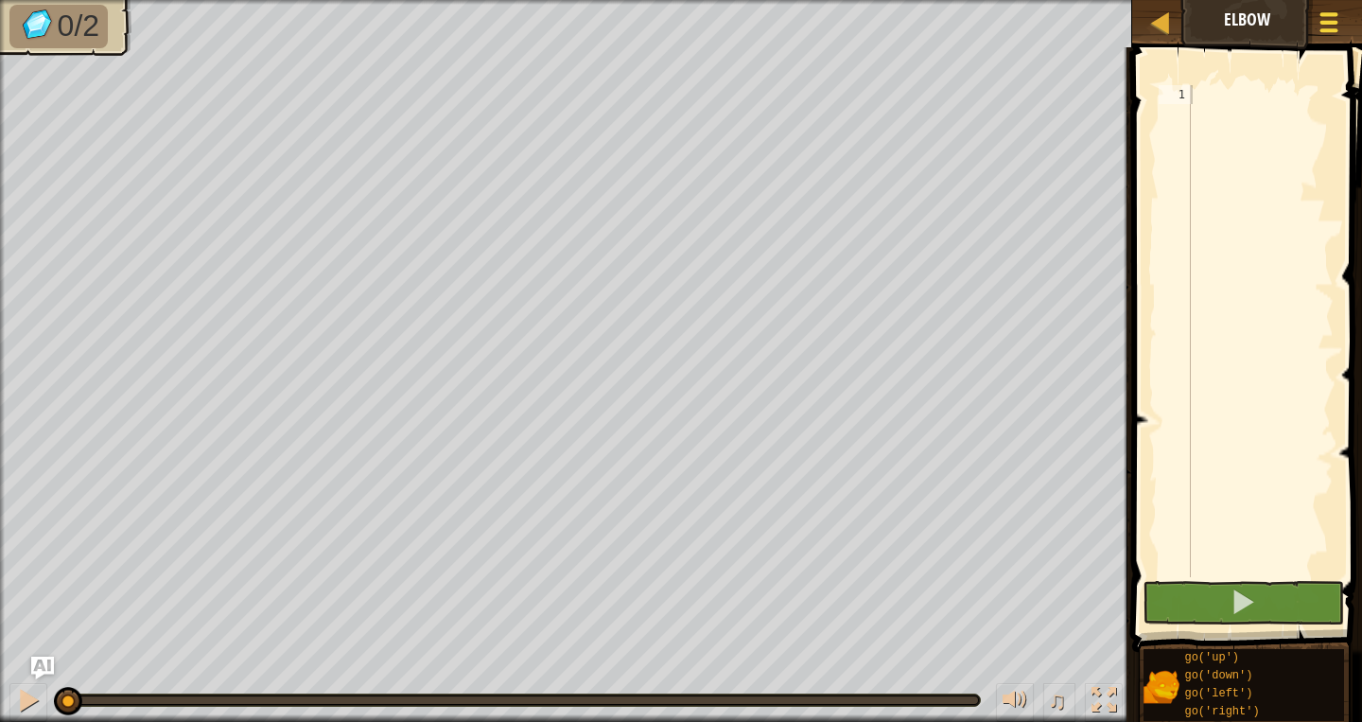
click at [1317, 22] on div at bounding box center [1329, 22] width 26 height 27
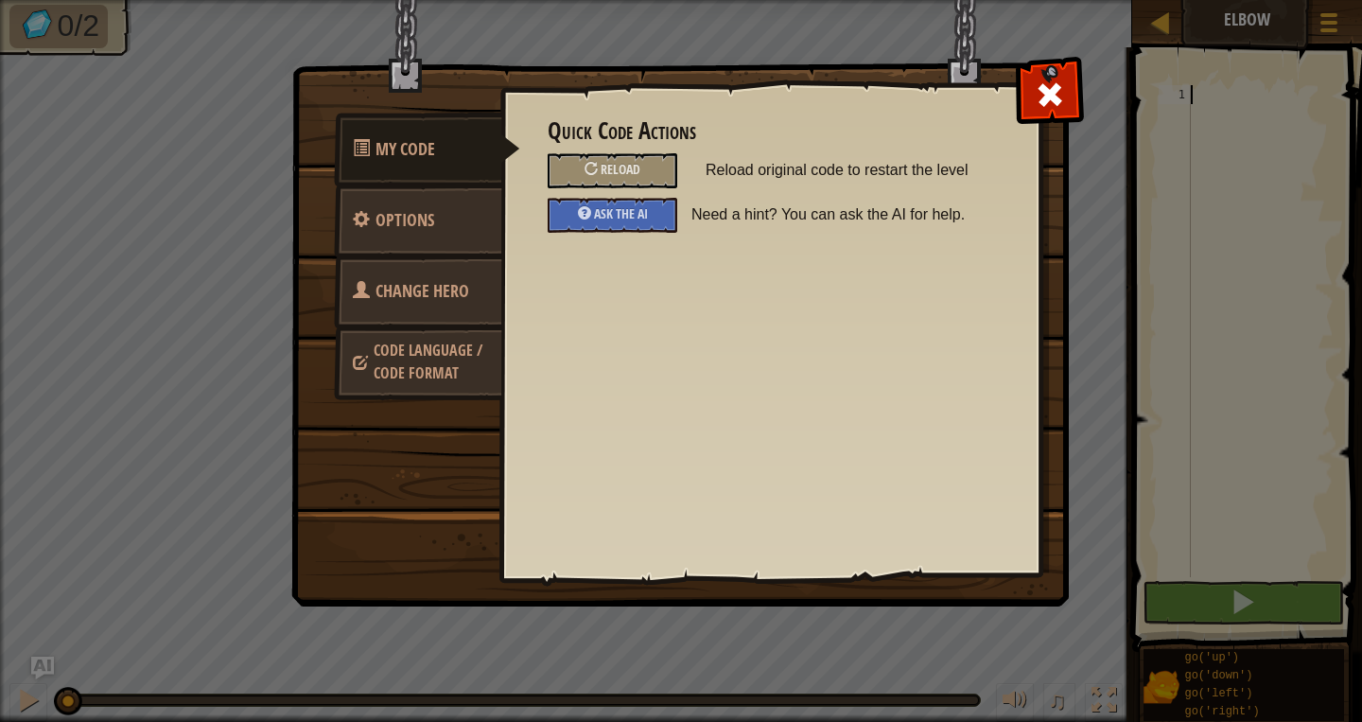
click at [446, 347] on span "Code Language / Code Format" at bounding box center [428, 362] width 109 height 44
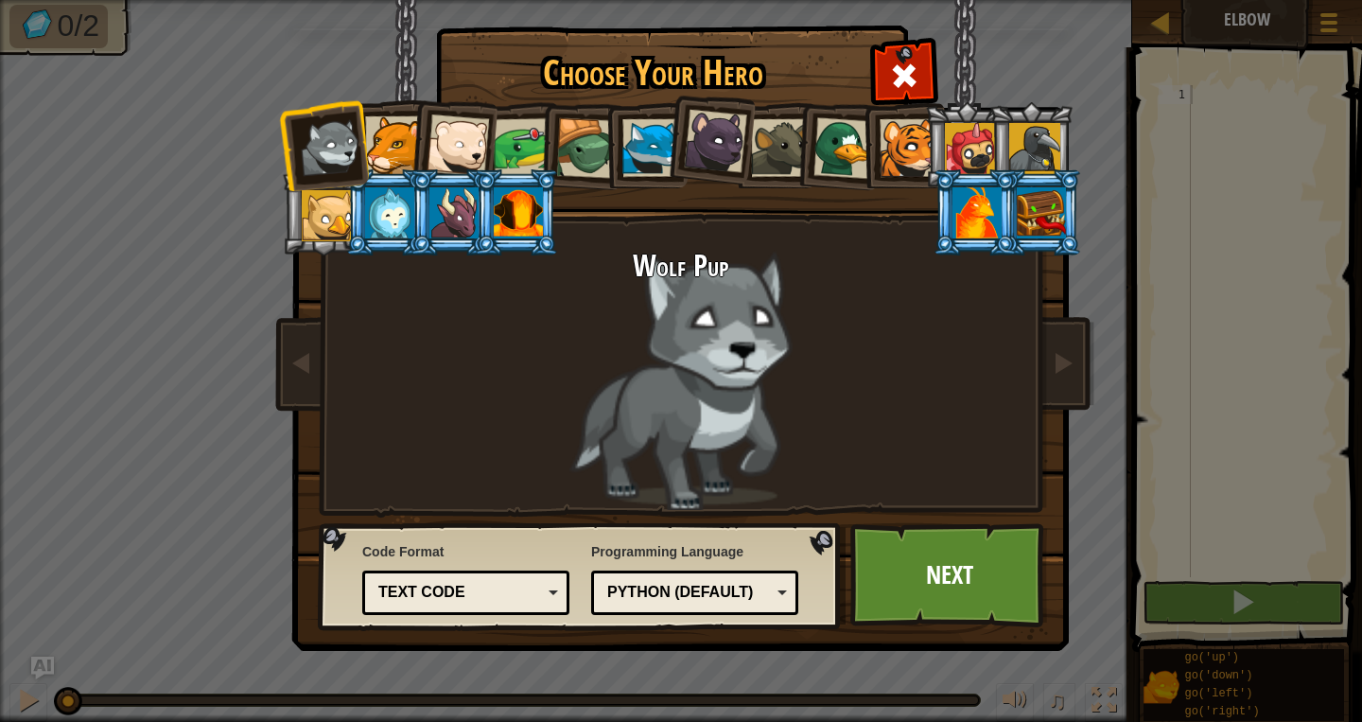
click at [658, 589] on div "Python (Default)" at bounding box center [689, 593] width 164 height 22
click at [890, 573] on link "Next" at bounding box center [950, 575] width 198 height 104
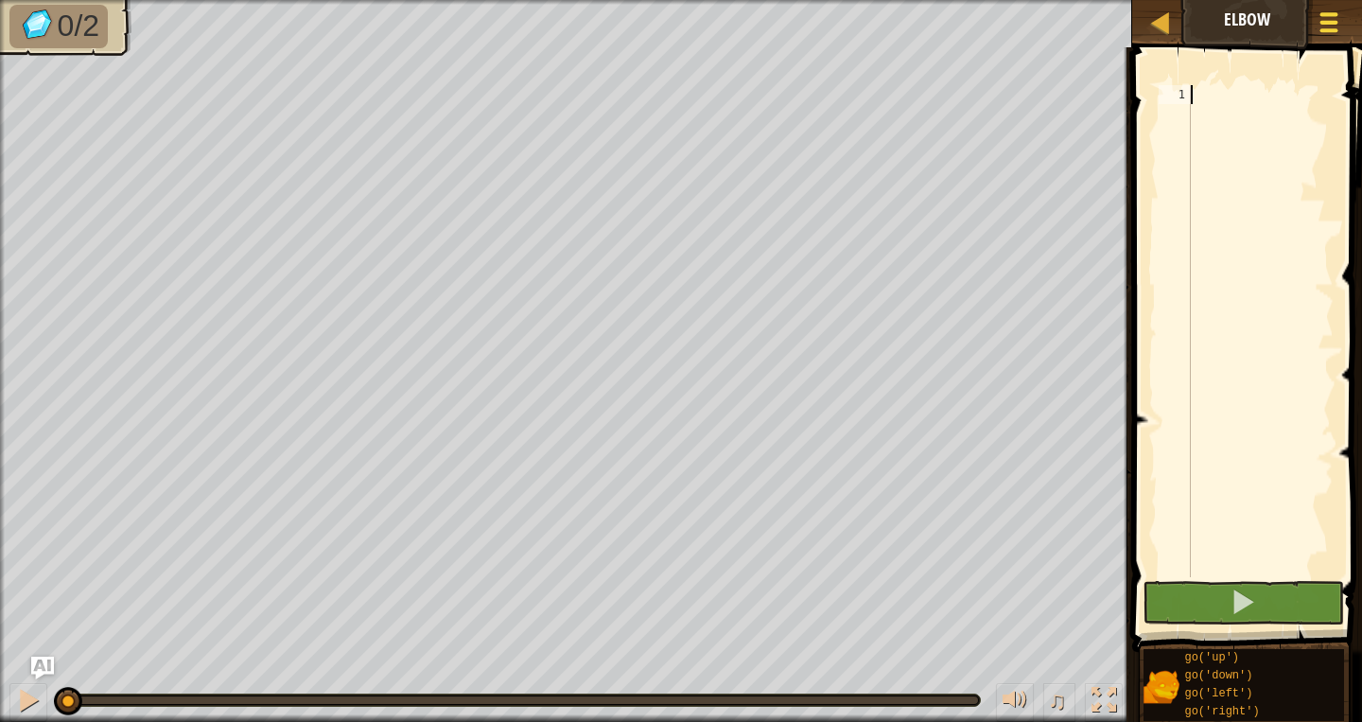
click at [1315, 17] on button "Game Menu" at bounding box center [1330, 26] width 50 height 46
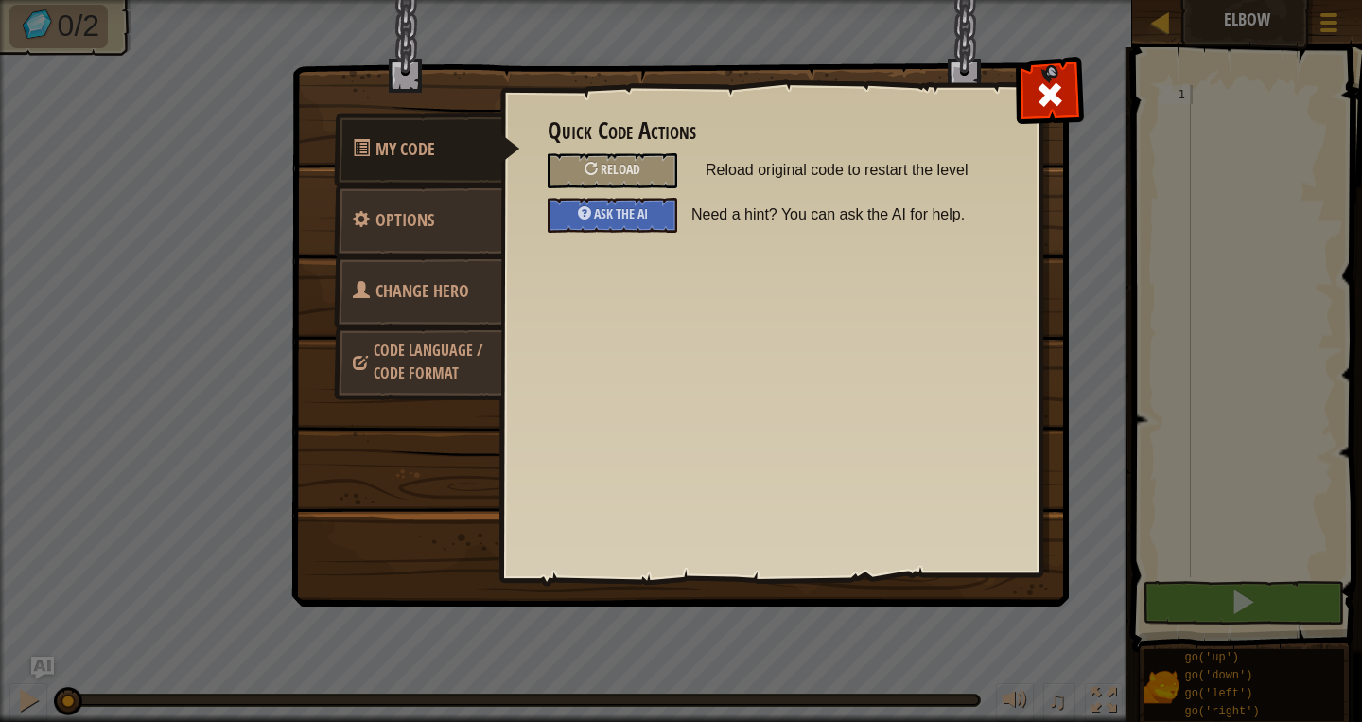
click at [355, 378] on span at bounding box center [360, 363] width 15 height 47
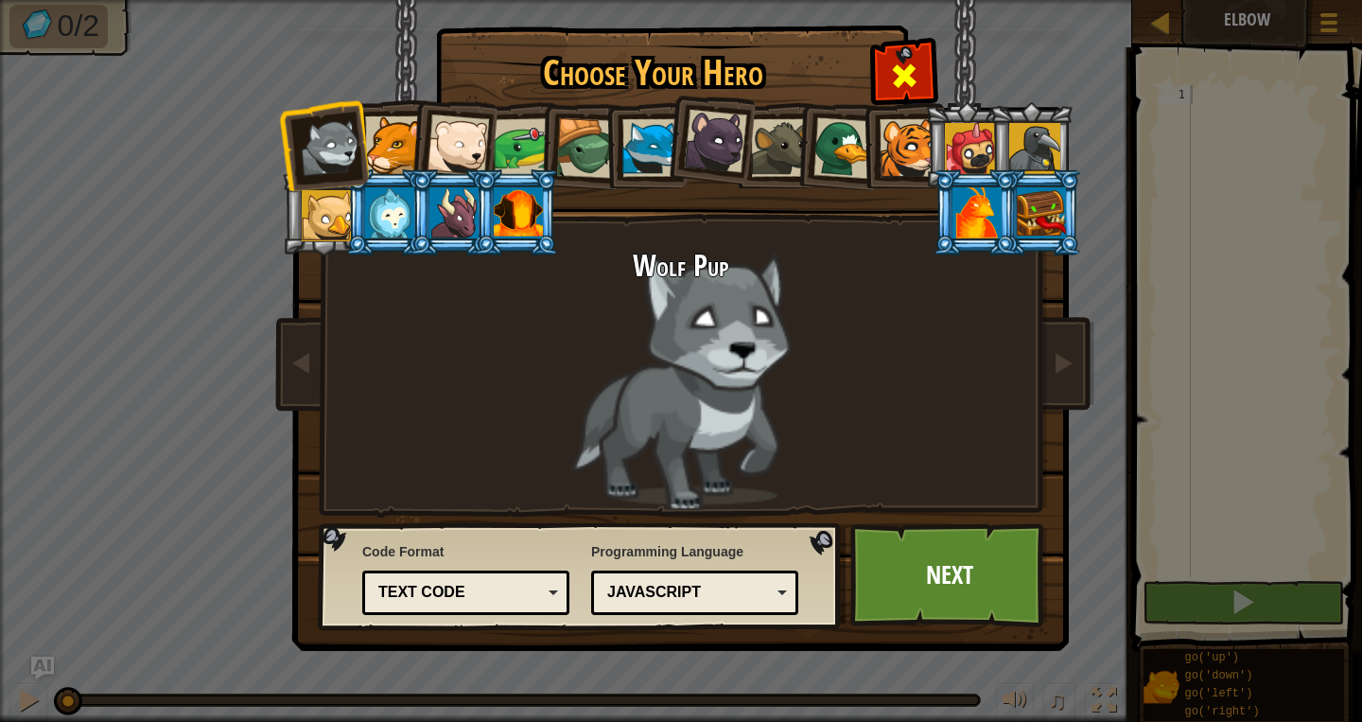
click at [891, 79] on span at bounding box center [904, 76] width 30 height 30
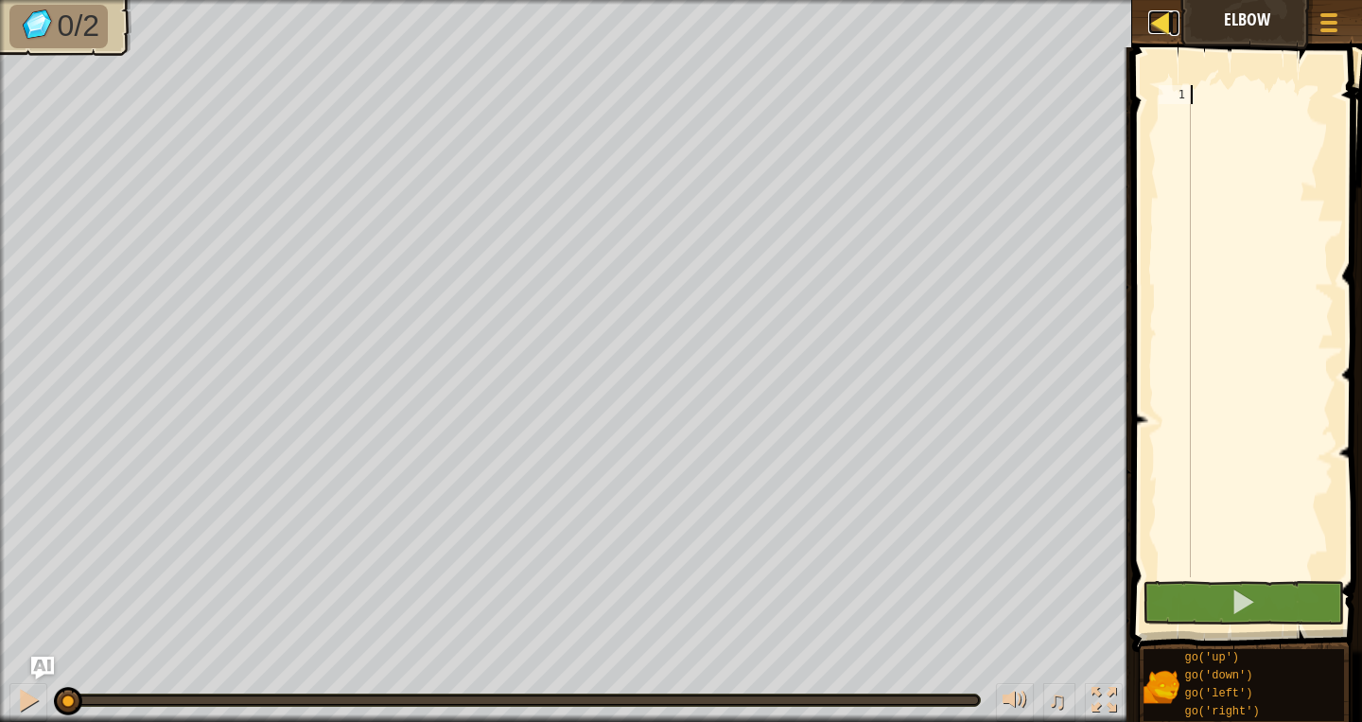
click at [1178, 19] on link "Map" at bounding box center [1174, 23] width 9 height 26
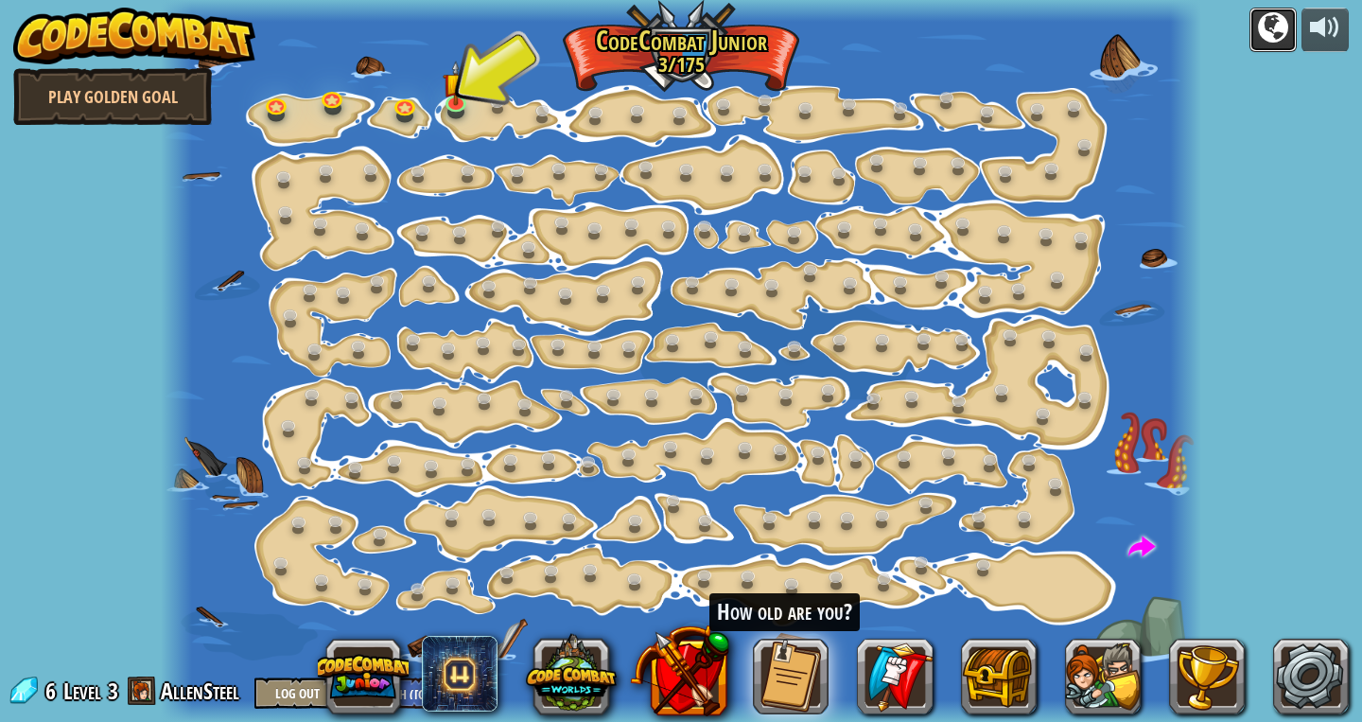
click at [1267, 23] on div at bounding box center [1273, 27] width 30 height 30
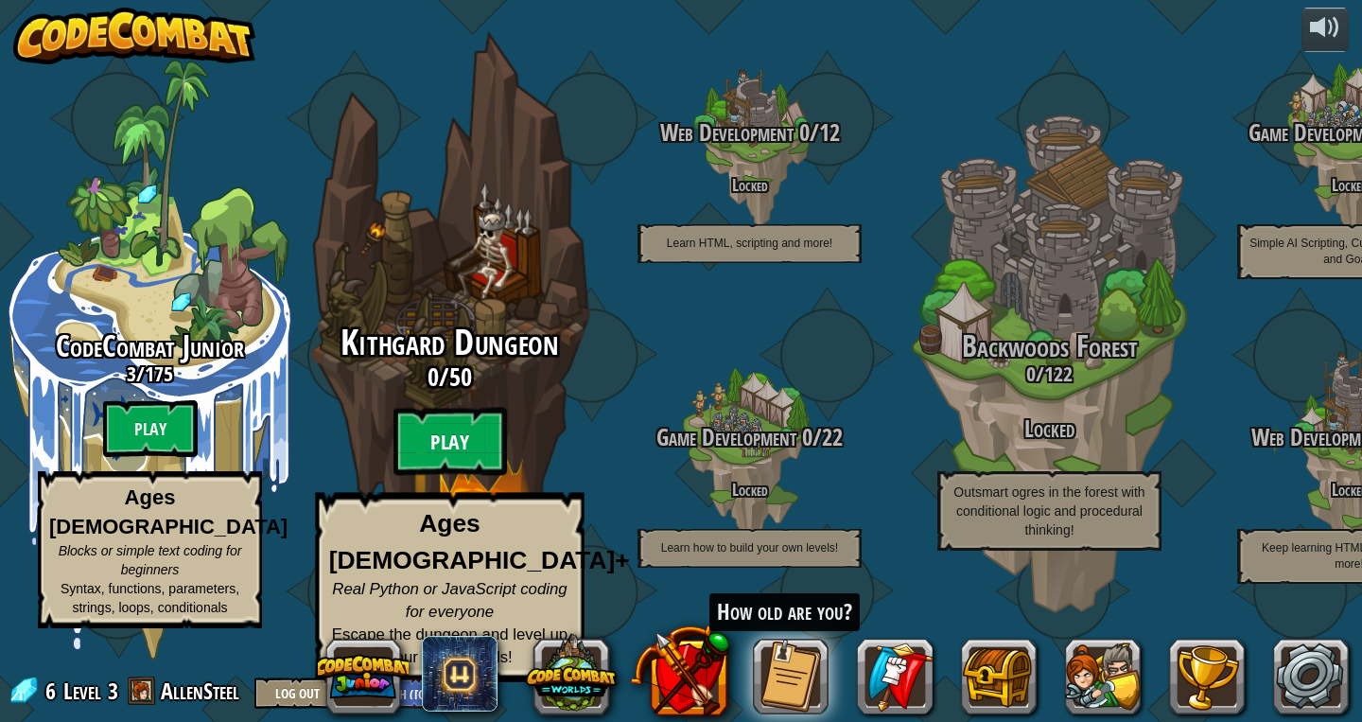
click at [432, 476] on btn "Play" at bounding box center [451, 442] width 114 height 68
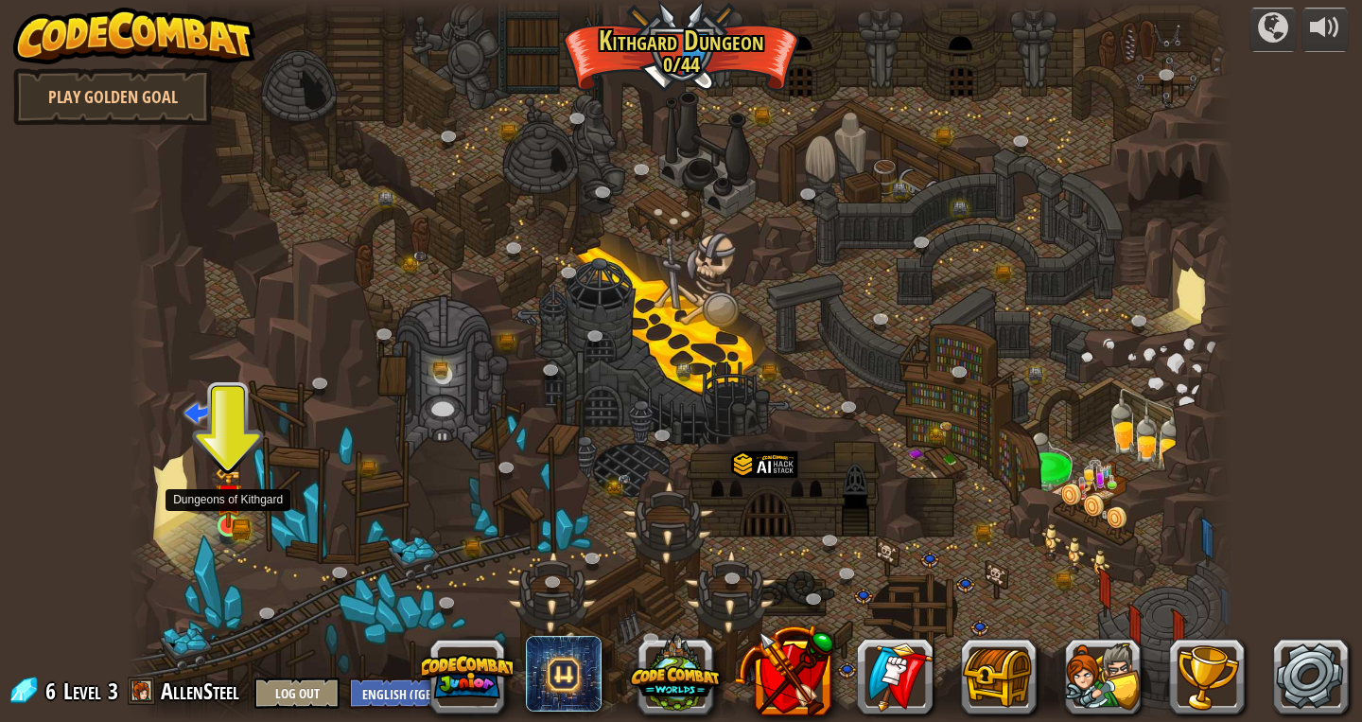
click at [236, 525] on img at bounding box center [228, 496] width 27 height 61
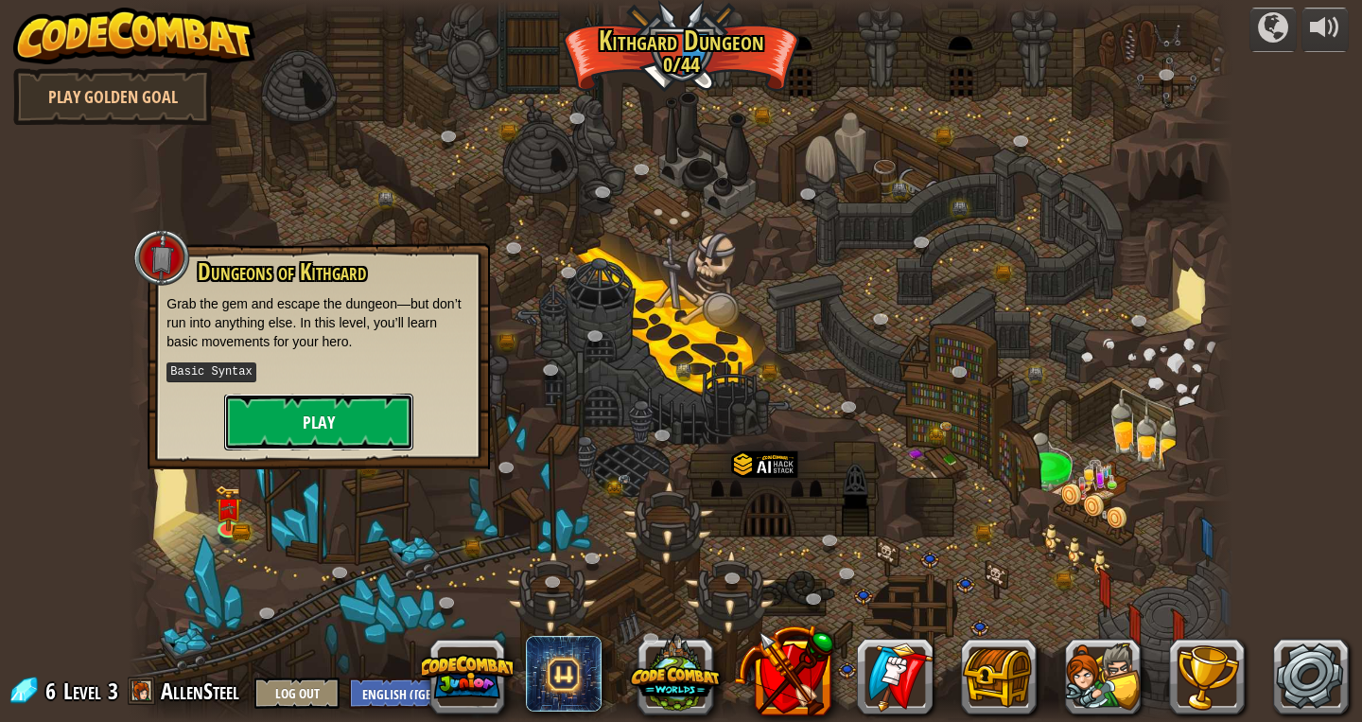
click at [307, 440] on button "Play" at bounding box center [318, 422] width 189 height 57
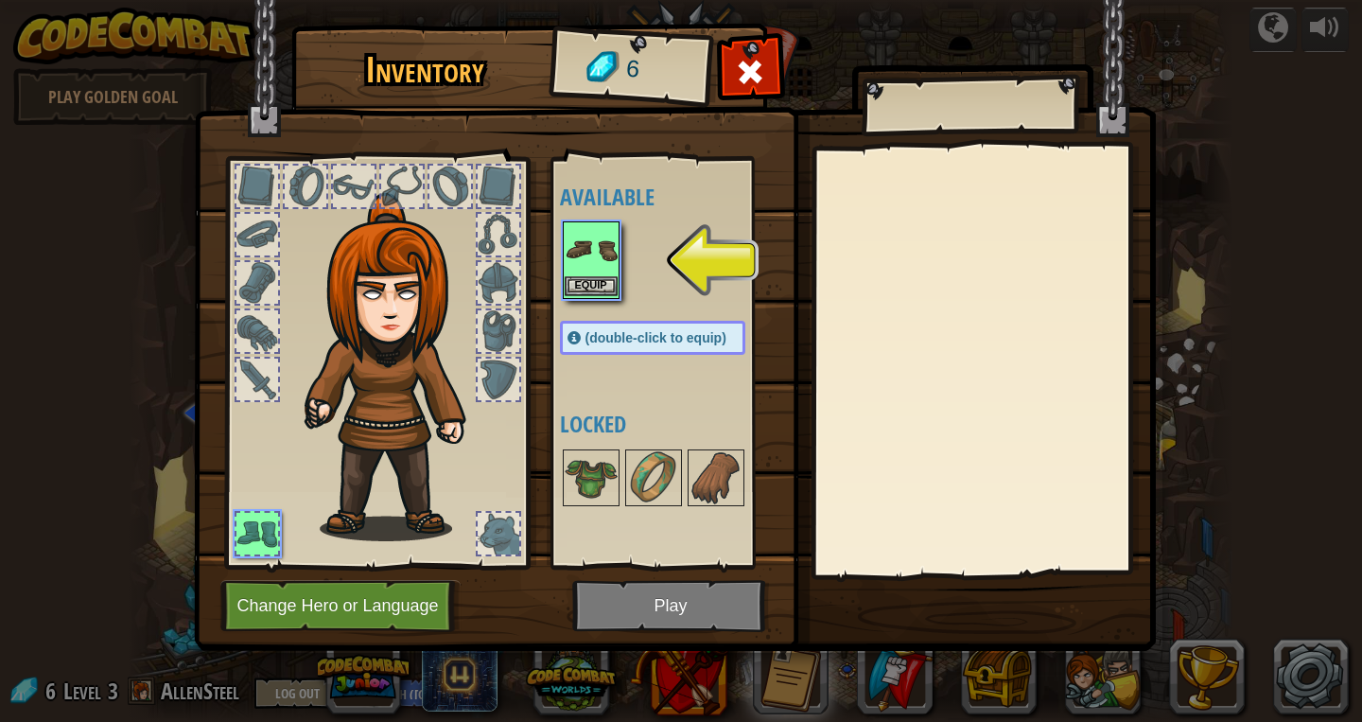
click at [587, 252] on img at bounding box center [591, 249] width 53 height 53
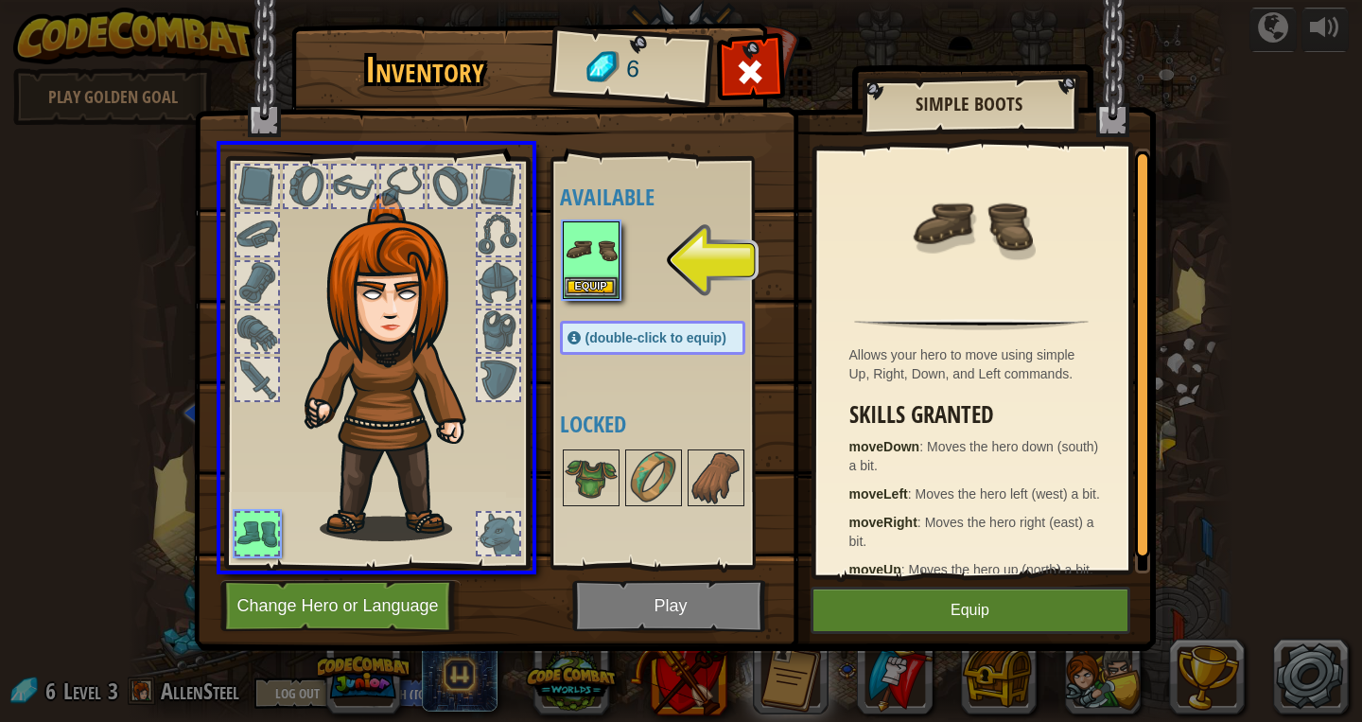
drag, startPoint x: 590, startPoint y: 269, endPoint x: 493, endPoint y: 404, distance: 166.7
click at [493, 404] on div "Inventory 6 Available Equip (double-click to equip) Locked Simple Boots Allows …" at bounding box center [681, 361] width 1362 height 722
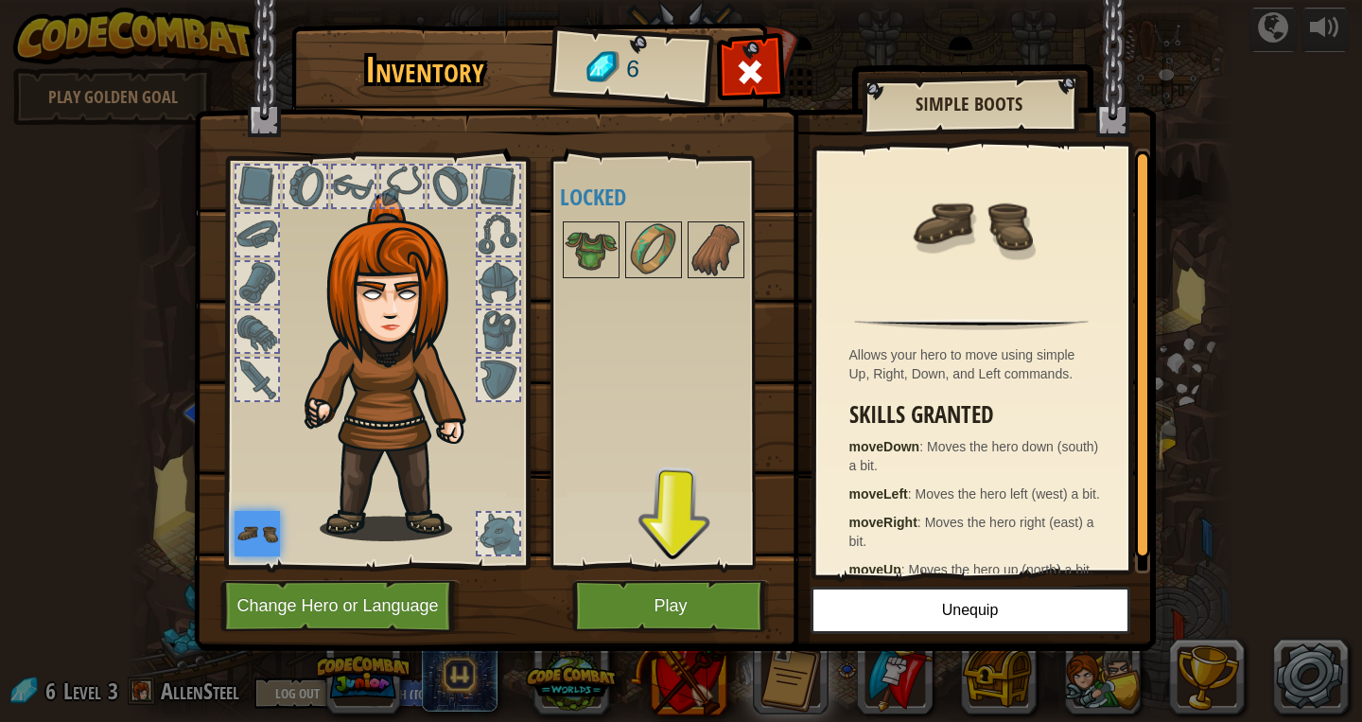
scroll to position [25, 0]
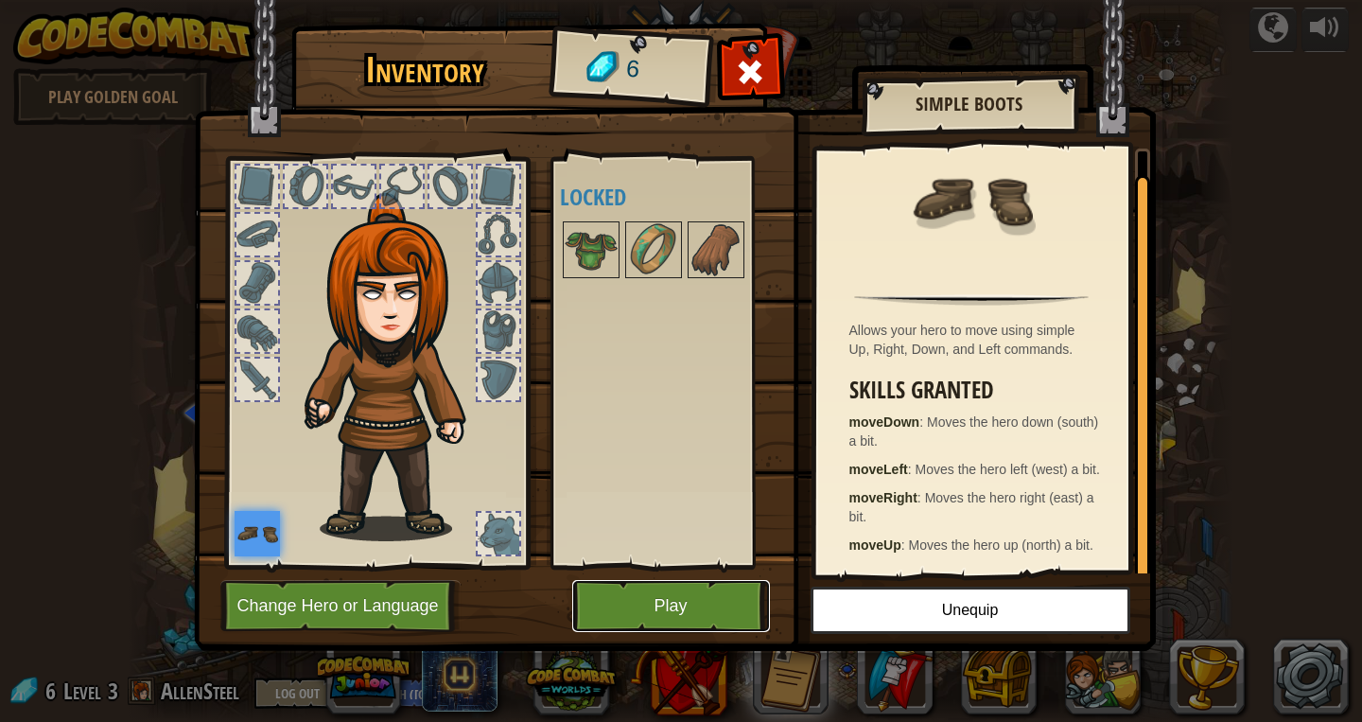
click at [684, 607] on button "Play" at bounding box center [671, 606] width 198 height 52
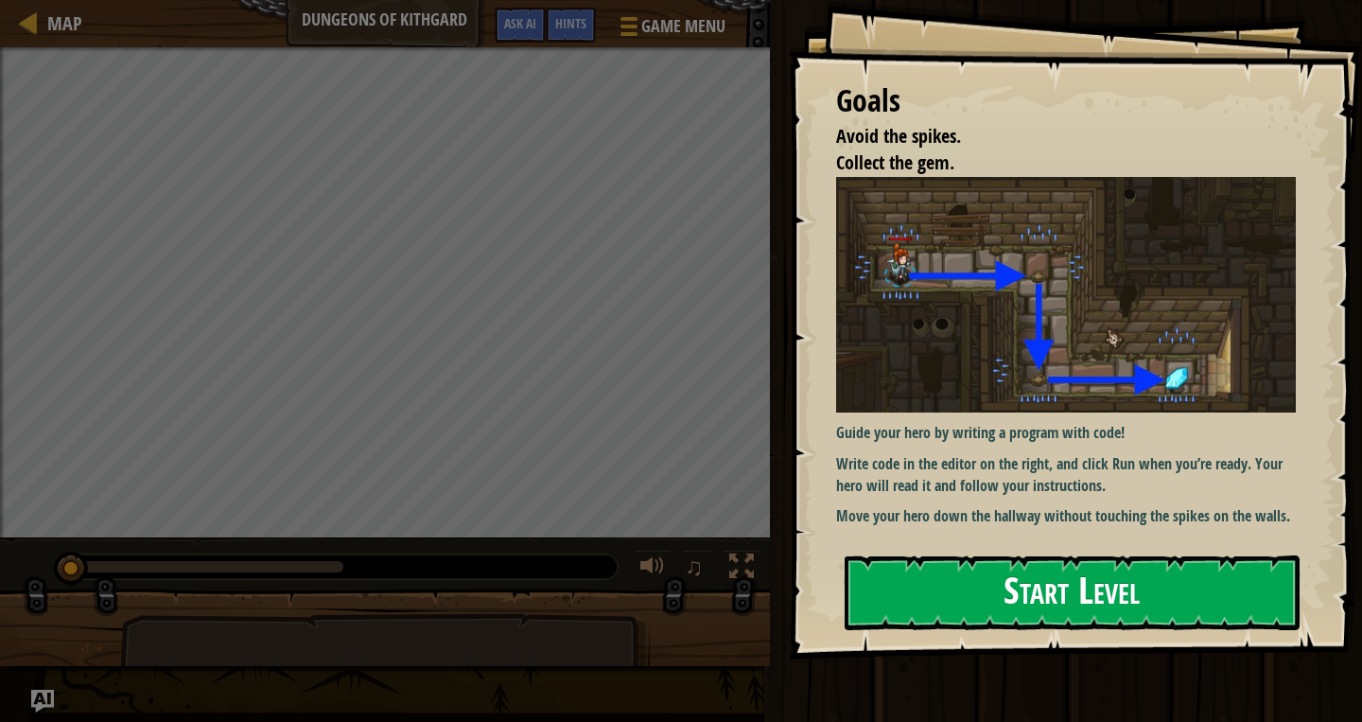
click at [951, 576] on button "Start Level" at bounding box center [1072, 592] width 455 height 75
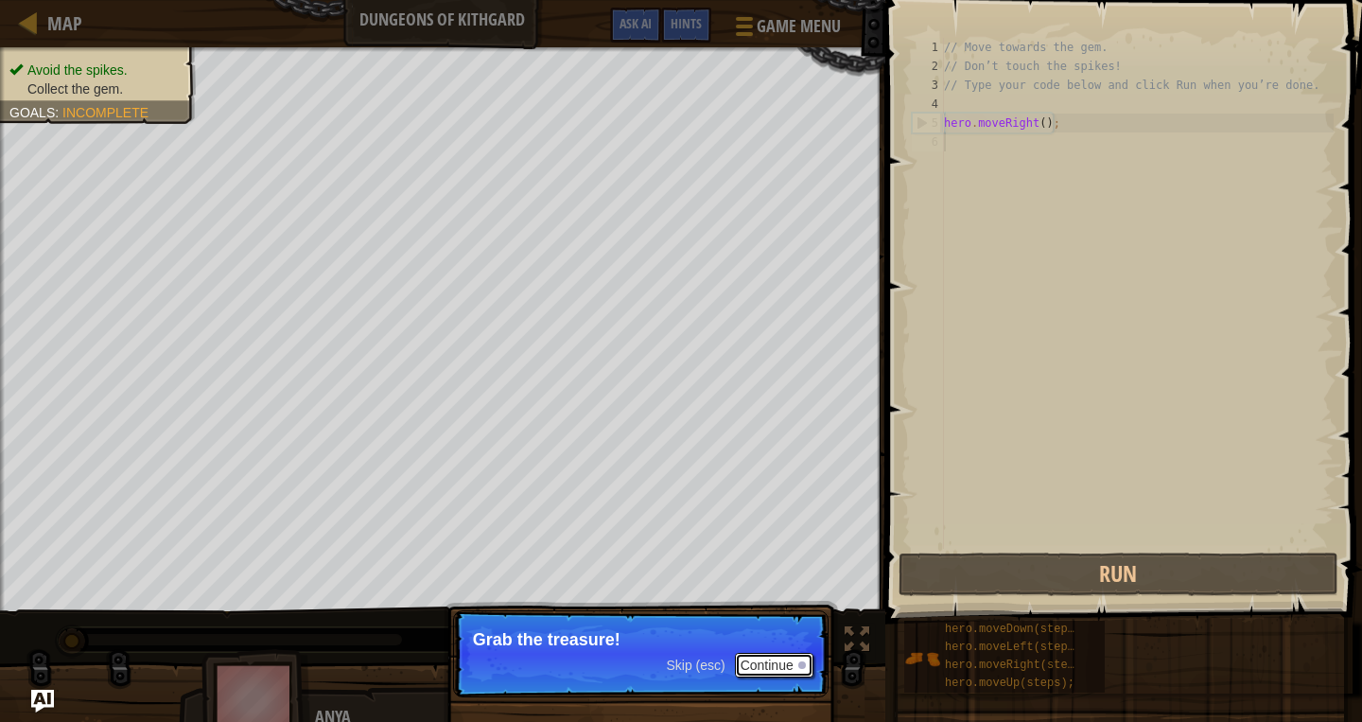
click at [780, 669] on button "Continue" at bounding box center [774, 665] width 79 height 25
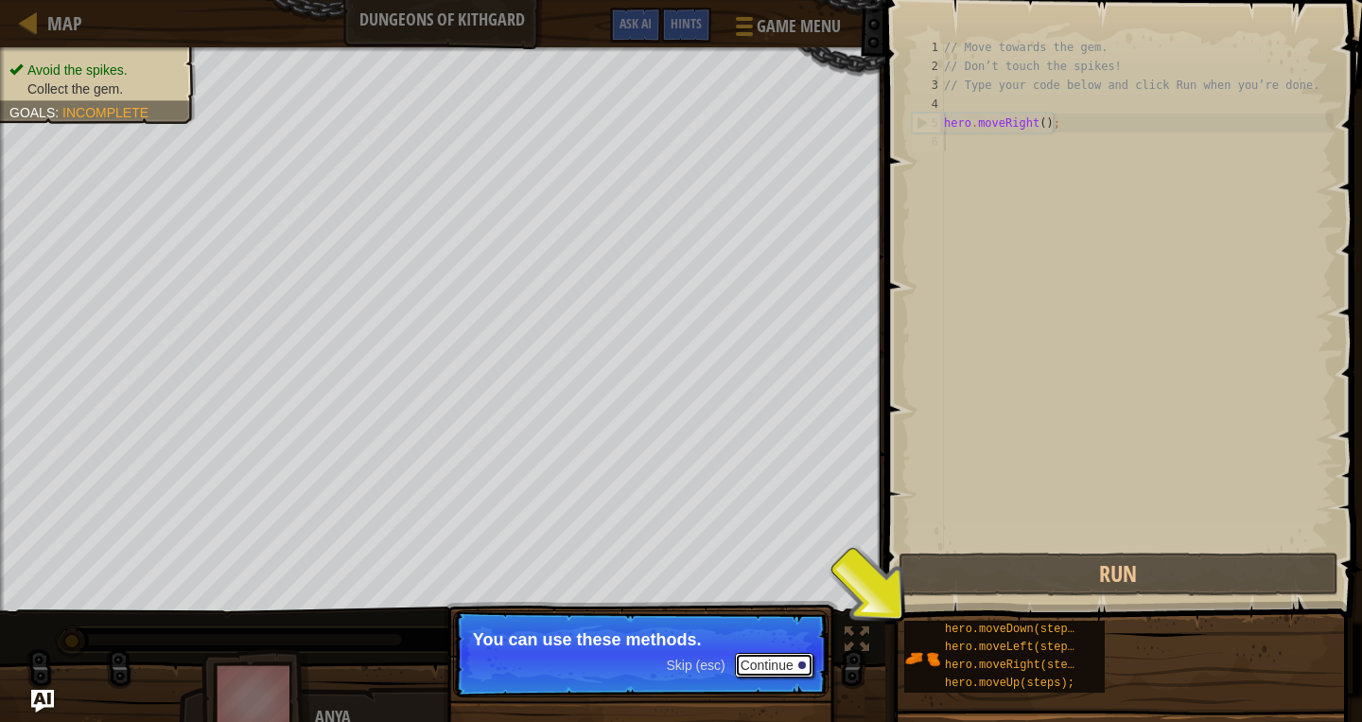
click at [791, 666] on button "Continue" at bounding box center [774, 665] width 79 height 25
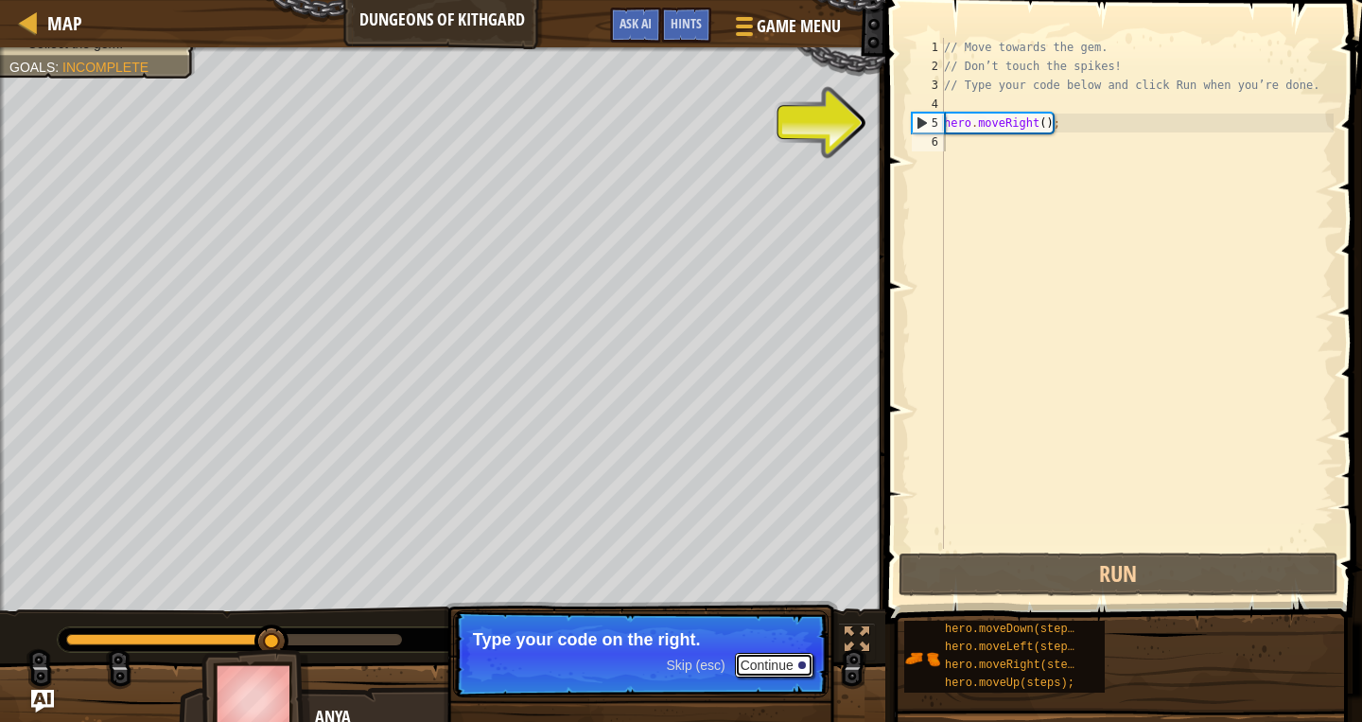
click at [793, 669] on button "Continue" at bounding box center [774, 665] width 79 height 25
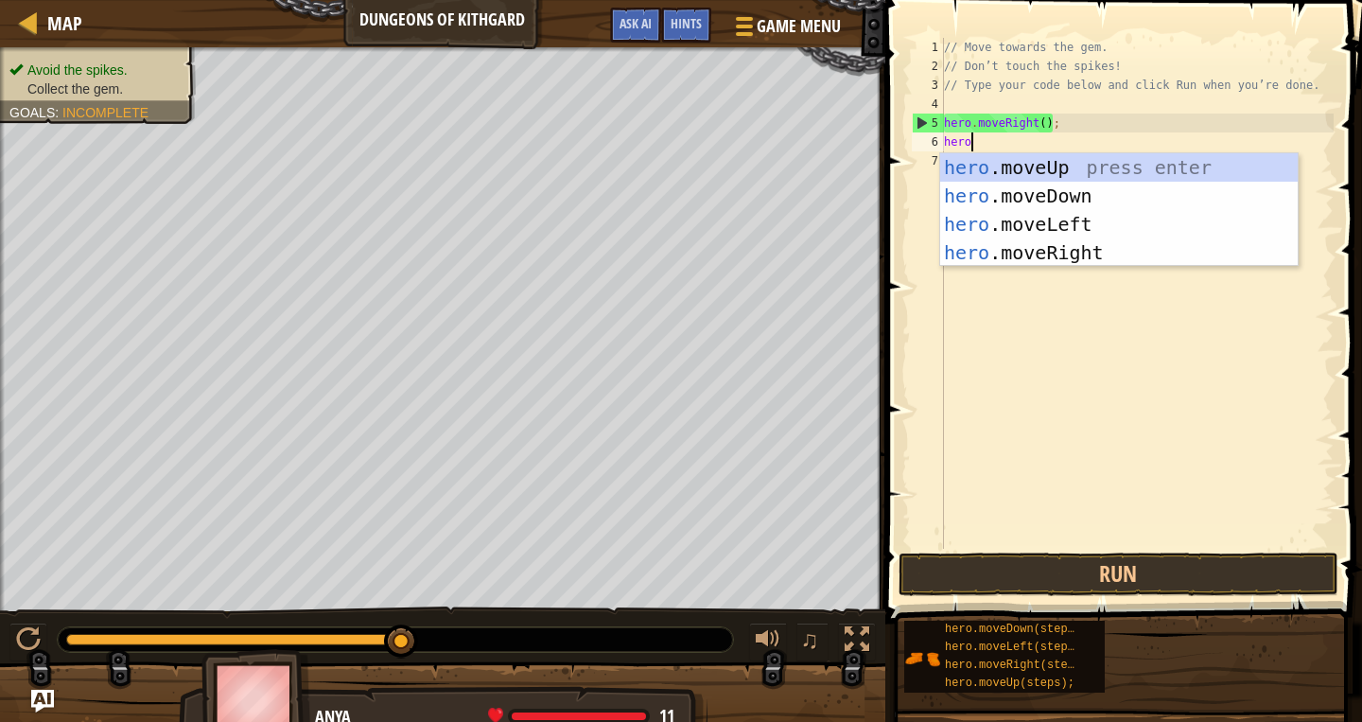
scroll to position [9, 2]
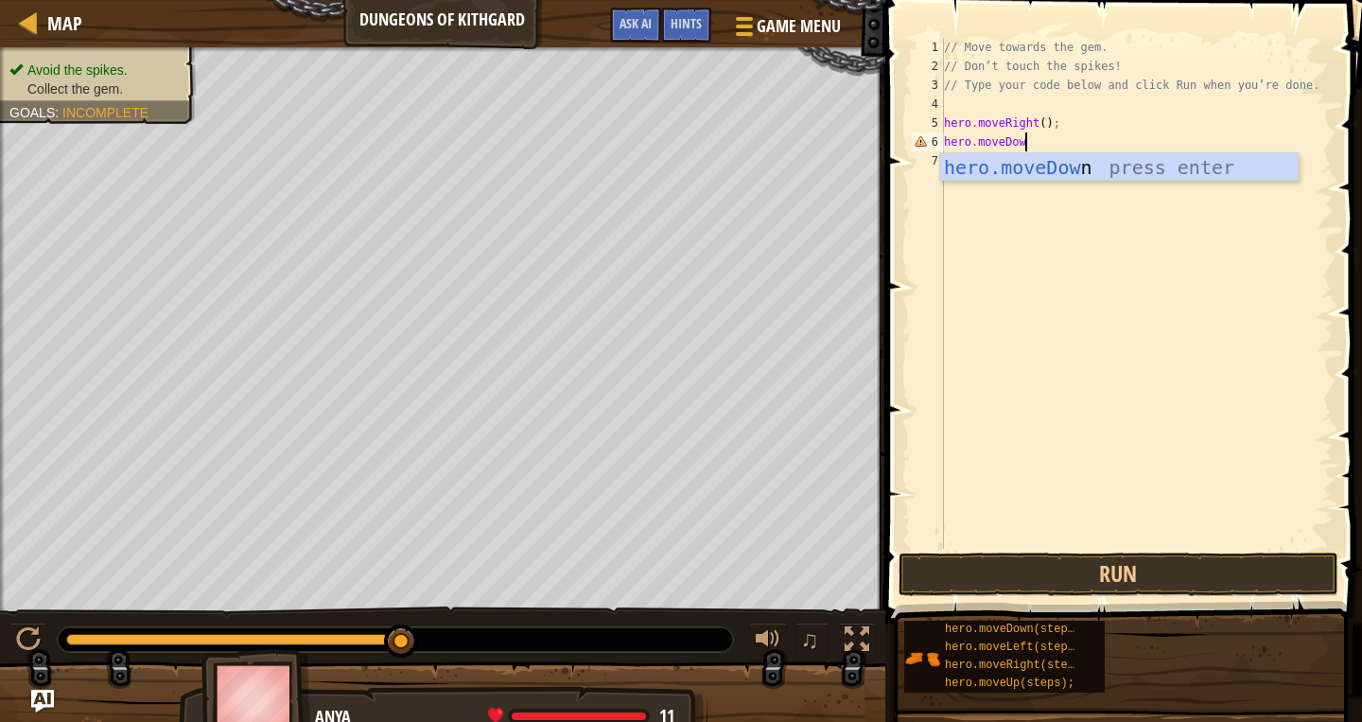
type textarea "hero.moveDown"
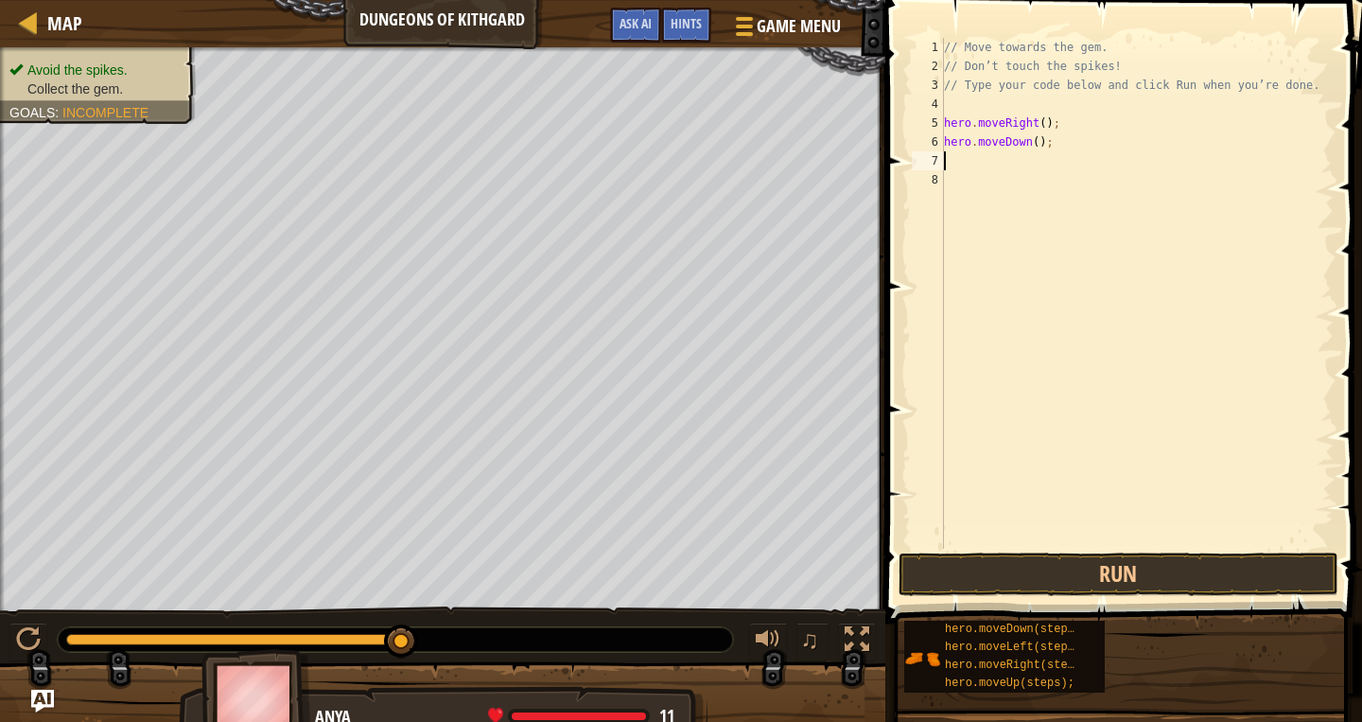
scroll to position [0, 0]
click at [1121, 567] on button "Run" at bounding box center [1119, 575] width 441 height 44
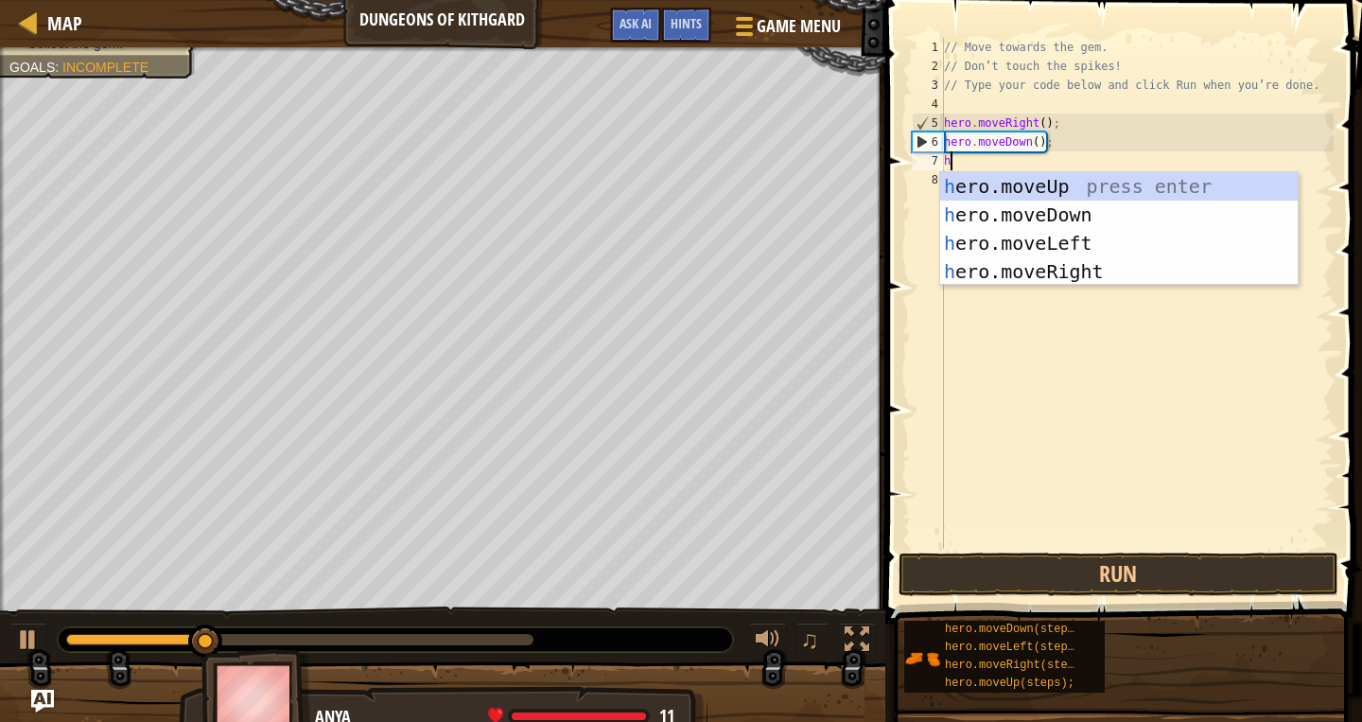
scroll to position [9, 0]
type textarea "hero.move"
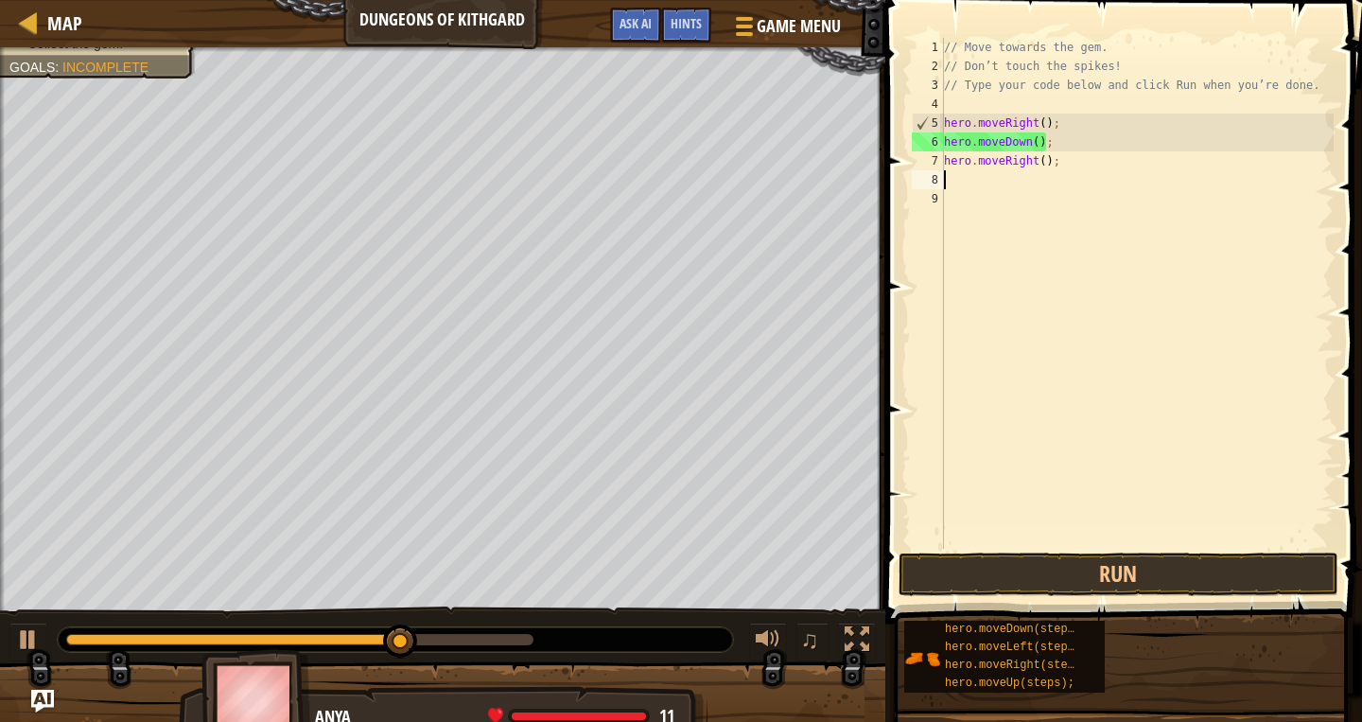
scroll to position [0, 0]
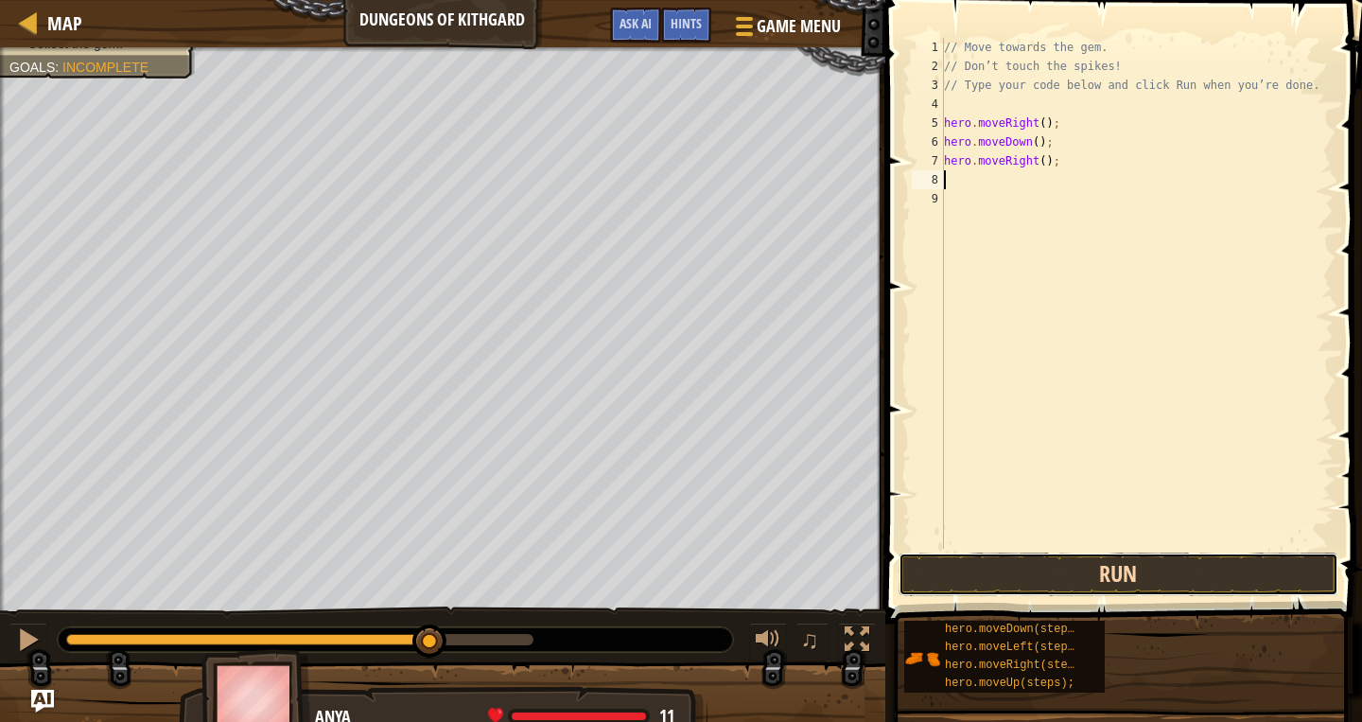
click at [1050, 571] on button "Run" at bounding box center [1119, 575] width 441 height 44
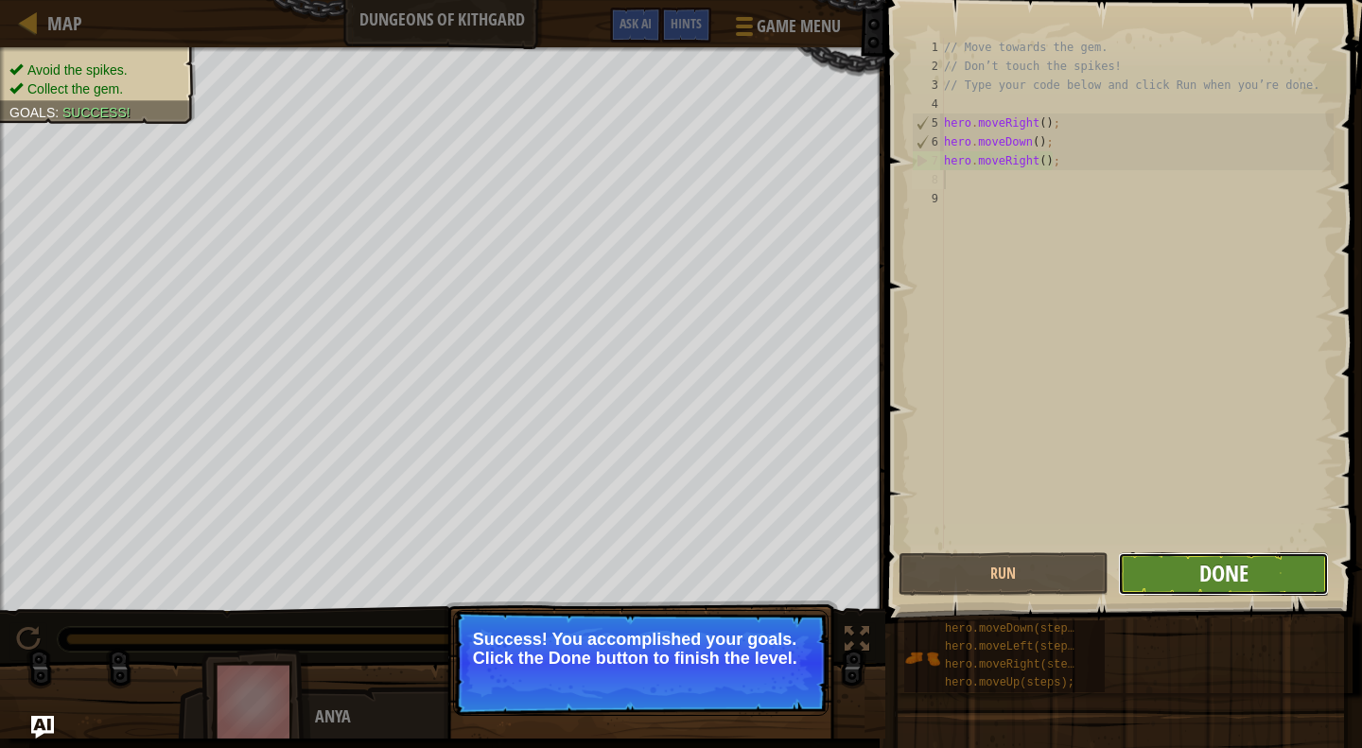
click at [1226, 580] on span "Done" at bounding box center [1224, 573] width 49 height 30
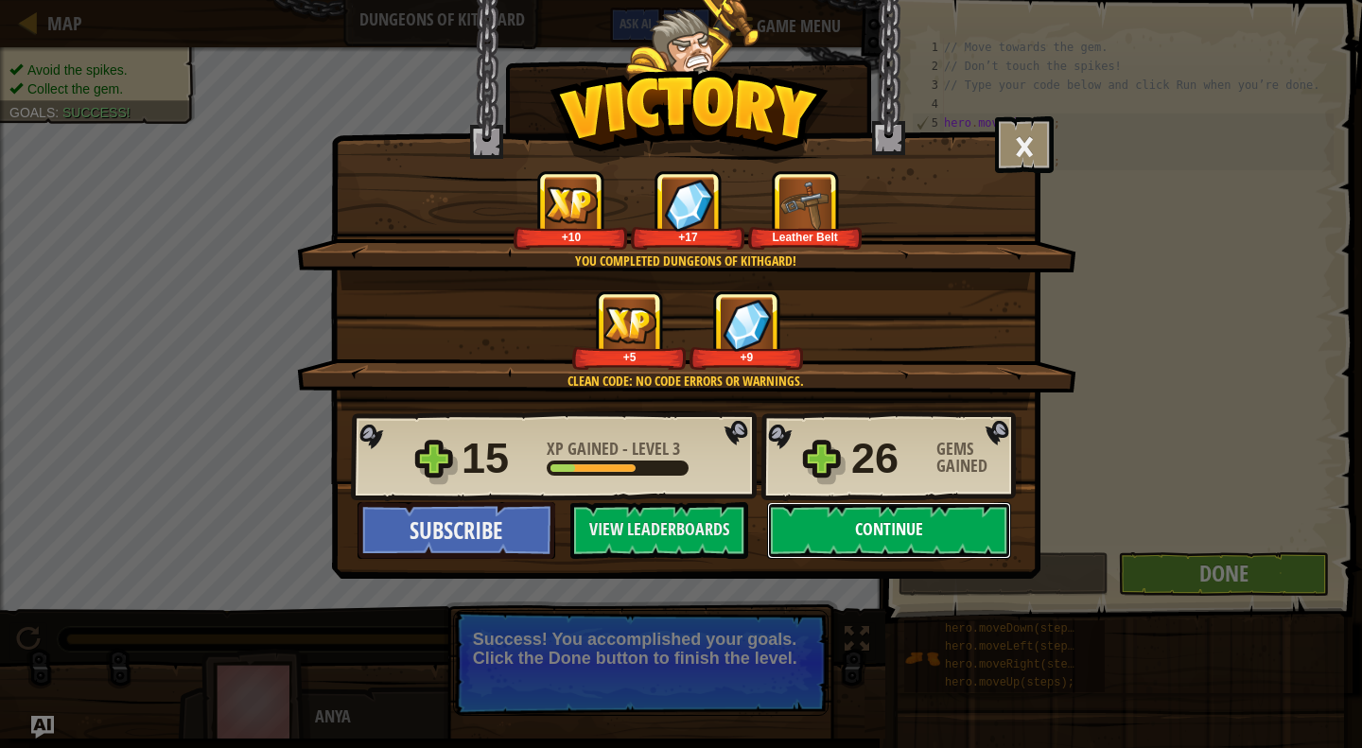
click at [851, 539] on button "Continue" at bounding box center [889, 530] width 244 height 57
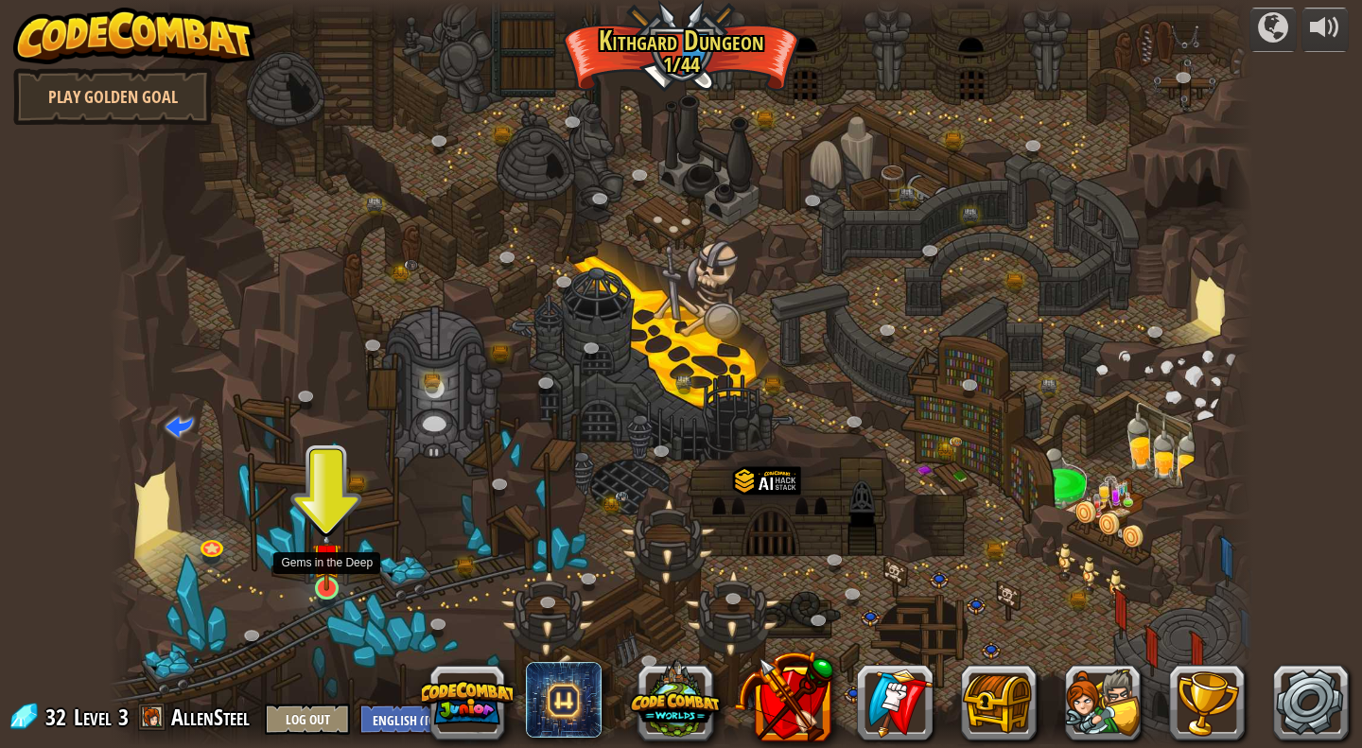
click at [333, 575] on img at bounding box center [326, 557] width 29 height 67
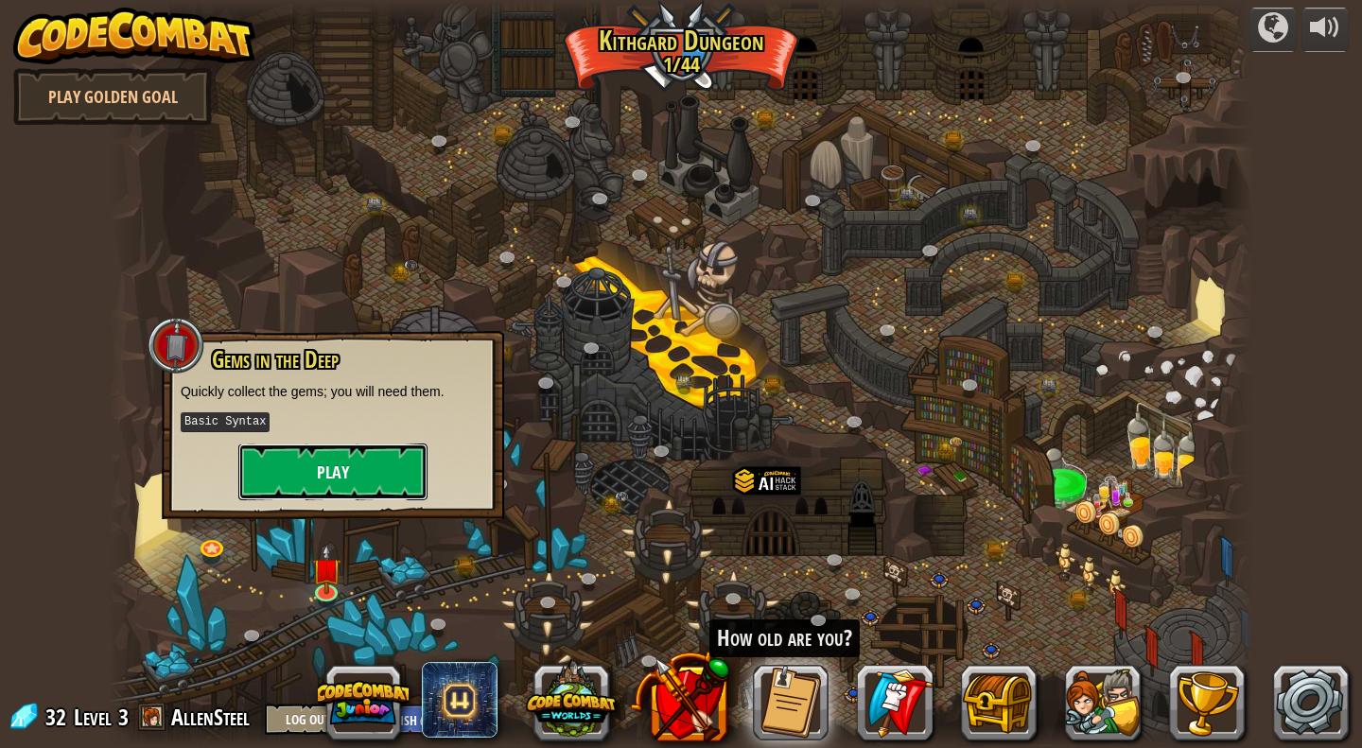
click at [362, 478] on button "Play" at bounding box center [332, 472] width 189 height 57
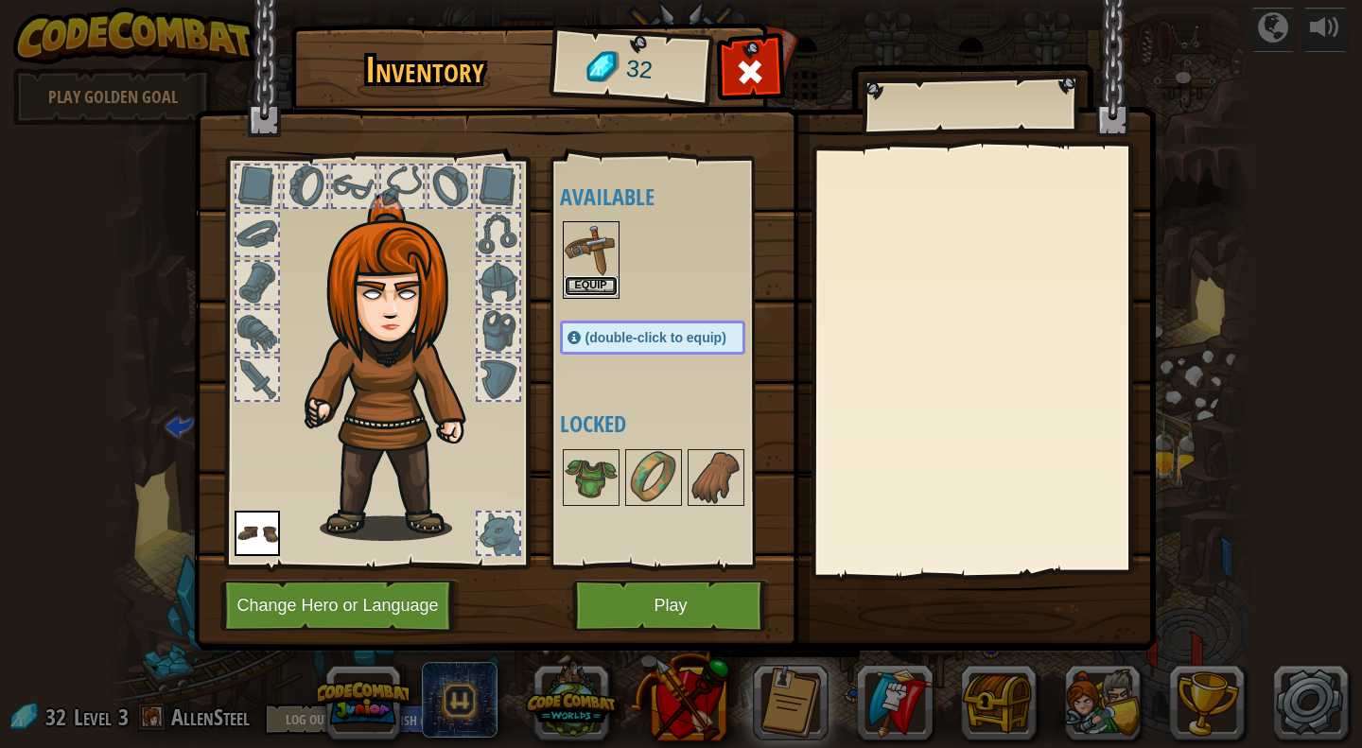
click at [590, 280] on button "Equip" at bounding box center [591, 286] width 53 height 20
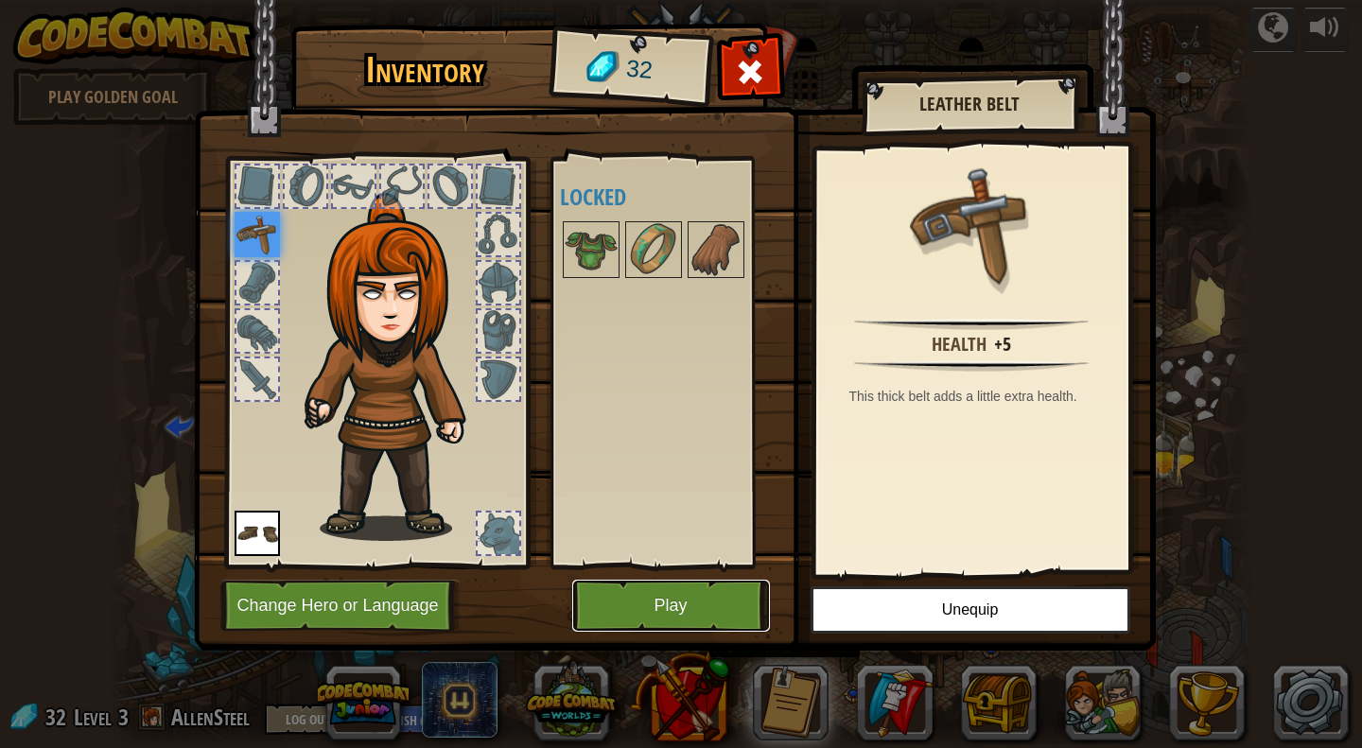
click at [690, 623] on button "Play" at bounding box center [671, 606] width 198 height 52
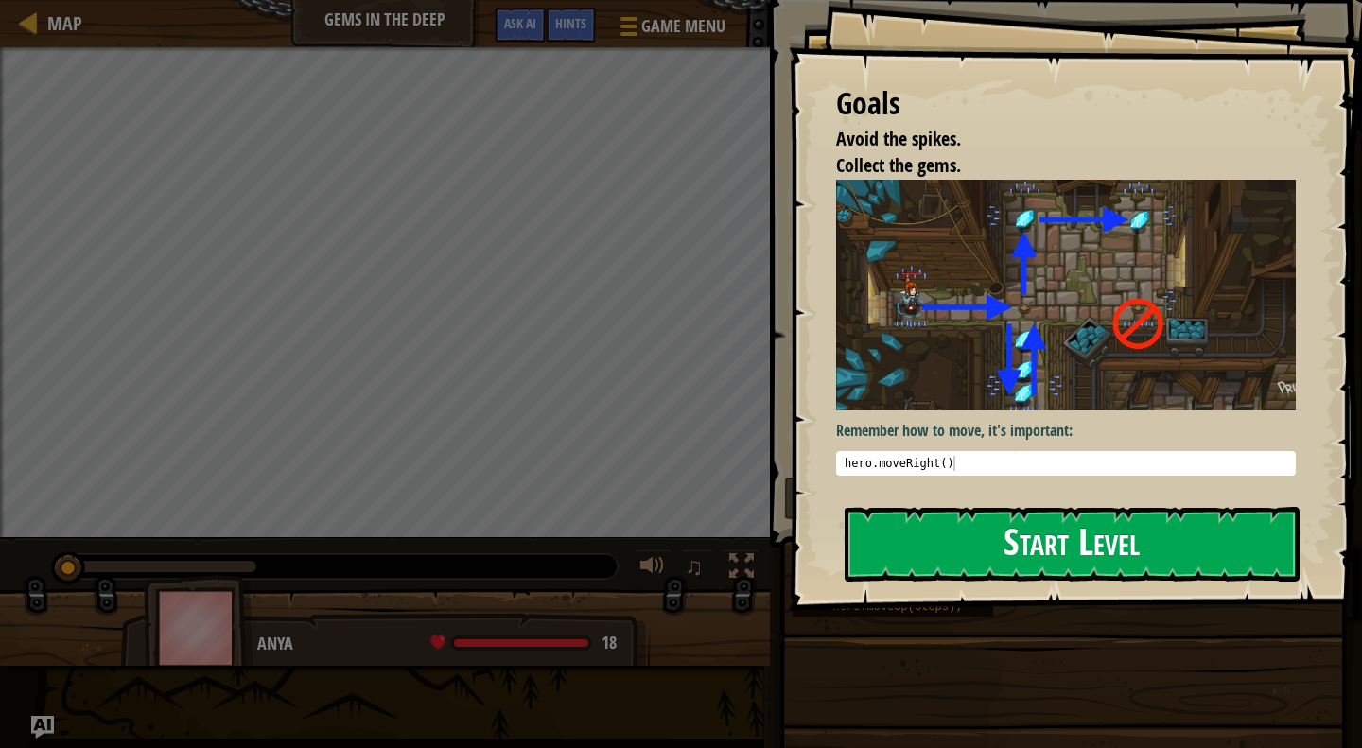
click at [1084, 539] on button "Start Level" at bounding box center [1072, 544] width 455 height 75
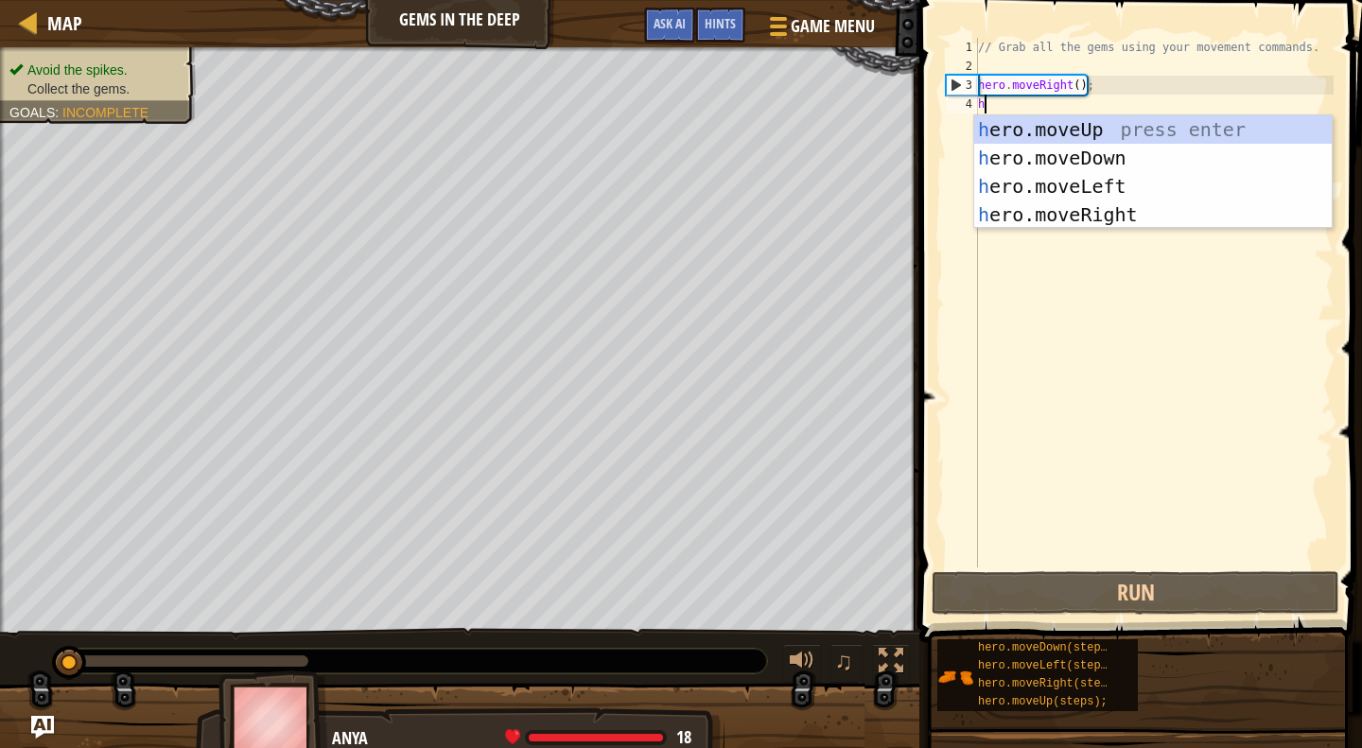
scroll to position [9, 0]
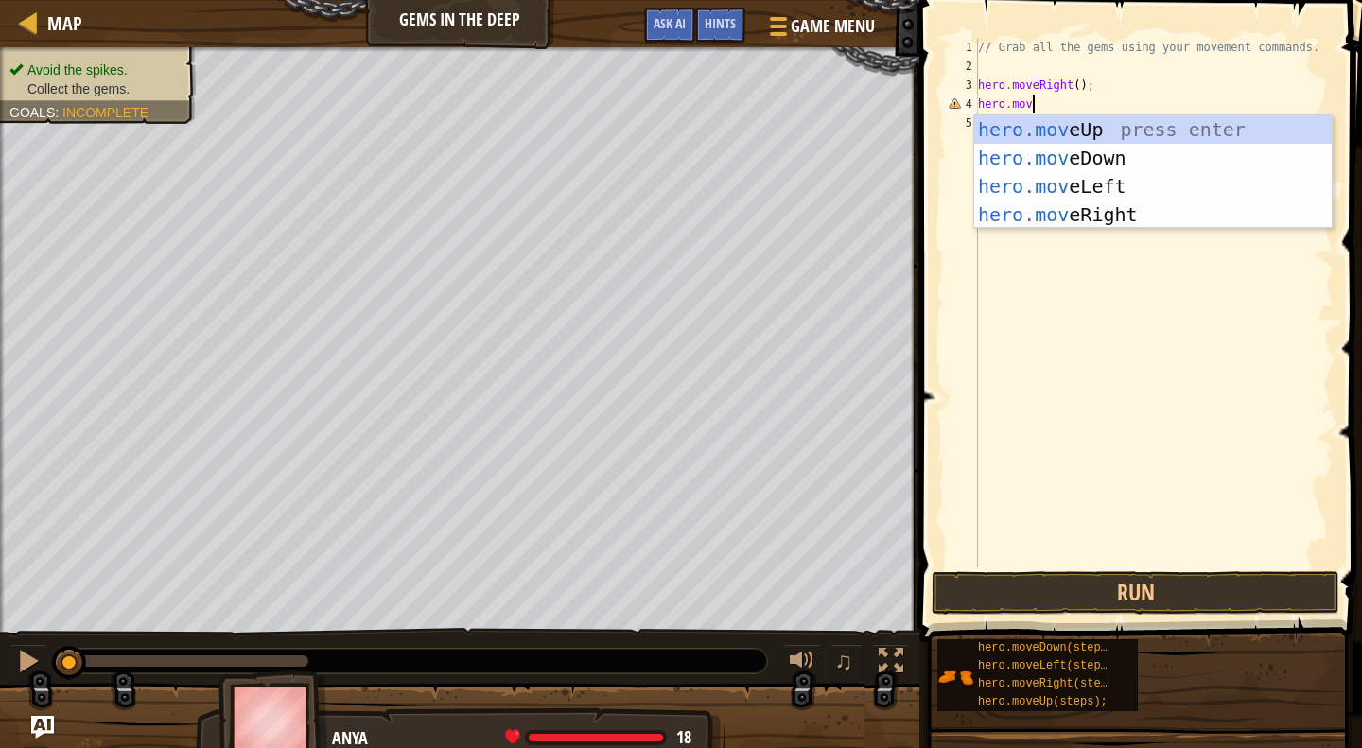
type textarea "hero.move"
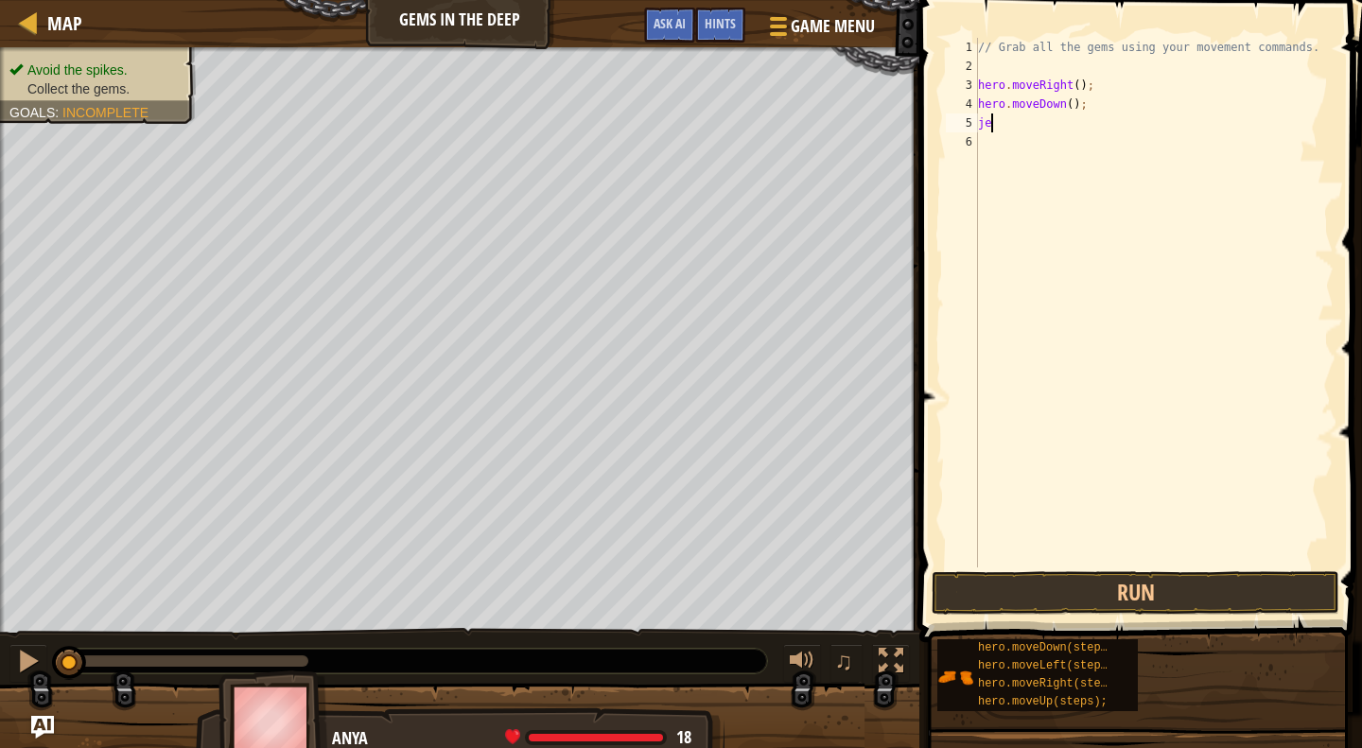
type textarea "j"
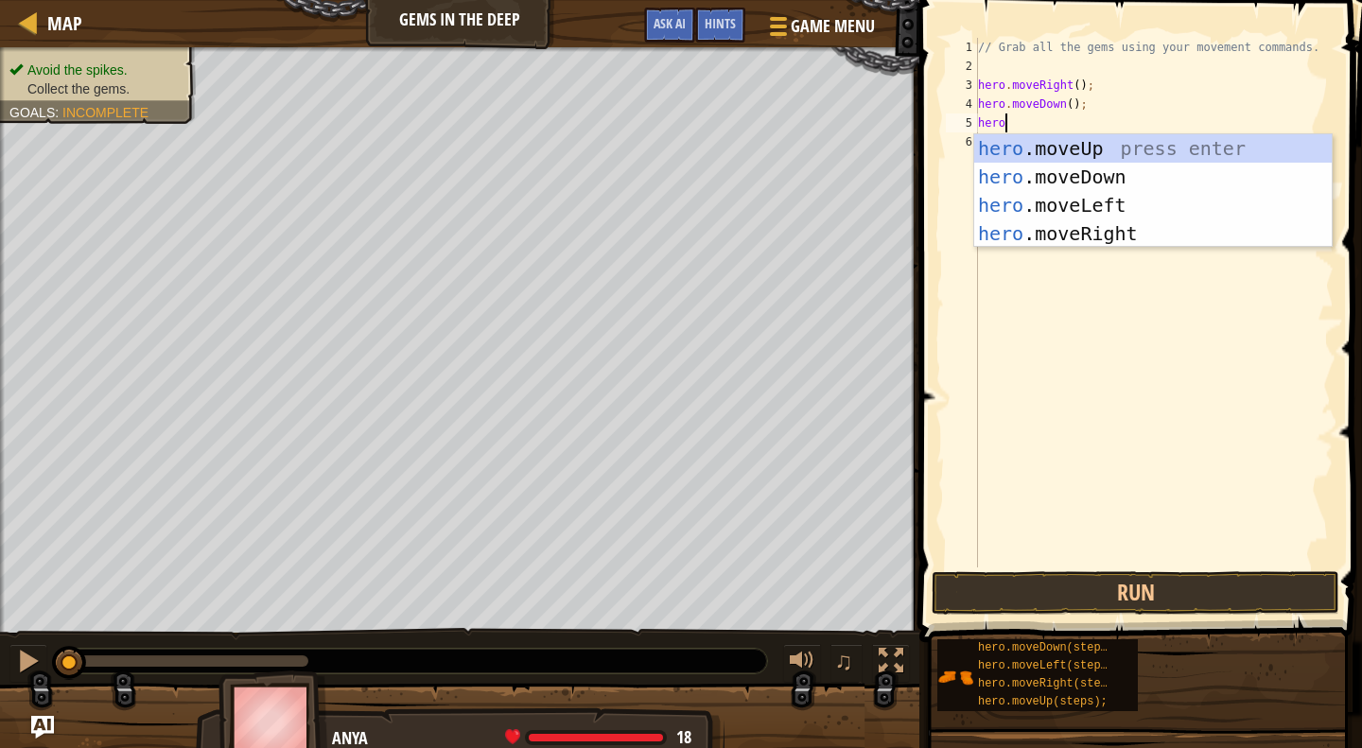
type textarea "hero."
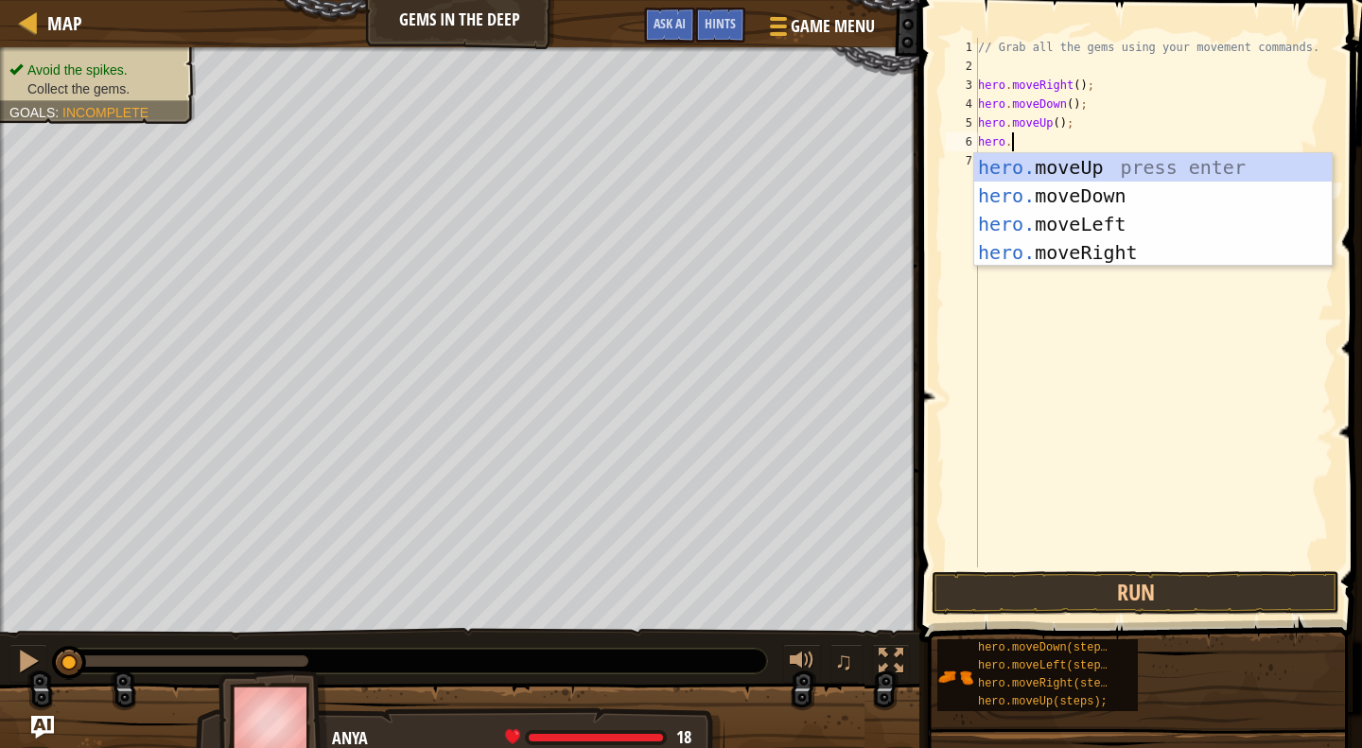
type textarea "hero.m"
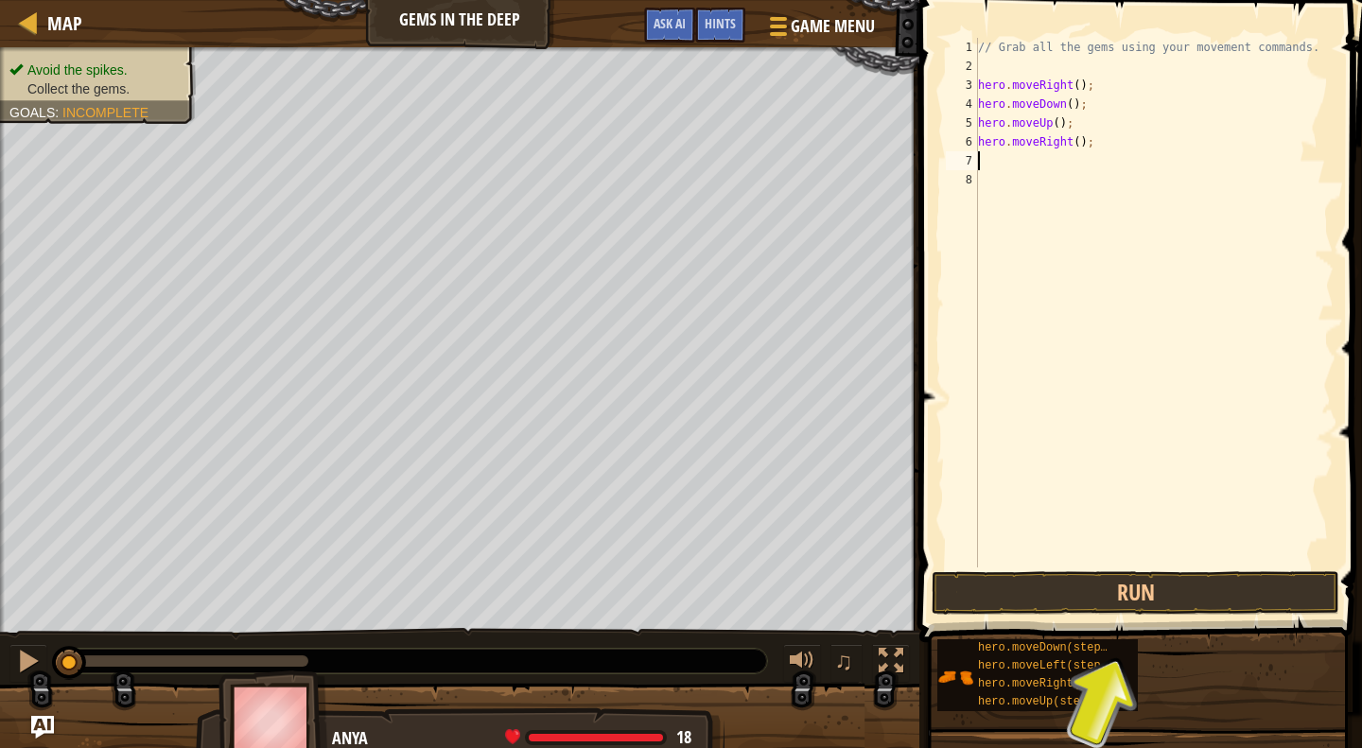
scroll to position [0, 0]
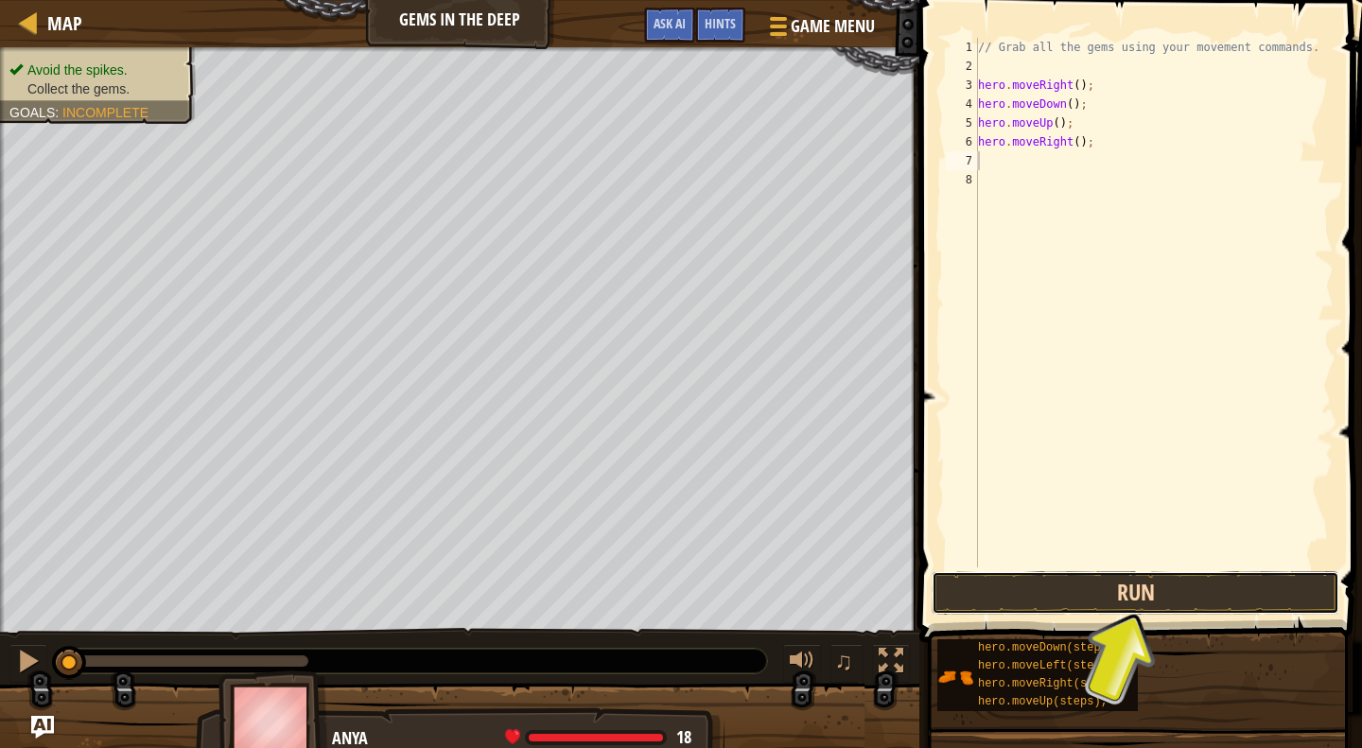
click at [1042, 596] on button "Run" at bounding box center [1136, 593] width 408 height 44
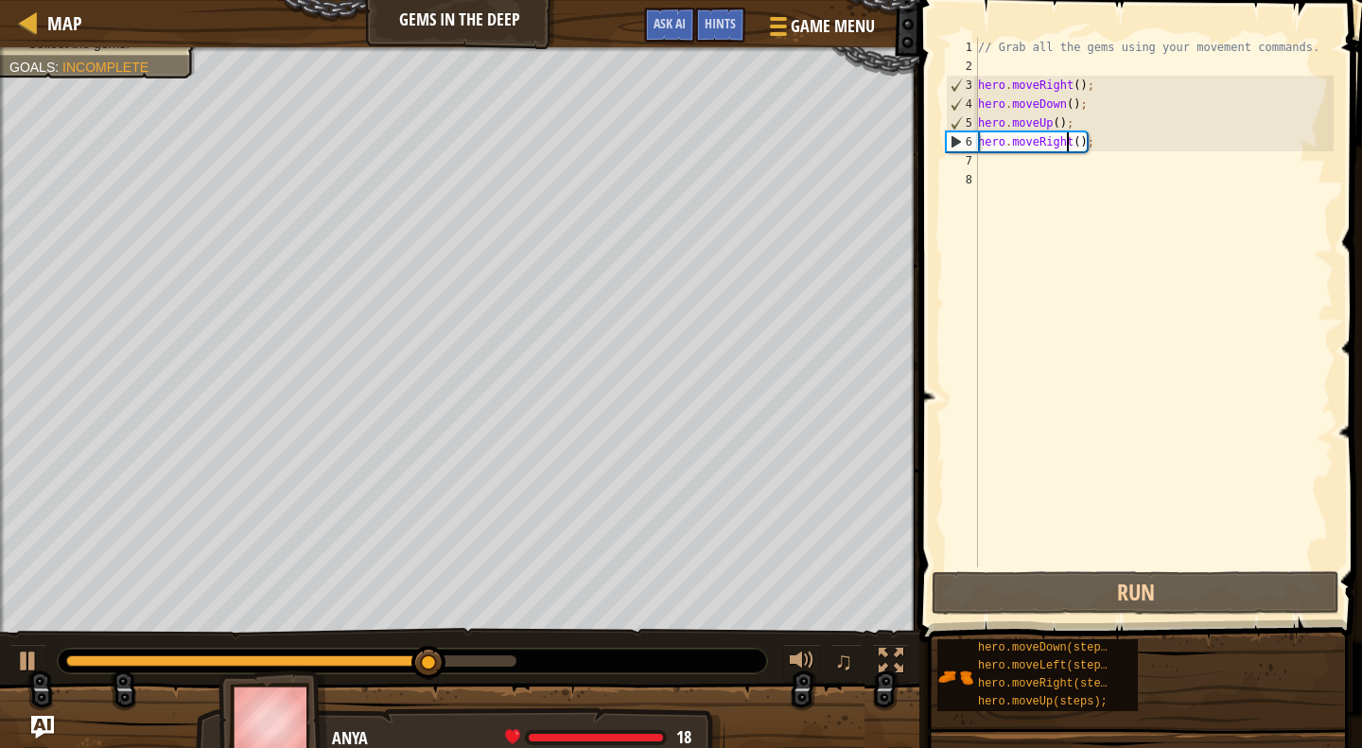
click at [1068, 147] on div "// Grab all the gems using your movement commands. hero . moveRight ( ) ; hero …" at bounding box center [1154, 322] width 360 height 568
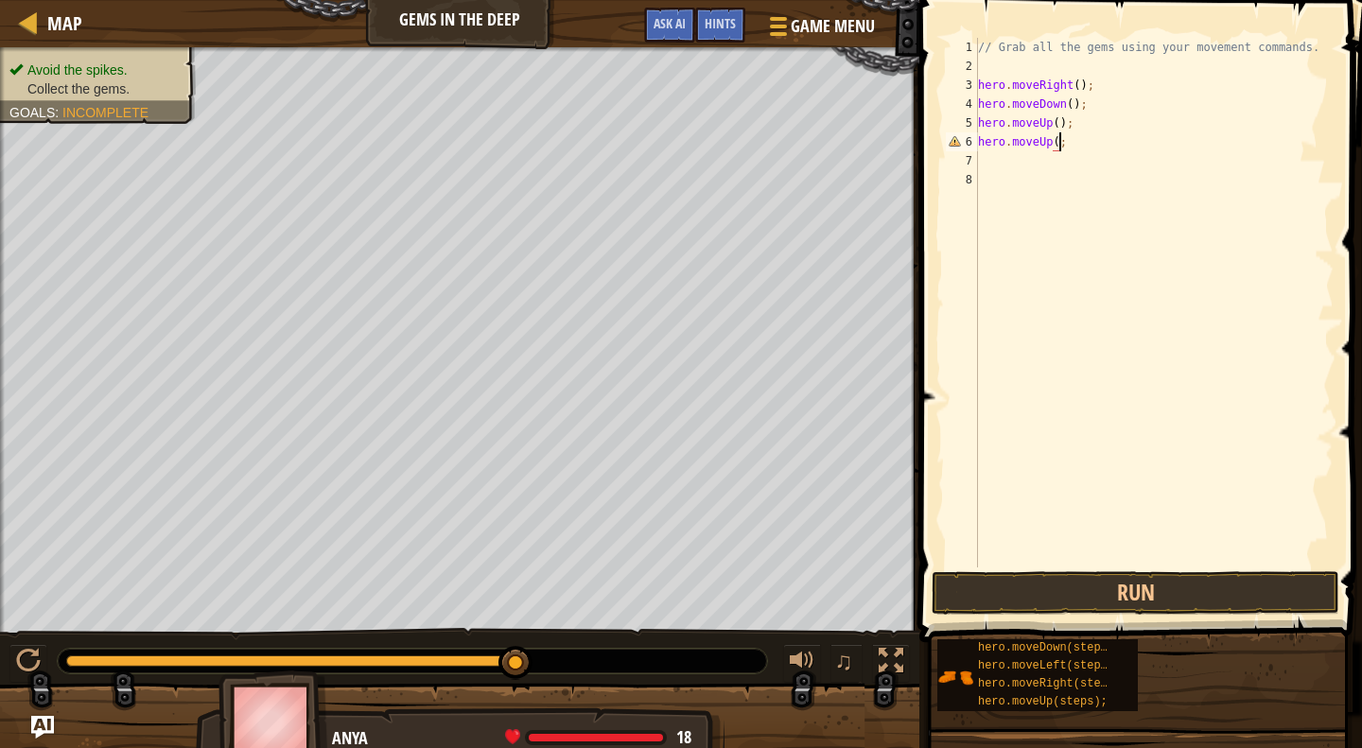
scroll to position [9, 7]
type textarea "hero.moveUp();"
click at [1094, 584] on button "Run" at bounding box center [1136, 593] width 408 height 44
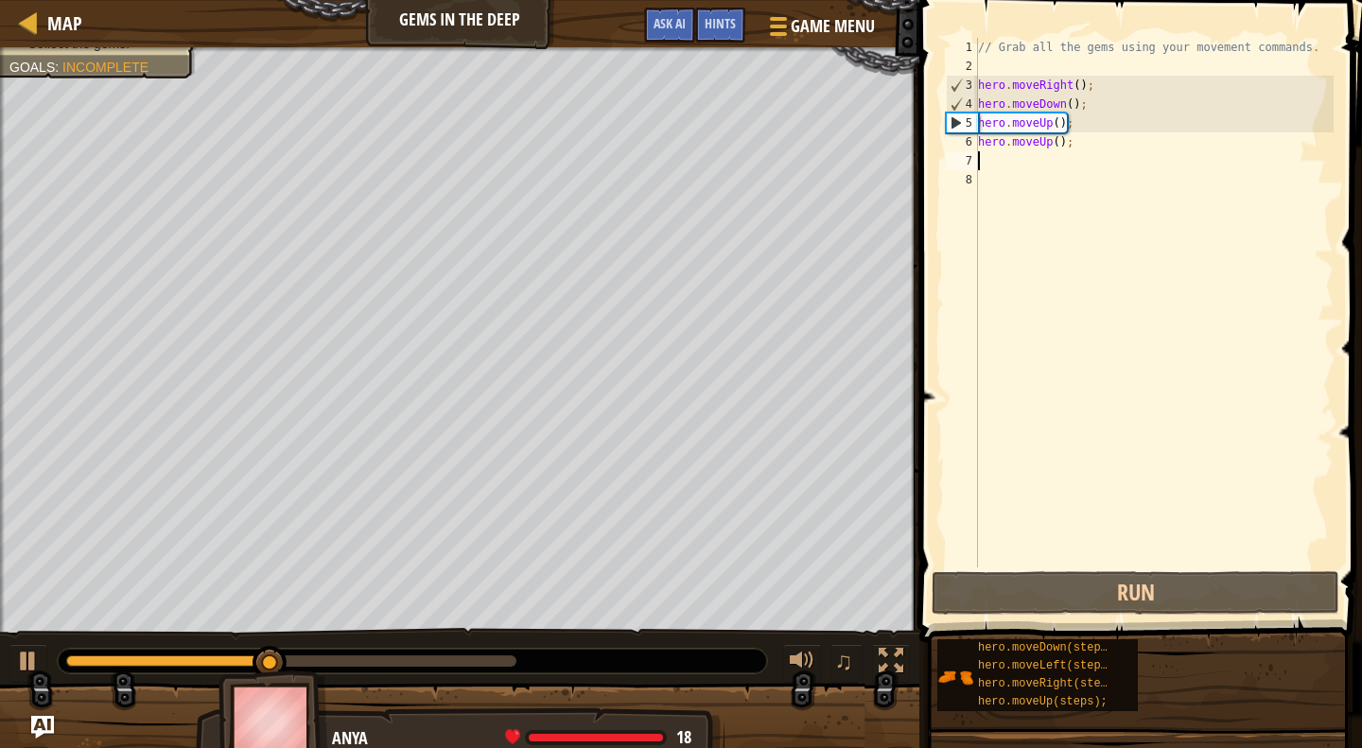
click at [1041, 163] on div "// Grab all the gems using your movement commands. hero . moveRight ( ) ; hero …" at bounding box center [1154, 322] width 360 height 568
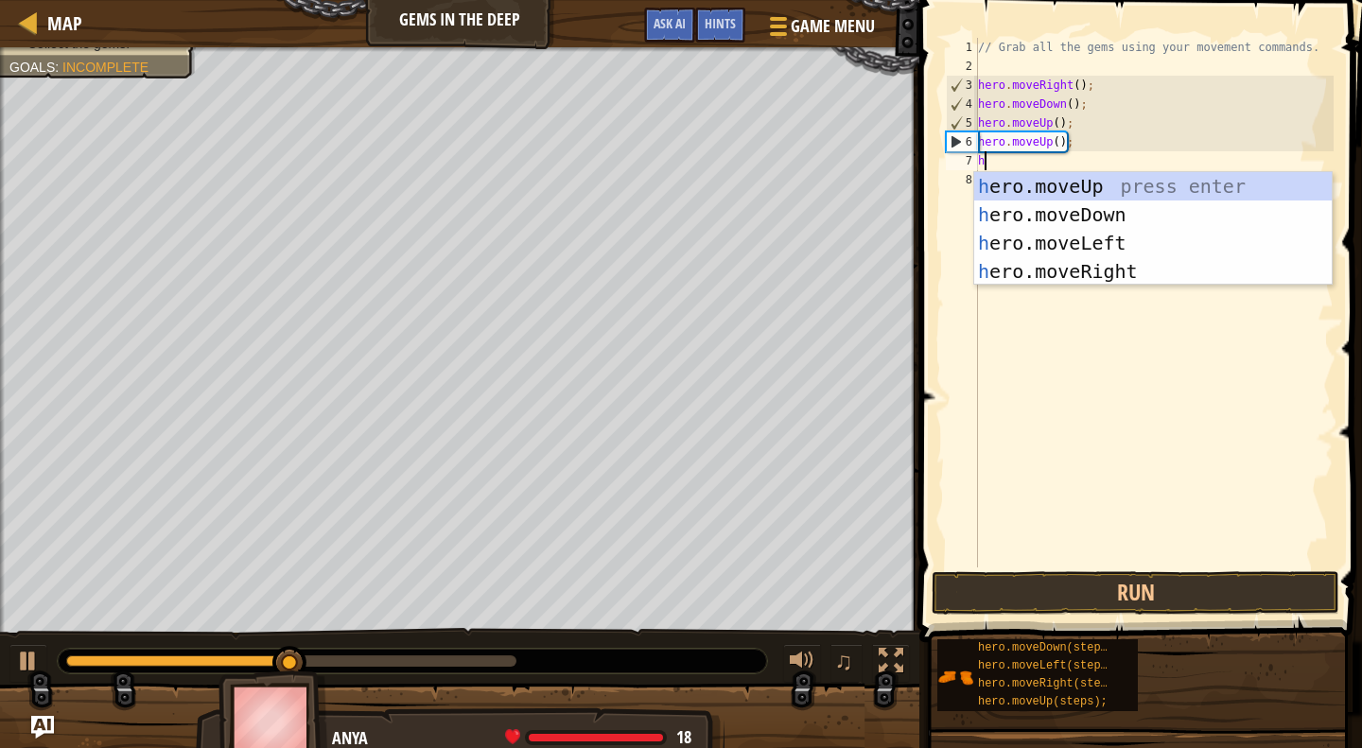
scroll to position [9, 0]
type textarea "hero."
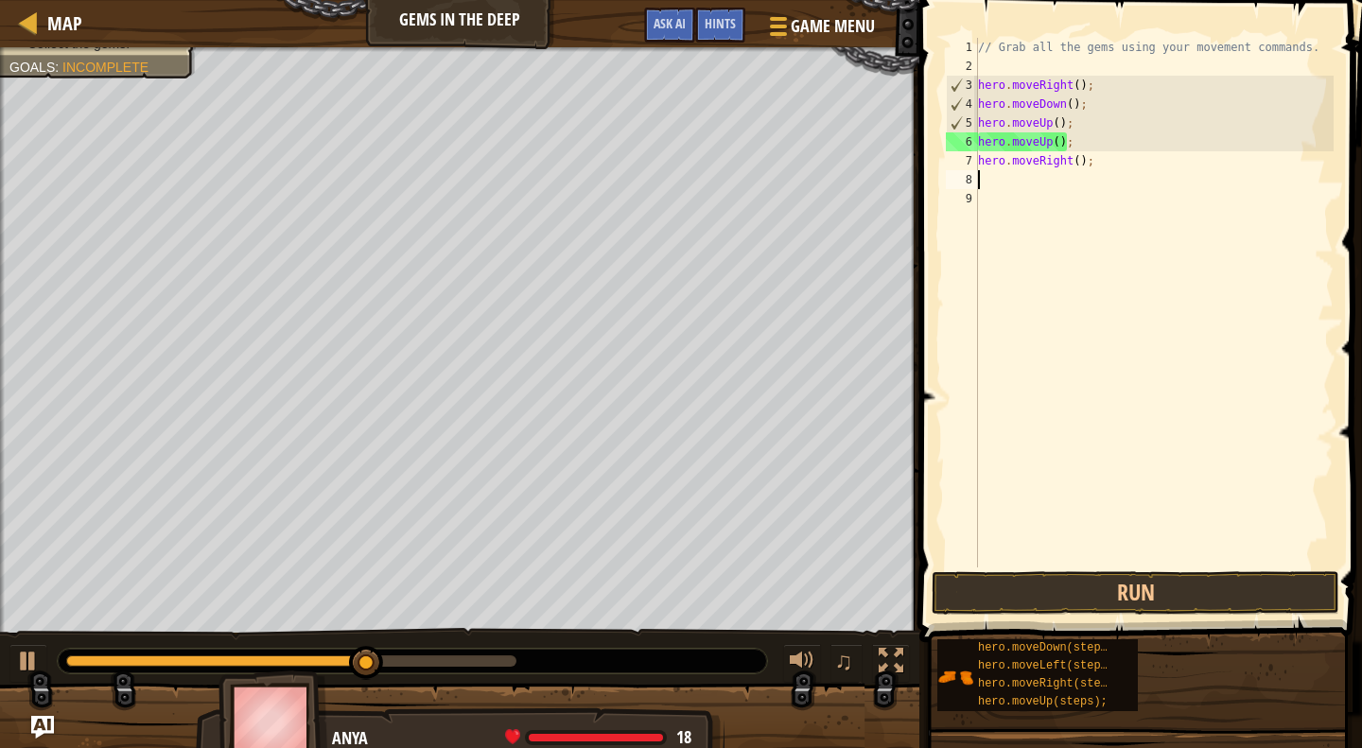
scroll to position [0, 0]
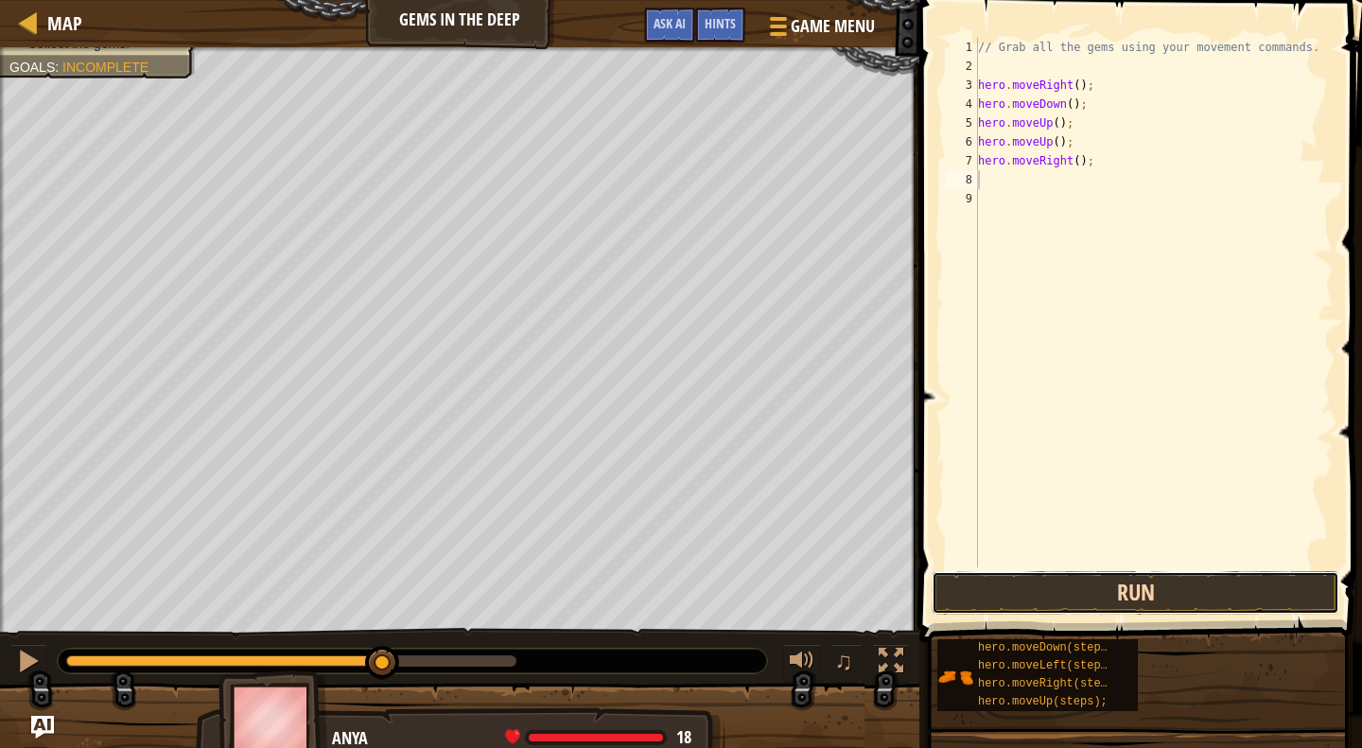
click at [1055, 583] on button "Run" at bounding box center [1136, 593] width 408 height 44
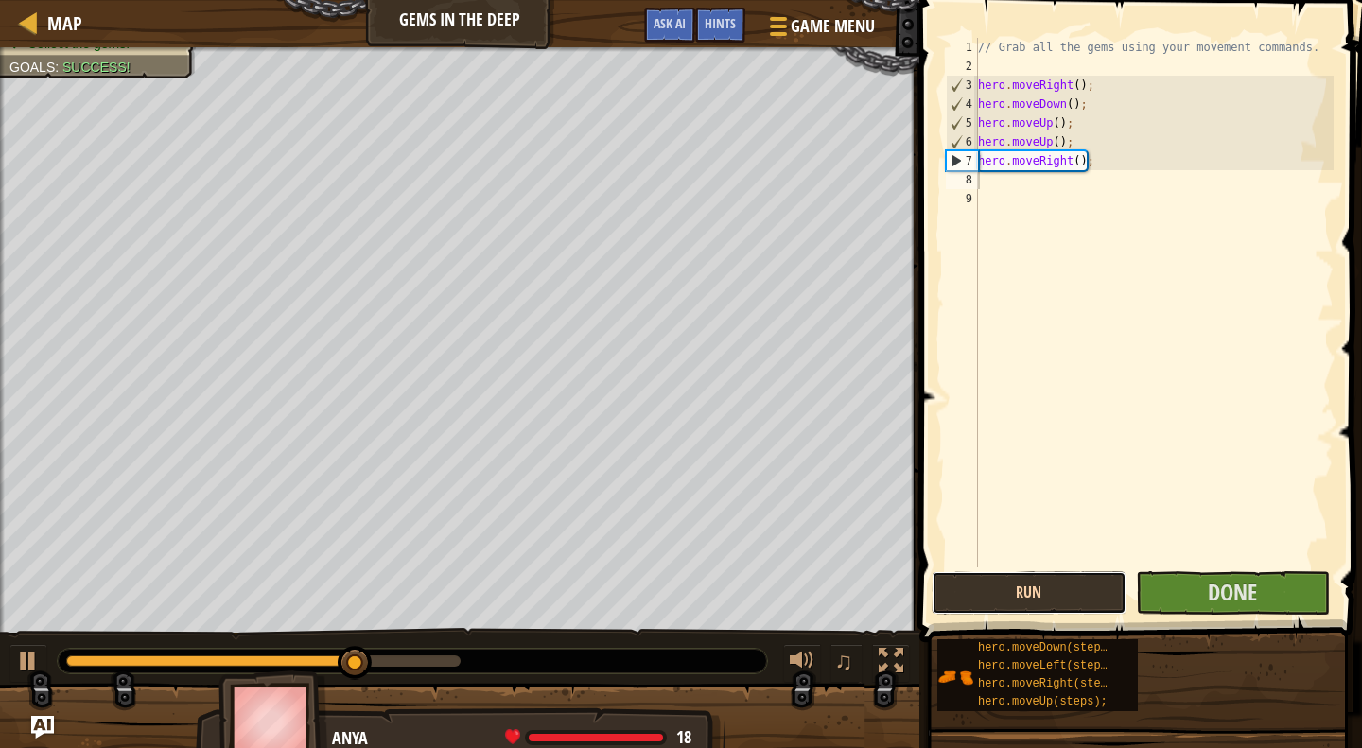
click at [1085, 588] on button "Run" at bounding box center [1029, 593] width 194 height 44
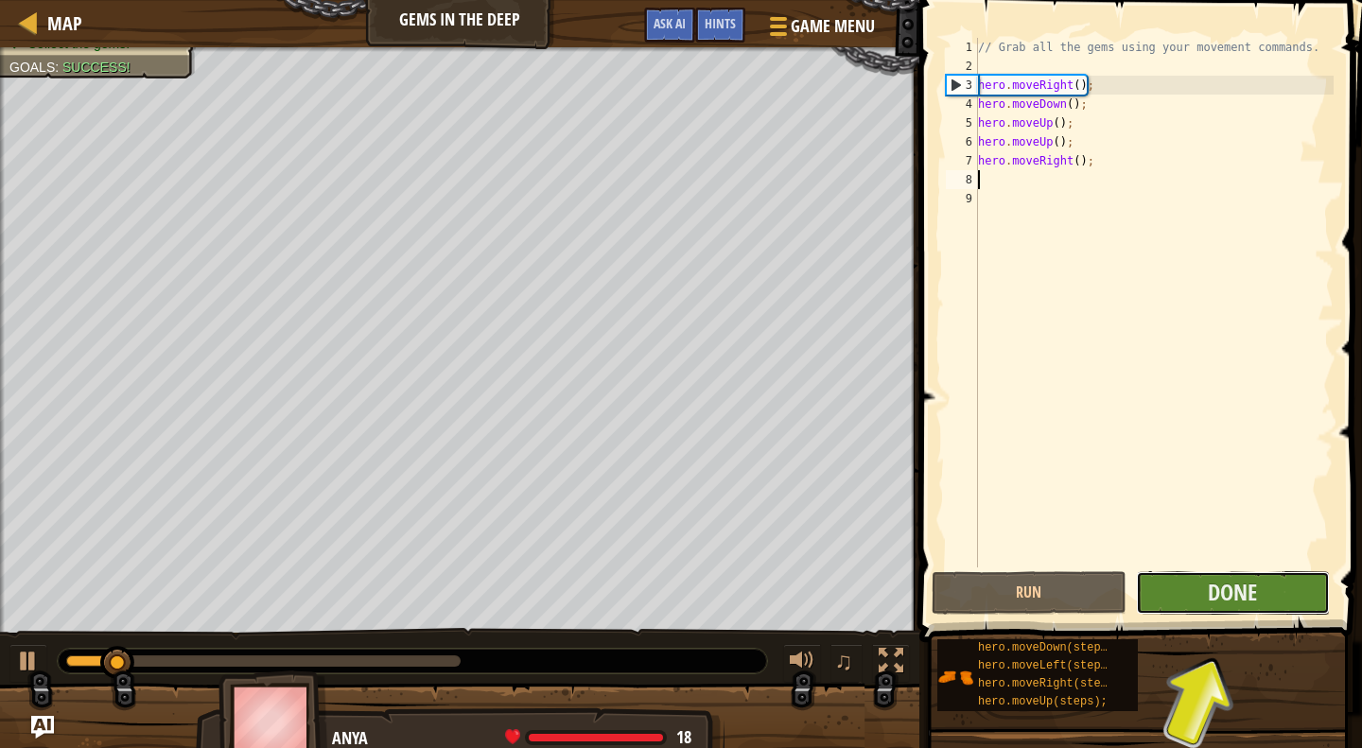
click at [1203, 593] on button "Done" at bounding box center [1233, 593] width 194 height 44
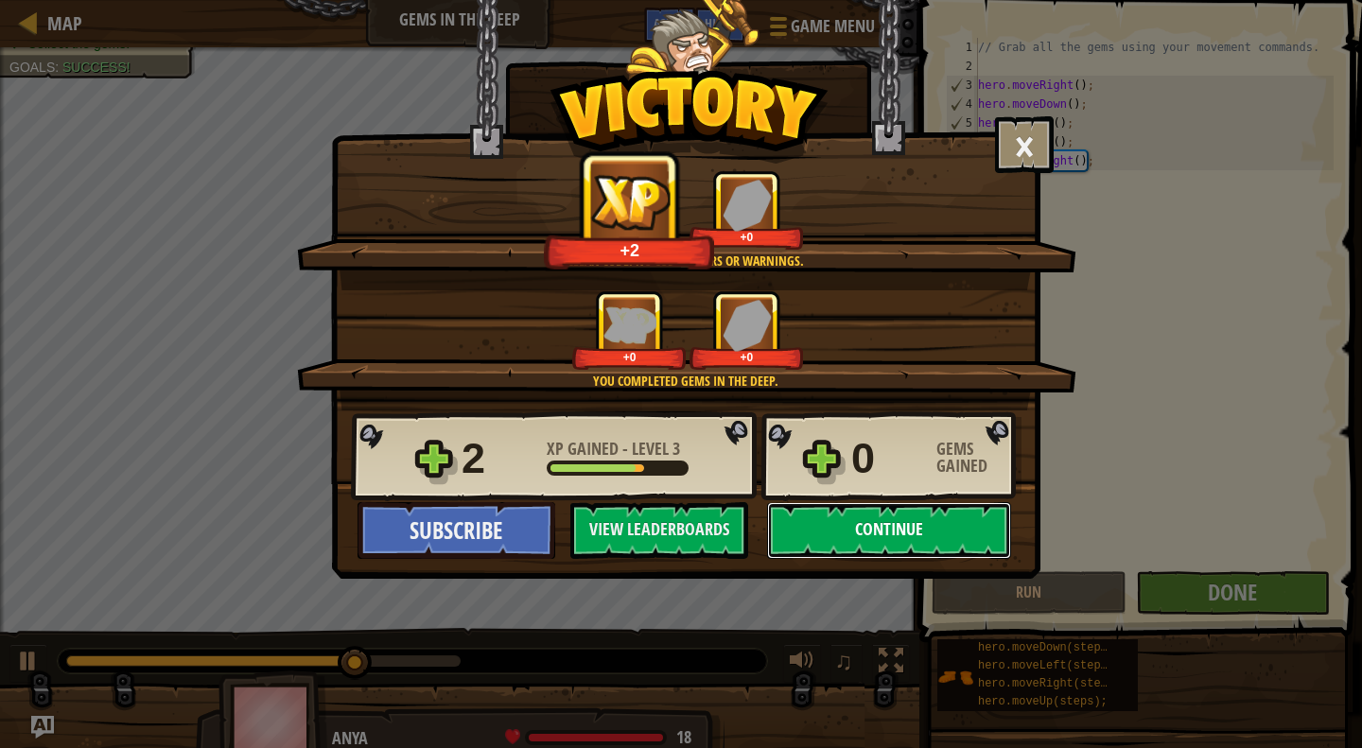
click at [817, 540] on button "Continue" at bounding box center [889, 530] width 244 height 57
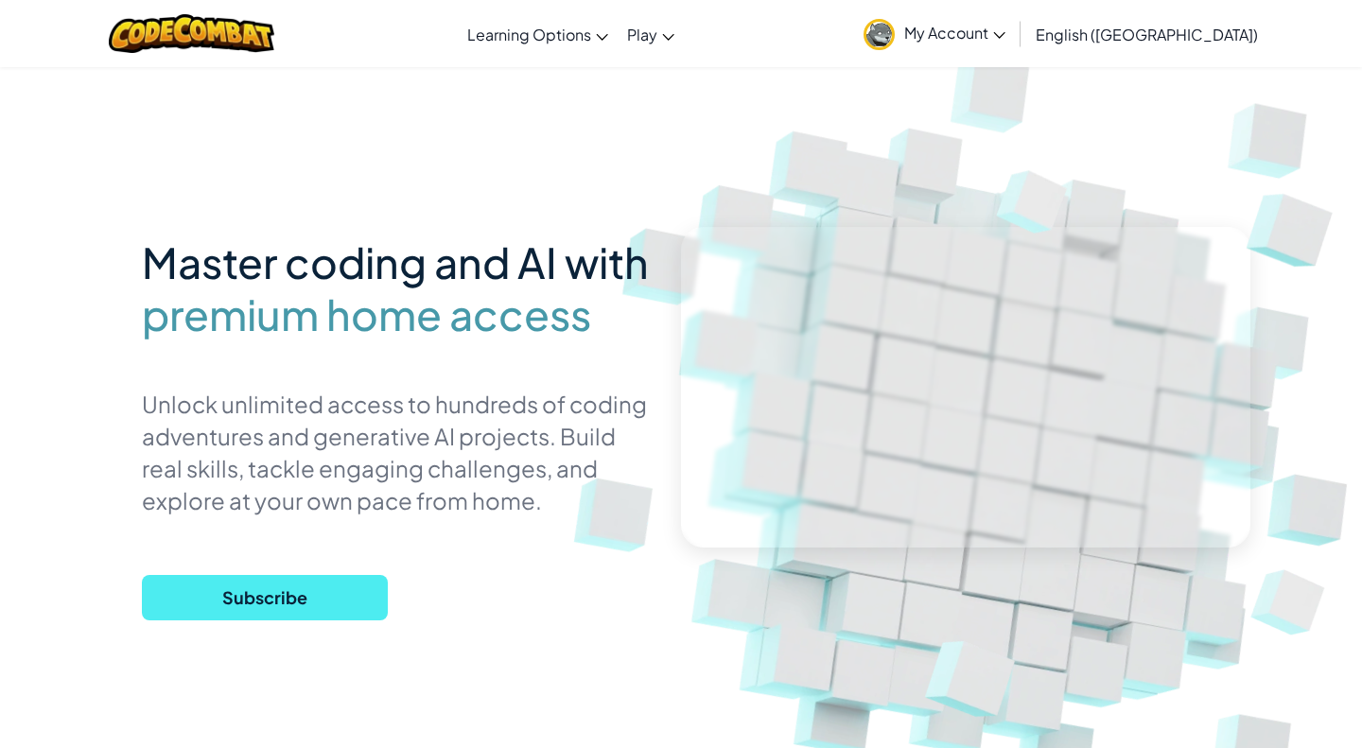
scroll to position [9, 0]
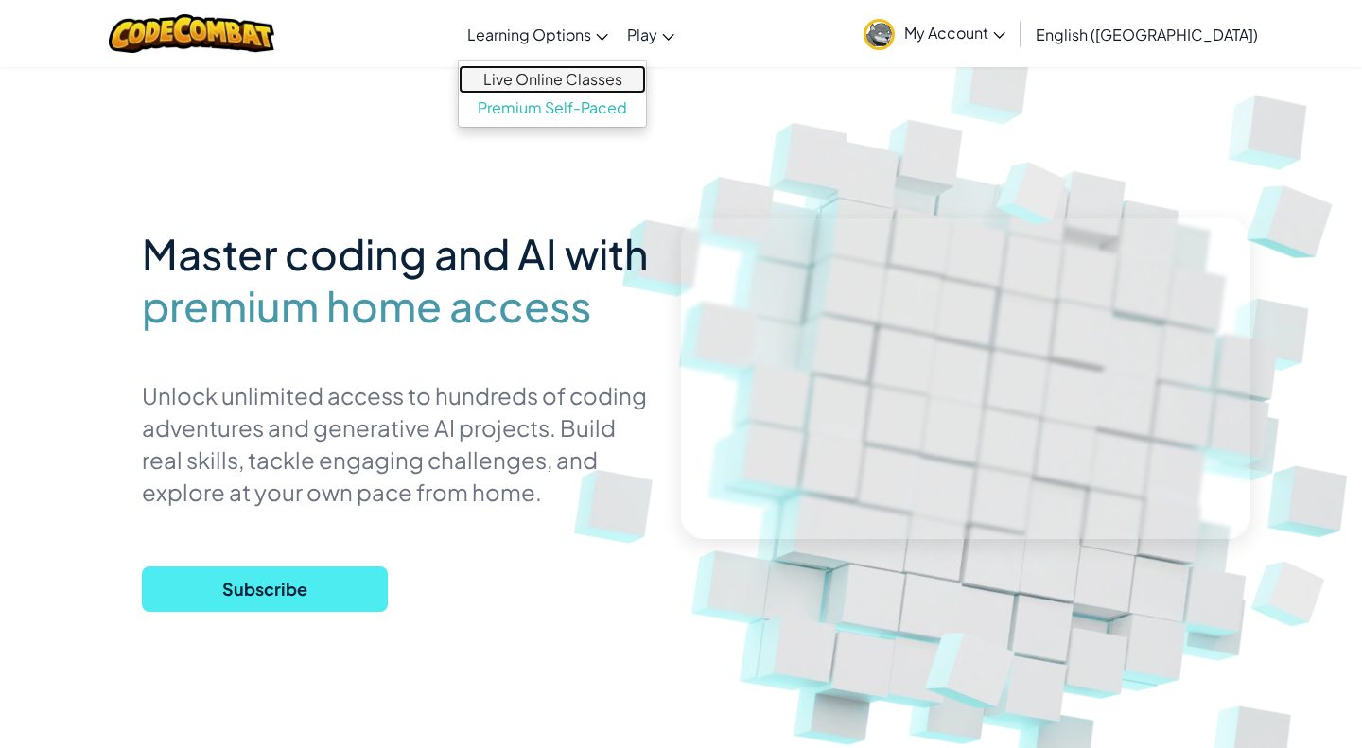
click at [641, 87] on link "Live Online Classes" at bounding box center [552, 79] width 187 height 28
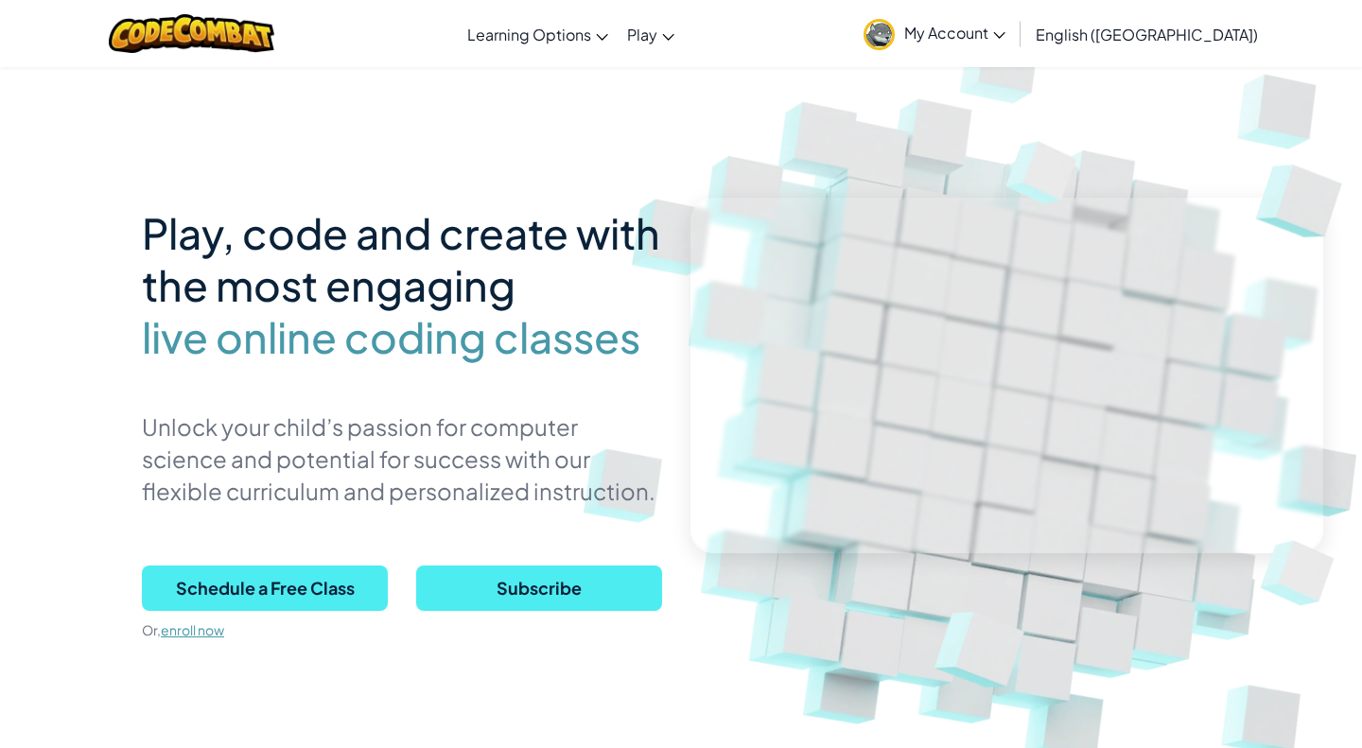
scroll to position [31, 0]
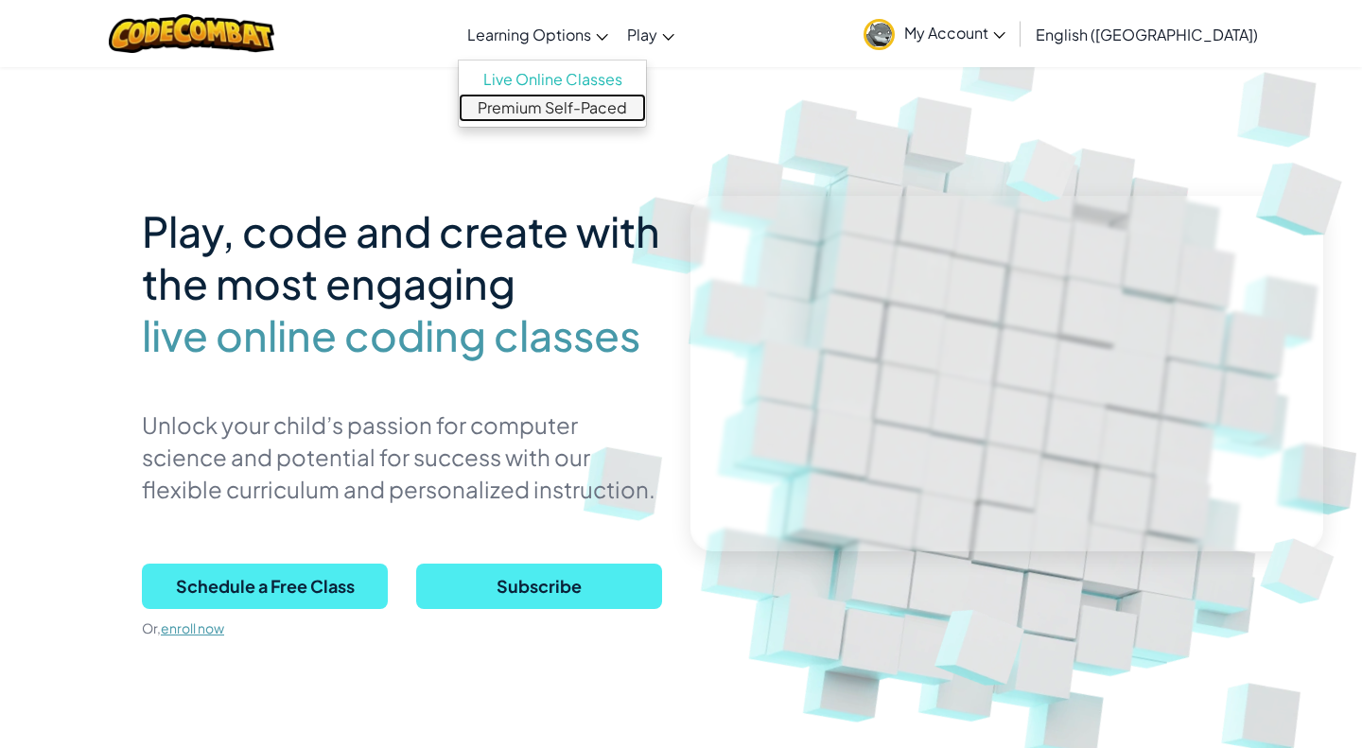
click at [600, 108] on link "Premium Self-Paced" at bounding box center [552, 108] width 187 height 28
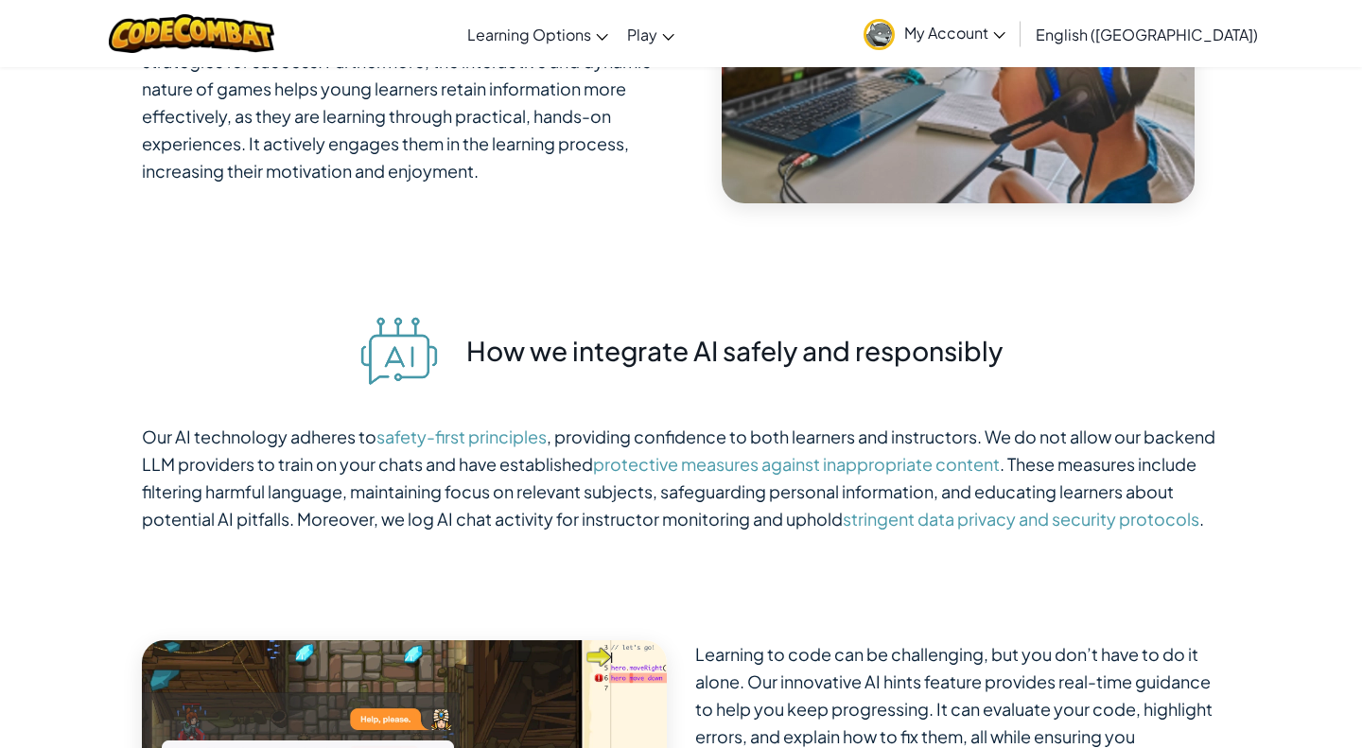
scroll to position [5109, 0]
